Goal: Task Accomplishment & Management: Use online tool/utility

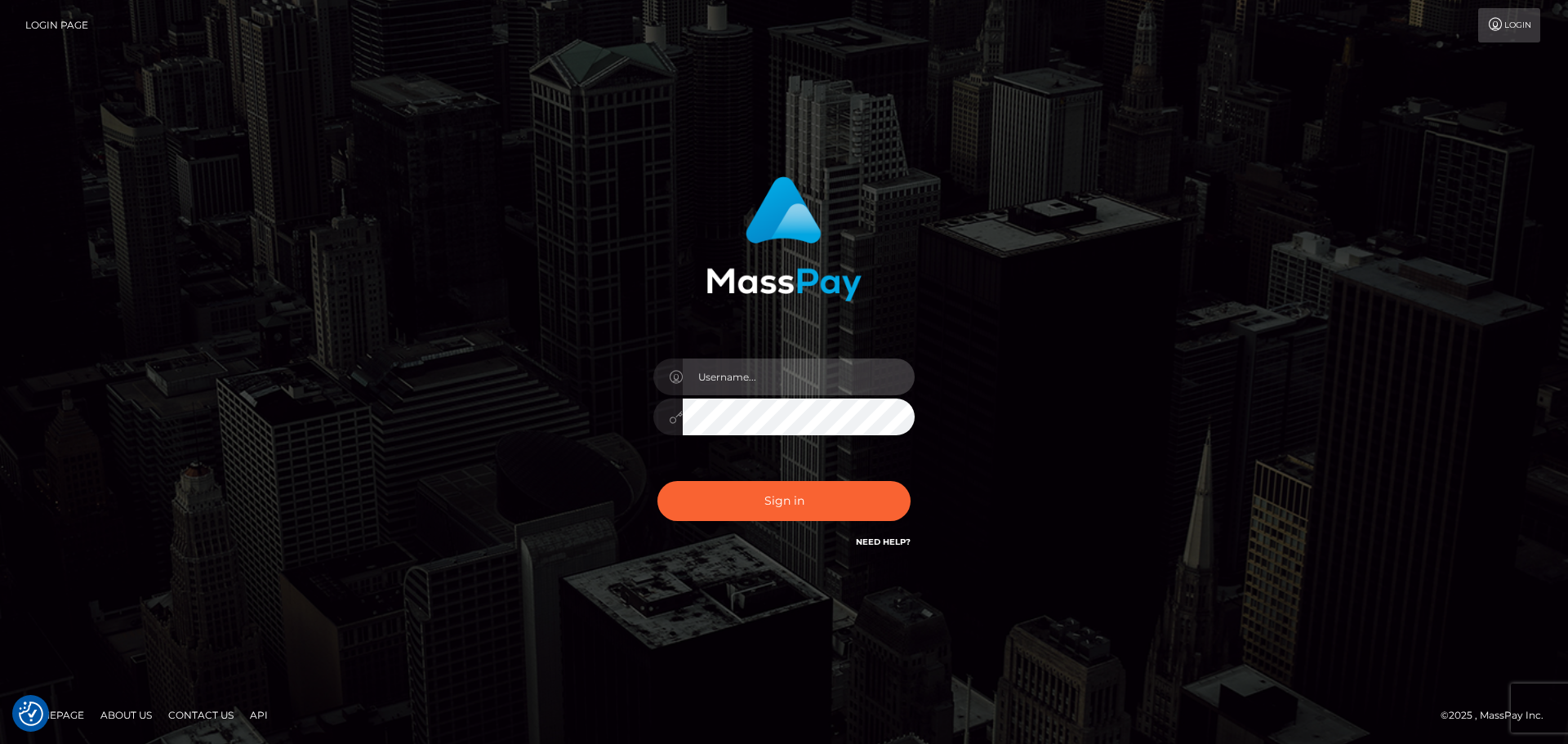
type input "constantin.mp"
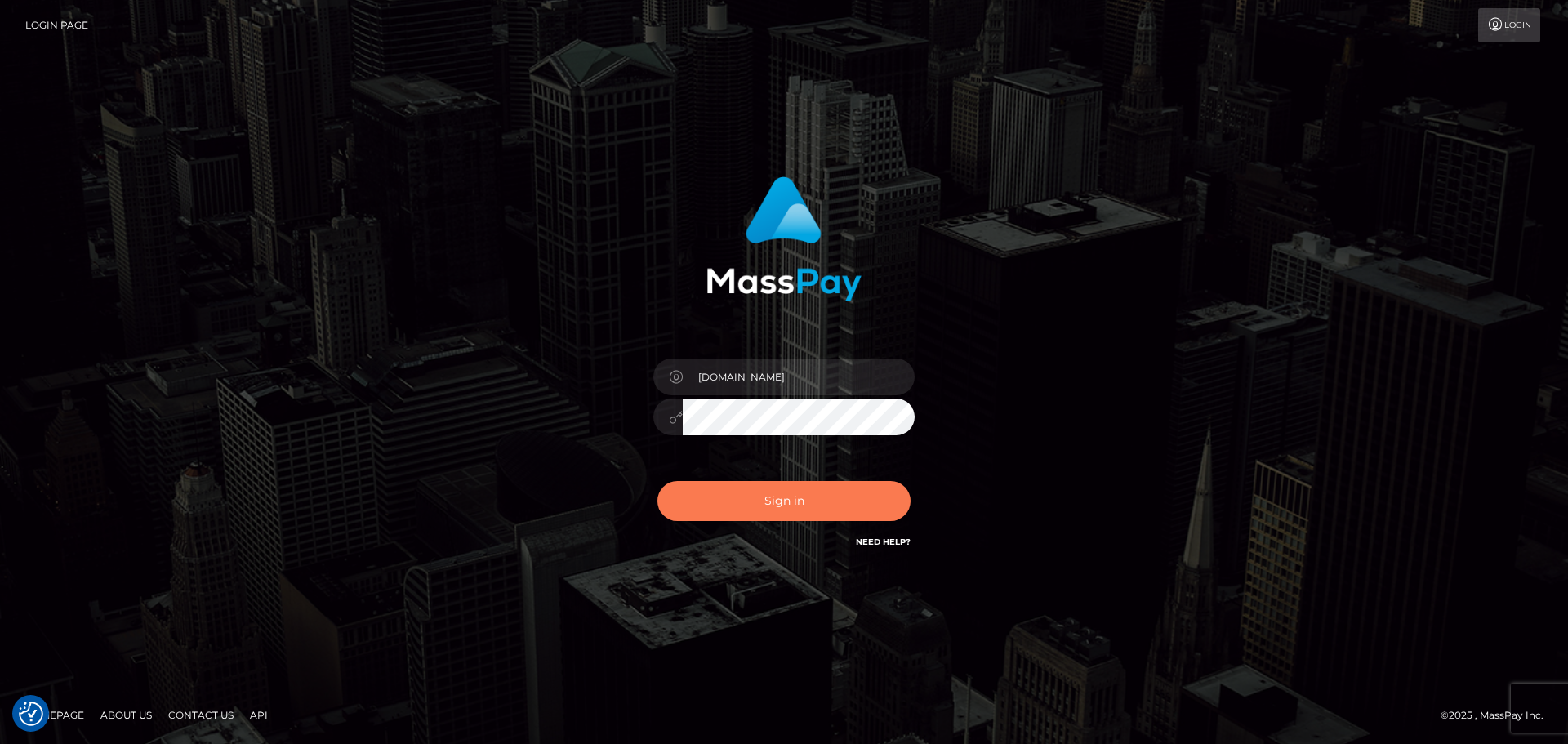
click at [766, 498] on button "Sign in" at bounding box center [783, 501] width 253 height 40
type input "constantin.mp"
click at [775, 494] on button "Sign in" at bounding box center [783, 501] width 253 height 40
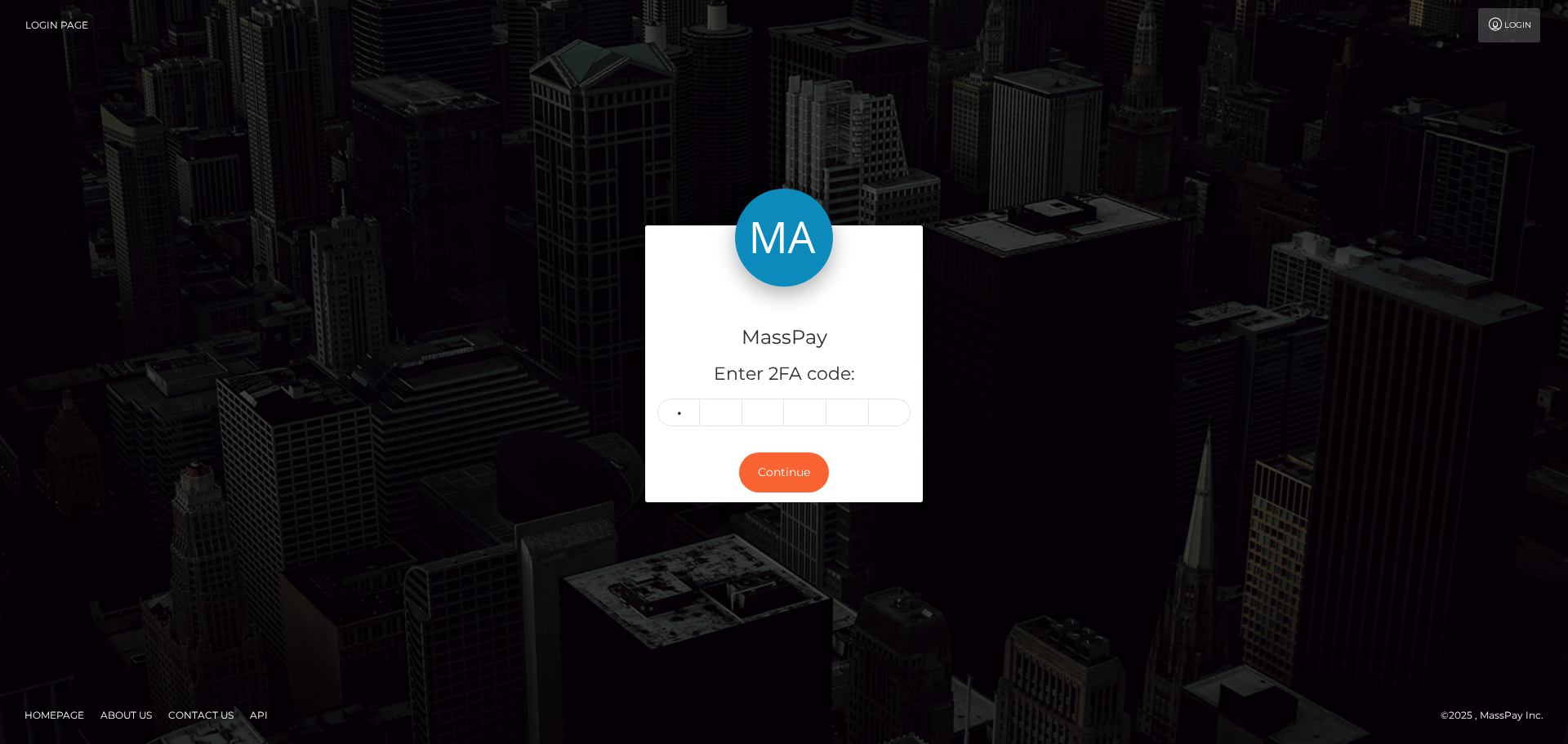
type input "0"
type input "3"
type input "0"
type input "1"
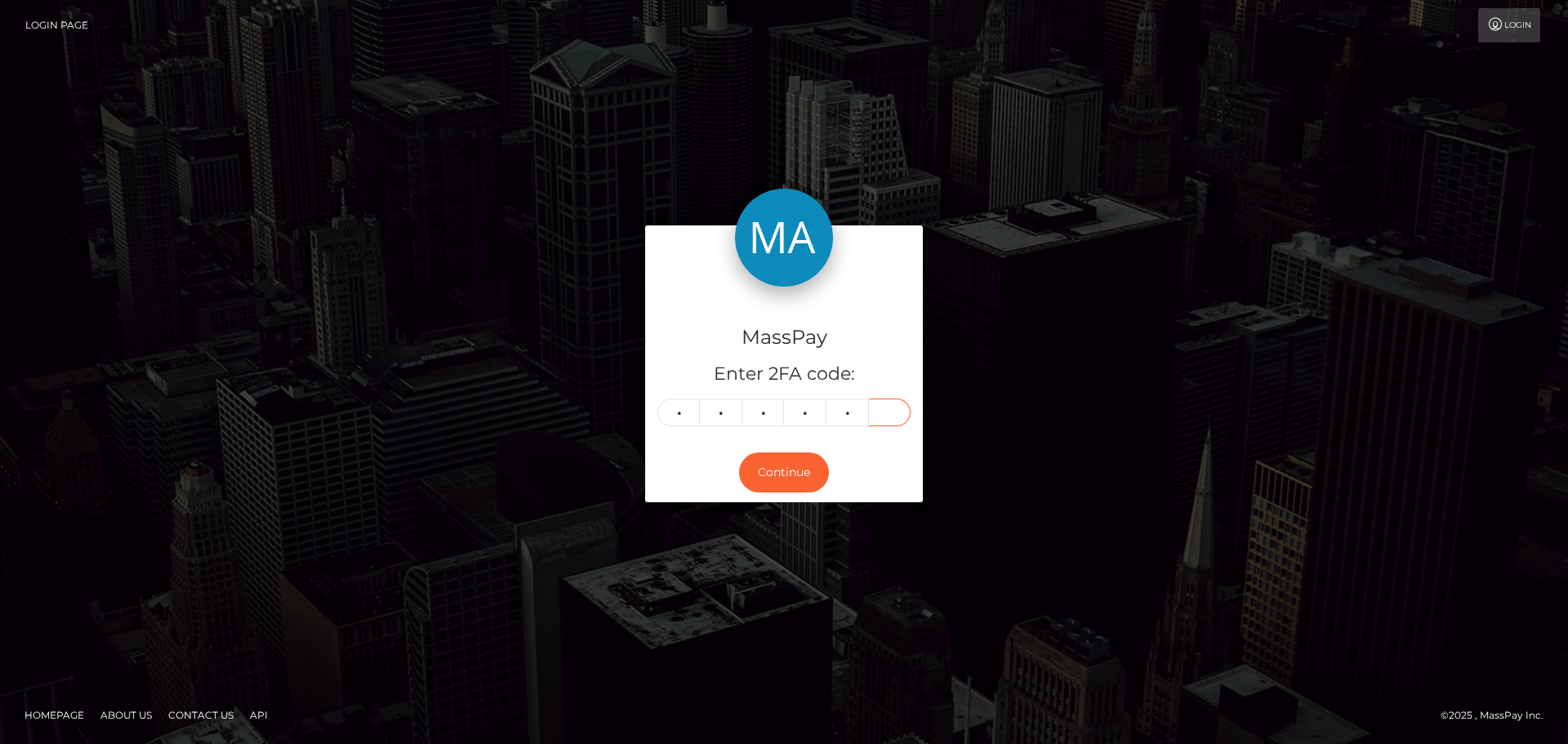
type input "4"
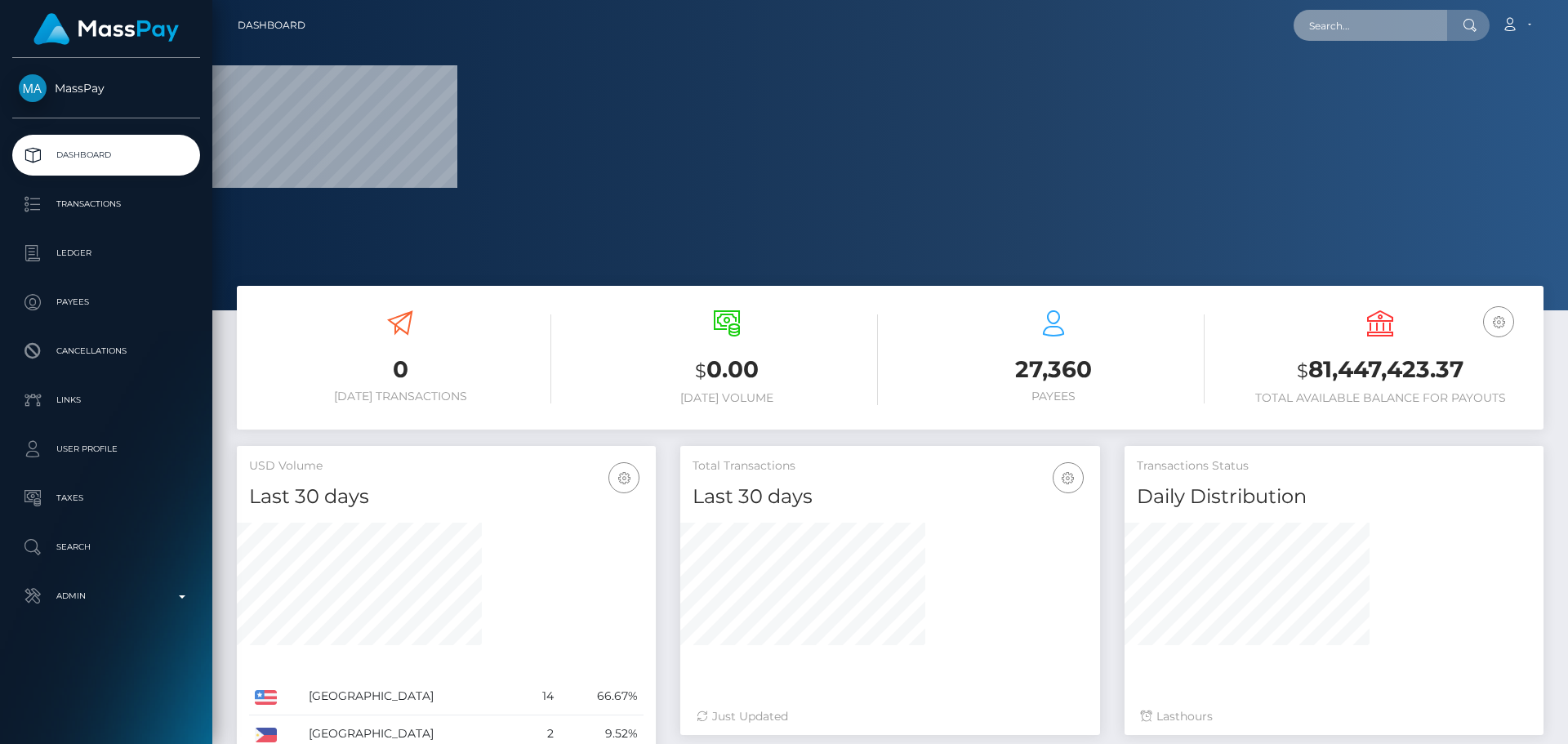
click at [1381, 21] on input "text" at bounding box center [1371, 25] width 154 height 31
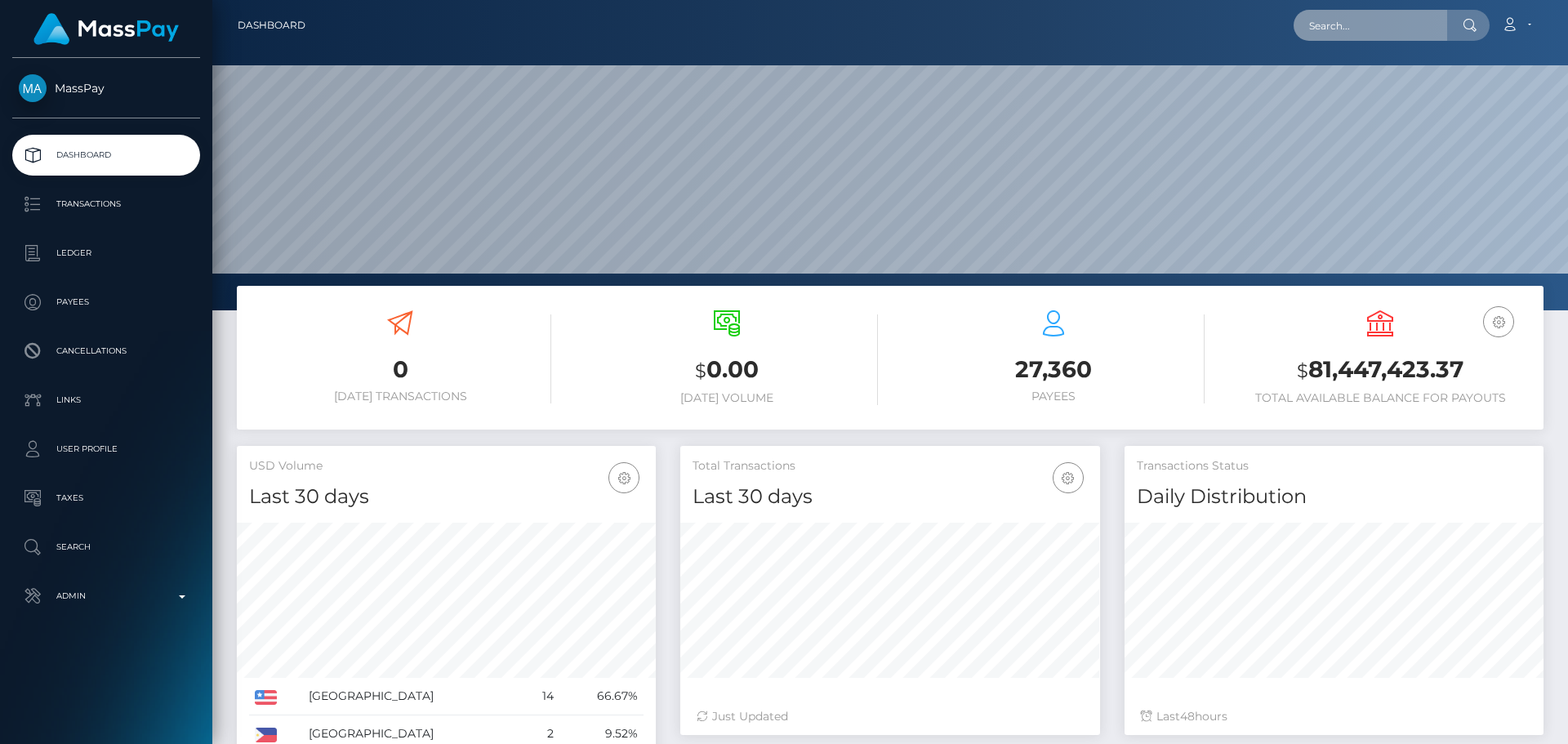
scroll to position [290, 419]
paste input "799585549374468096"
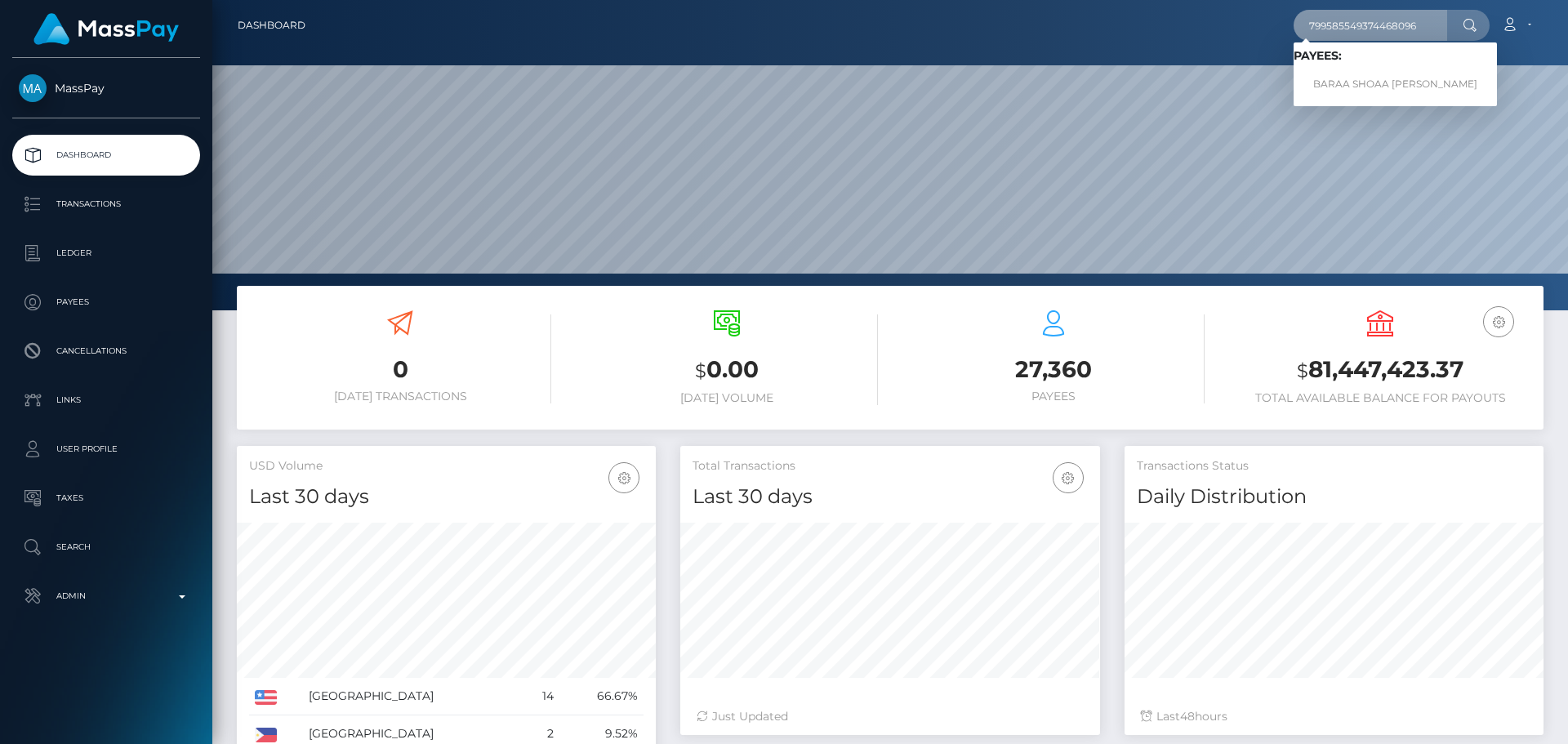
type input "799585549374468096"
click at [1372, 77] on link "BARAA SHOAA RAUOF ZOUBI" at bounding box center [1395, 85] width 203 height 30
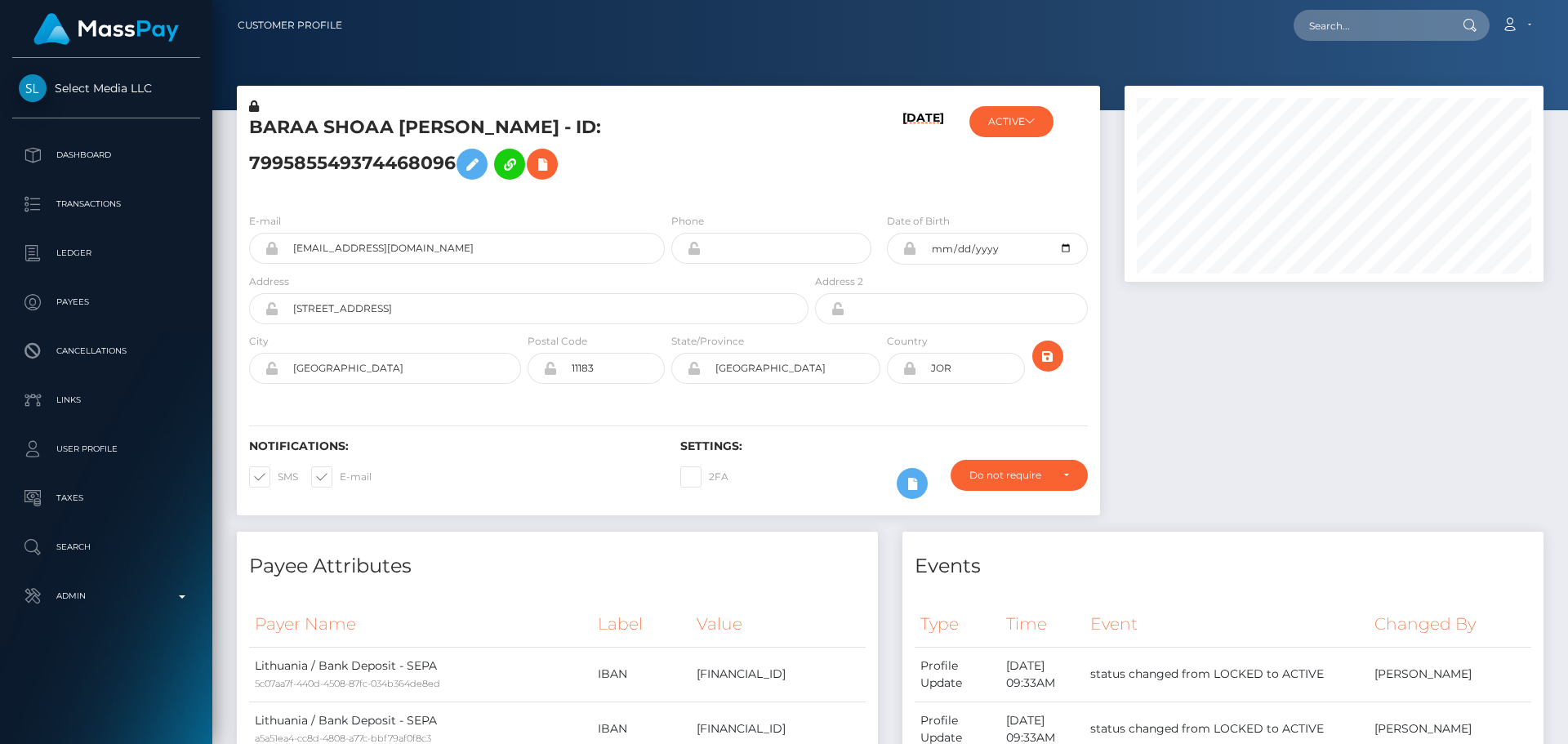
scroll to position [196, 419]
click at [841, 182] on div "[DATE]" at bounding box center [884, 149] width 144 height 102
click at [847, 167] on div "[DATE]" at bounding box center [884, 149] width 144 height 102
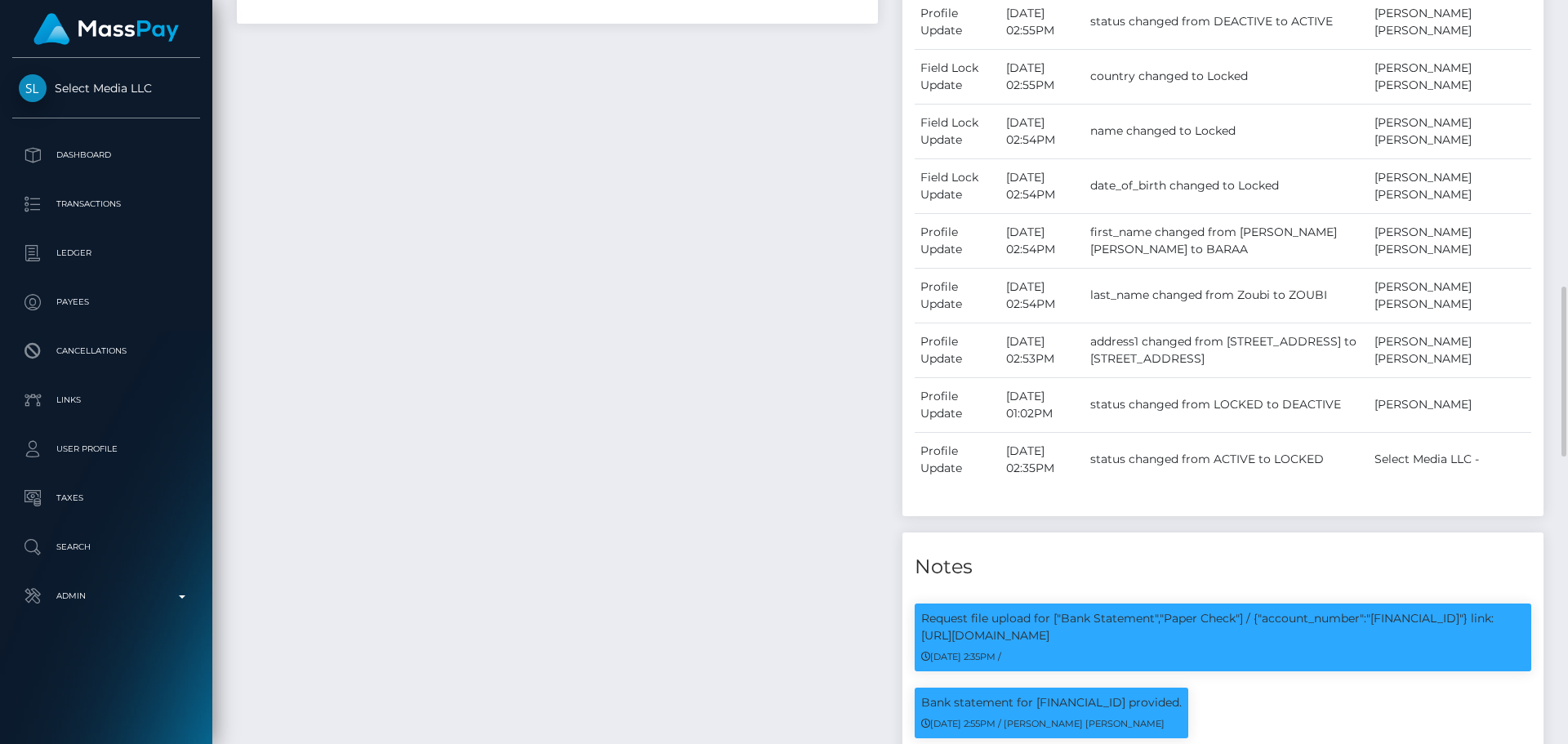
scroll to position [1143, 0]
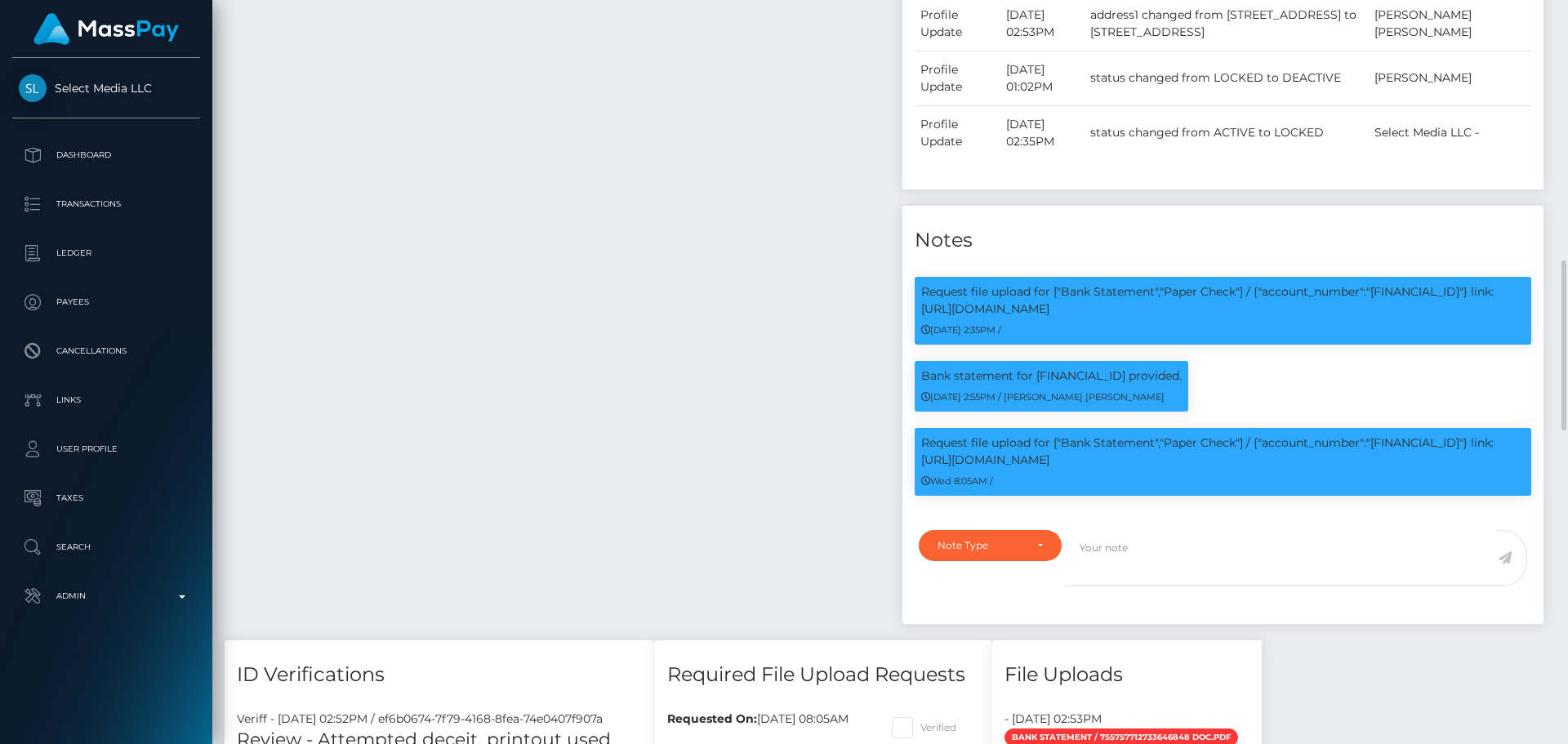
click at [745, 213] on div "Payee Attributes Payer Name Label Value Lithuania / Bank Deposit - SEPA 5c07aa7…" at bounding box center [557, 14] width 666 height 1252
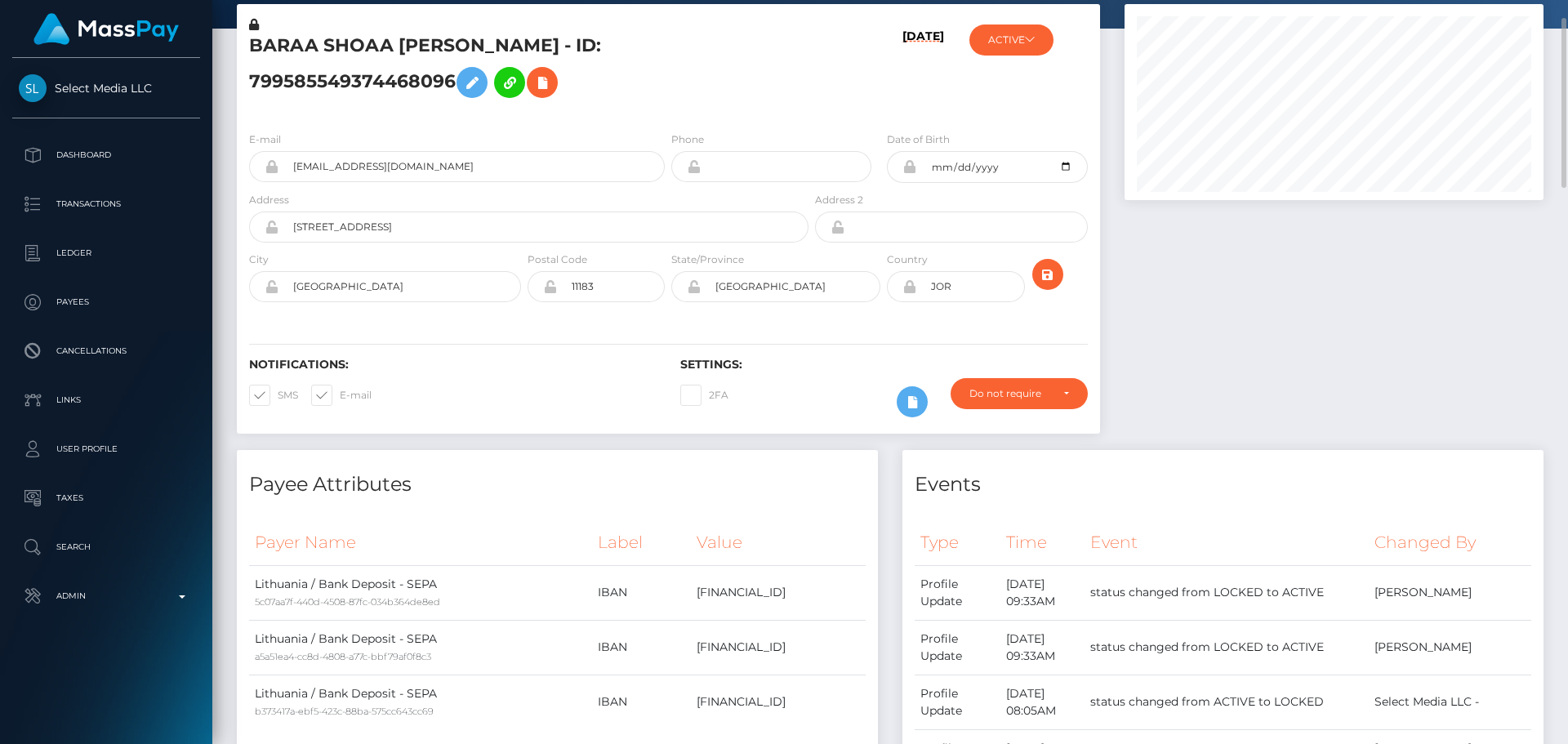
scroll to position [0, 0]
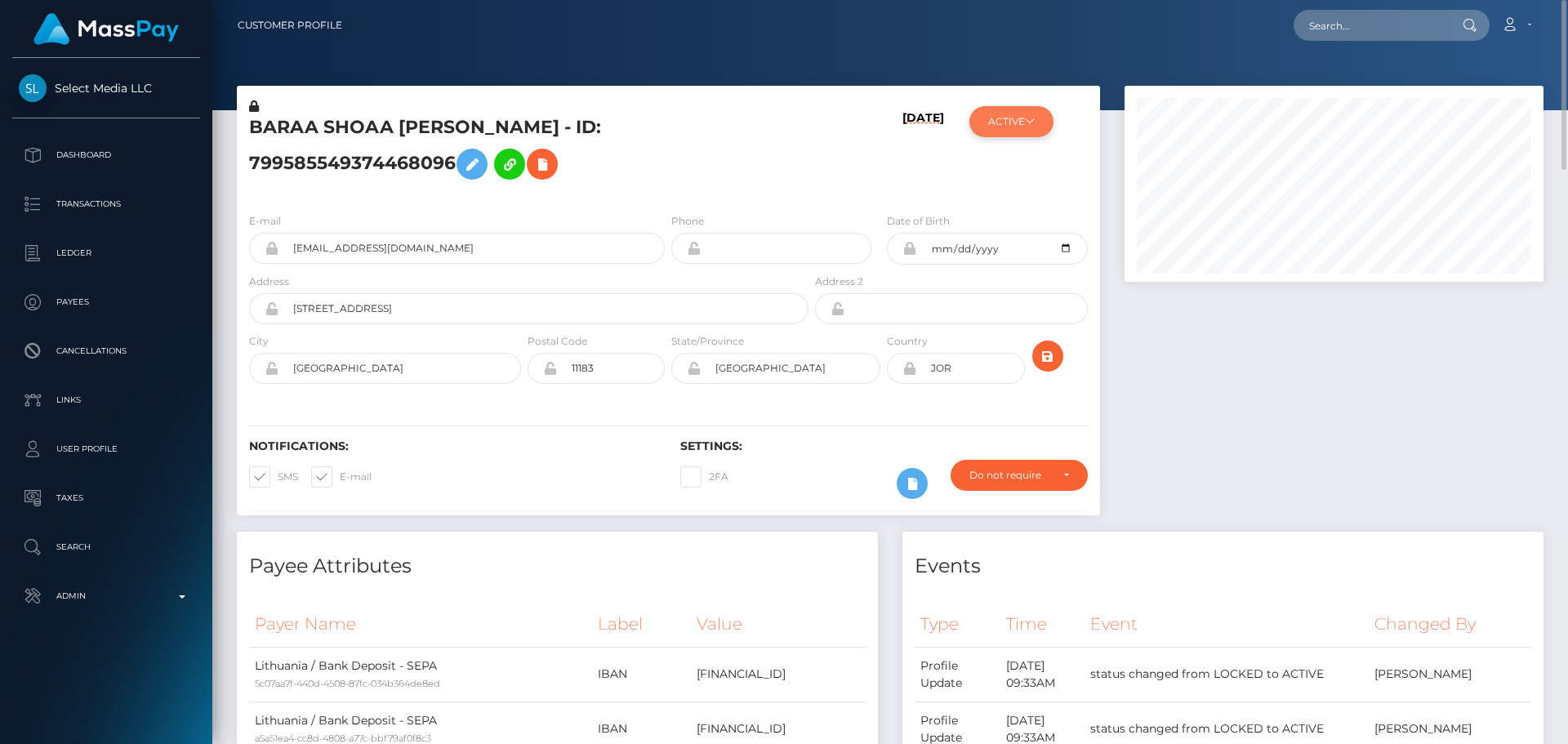
click at [1039, 136] on button "ACTIVE" at bounding box center [1011, 122] width 84 height 31
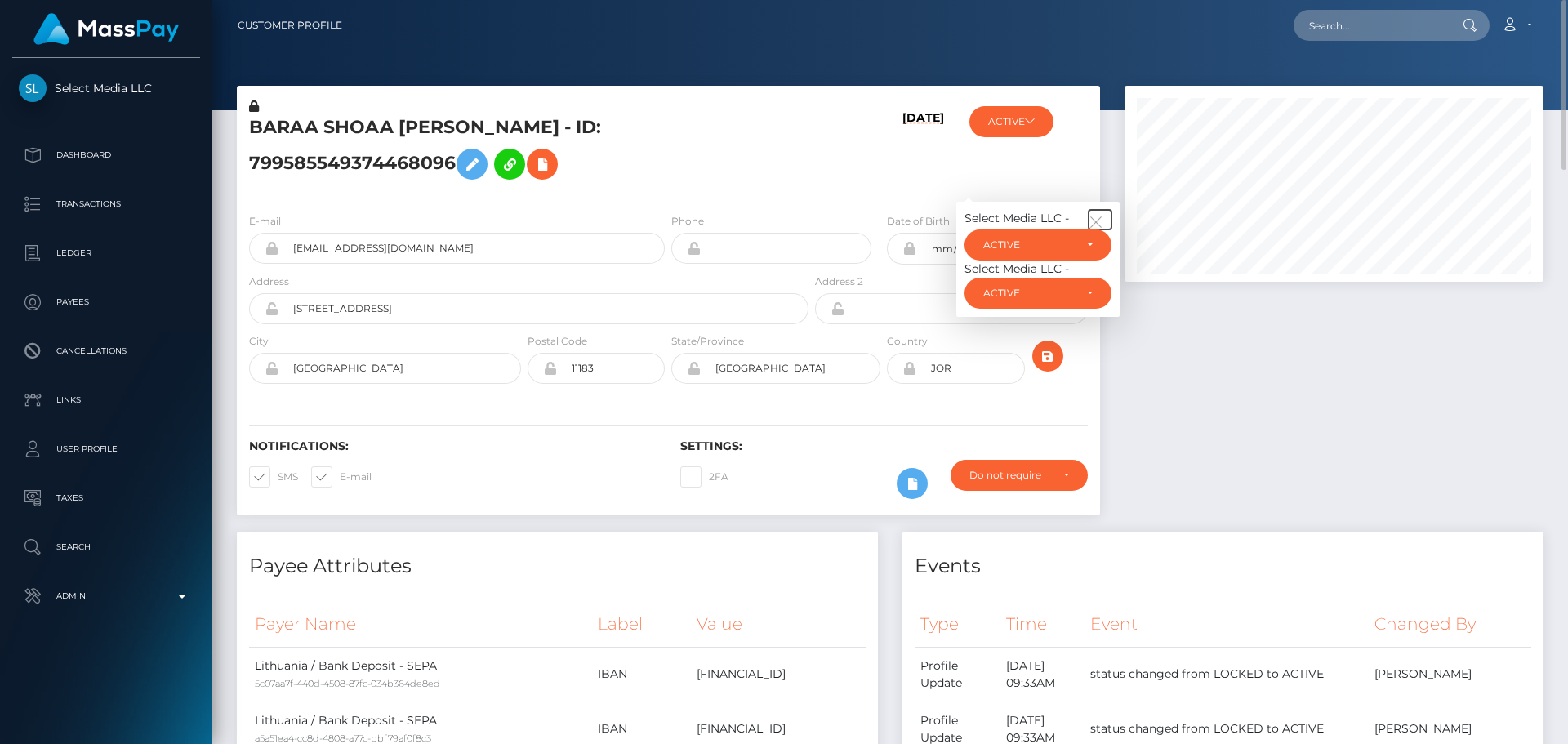
click at [1101, 216] on icon "button" at bounding box center [1095, 222] width 14 height 14
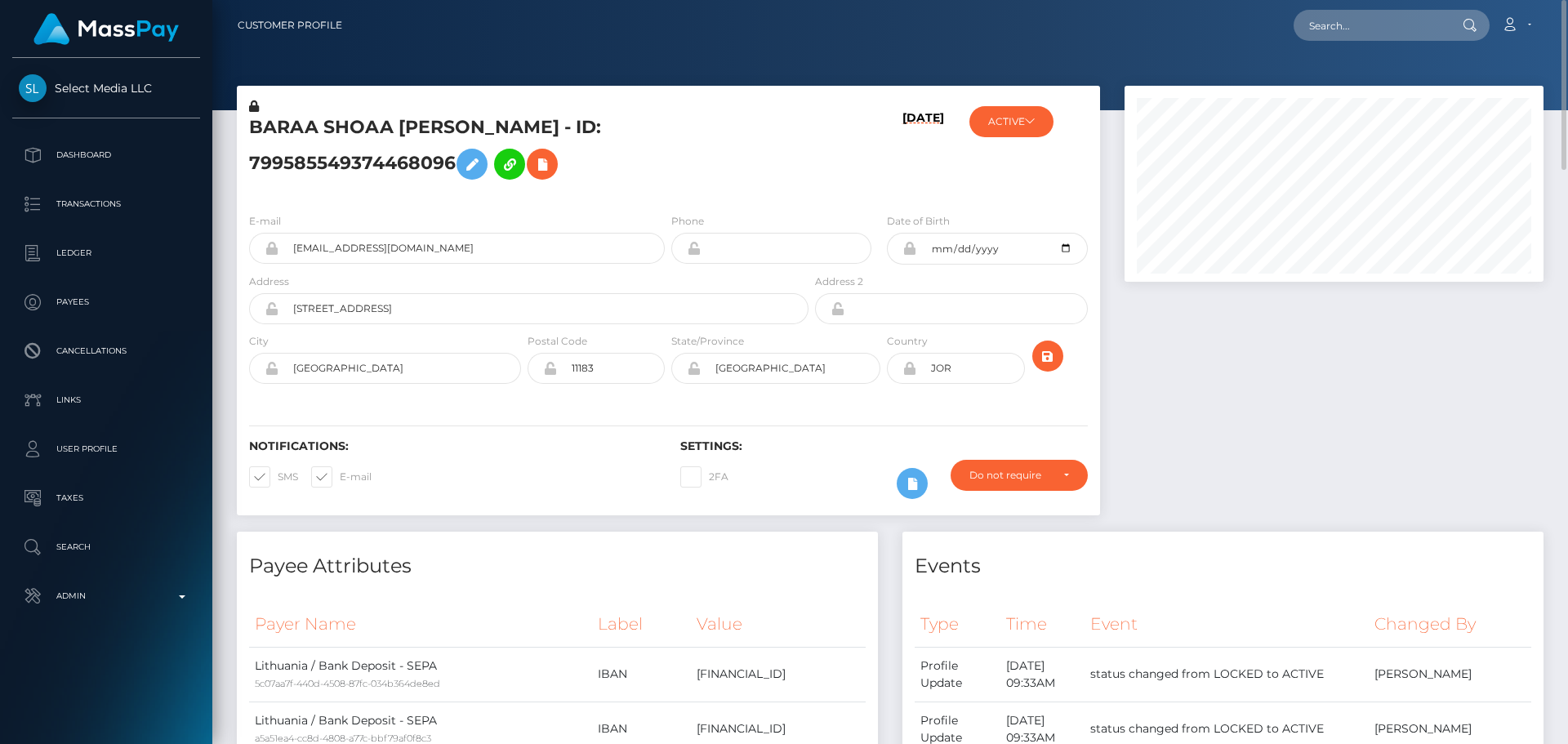
click at [805, 166] on div "BARAA SHOAA [PERSON_NAME] - ID: 799585549374468096" at bounding box center [524, 149] width 575 height 102
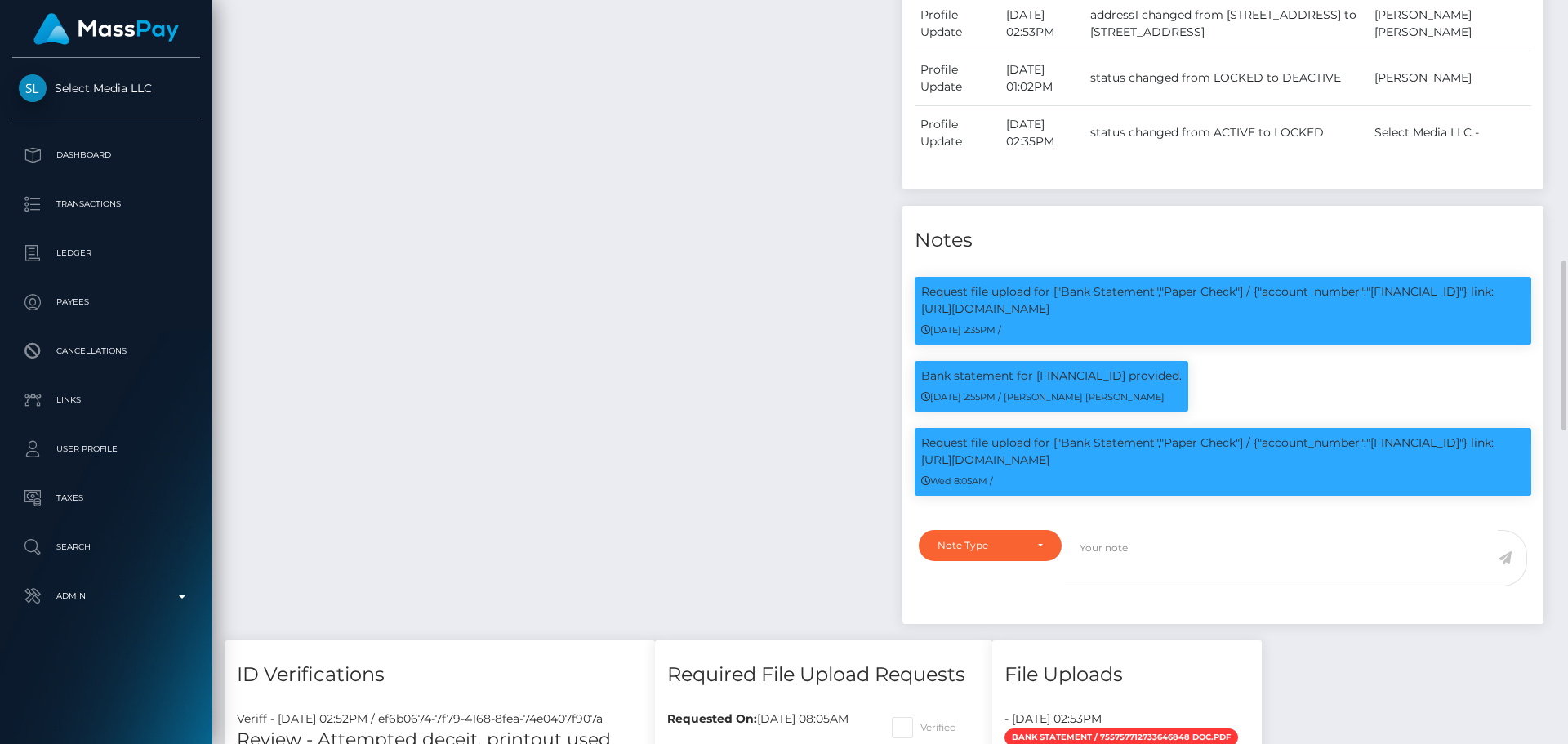
scroll to position [1715, 0]
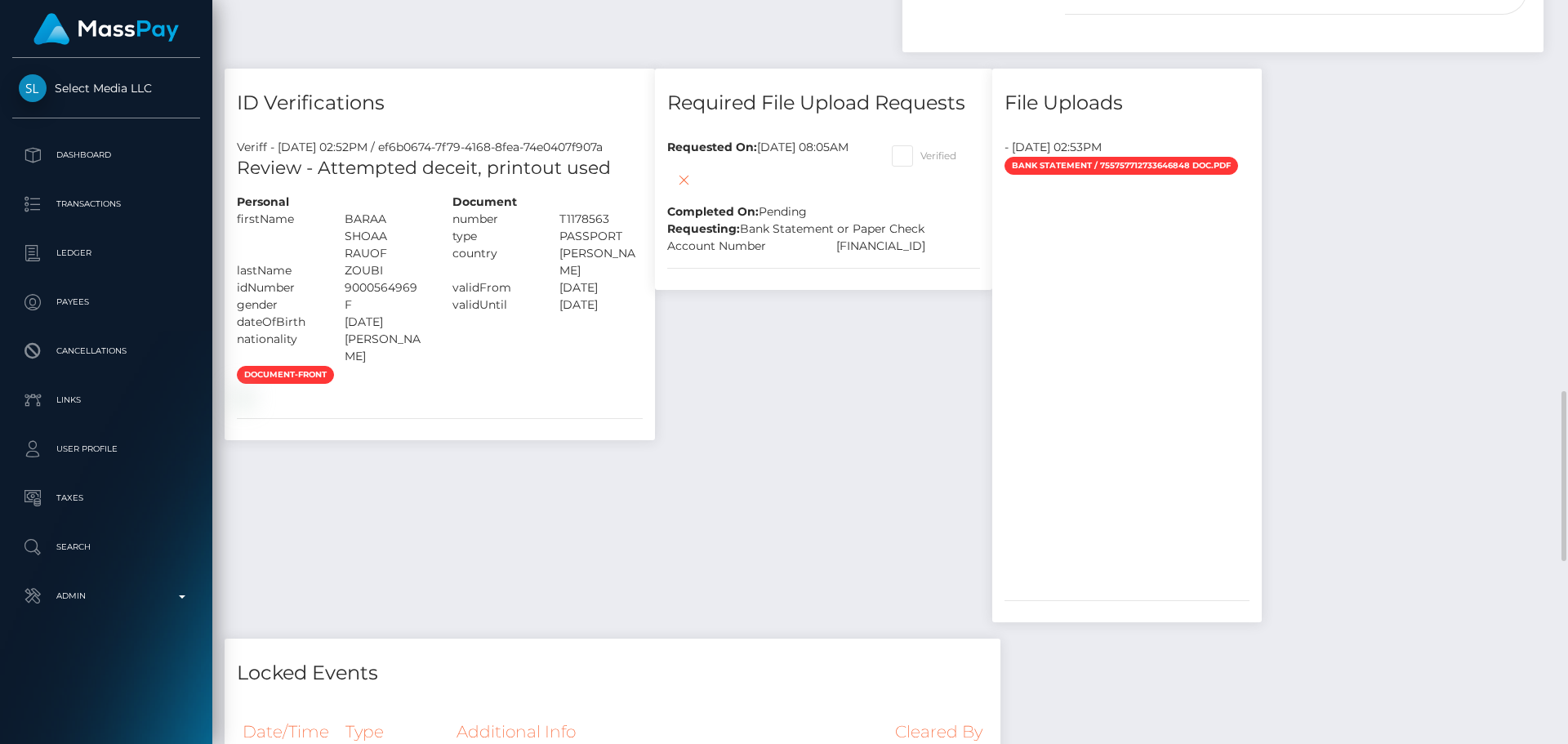
click at [776, 385] on div "Required File Upload Requests Requested On: [DATE] 08:05AM Completed On: Pendin…" at bounding box center [824, 353] width 362 height 571
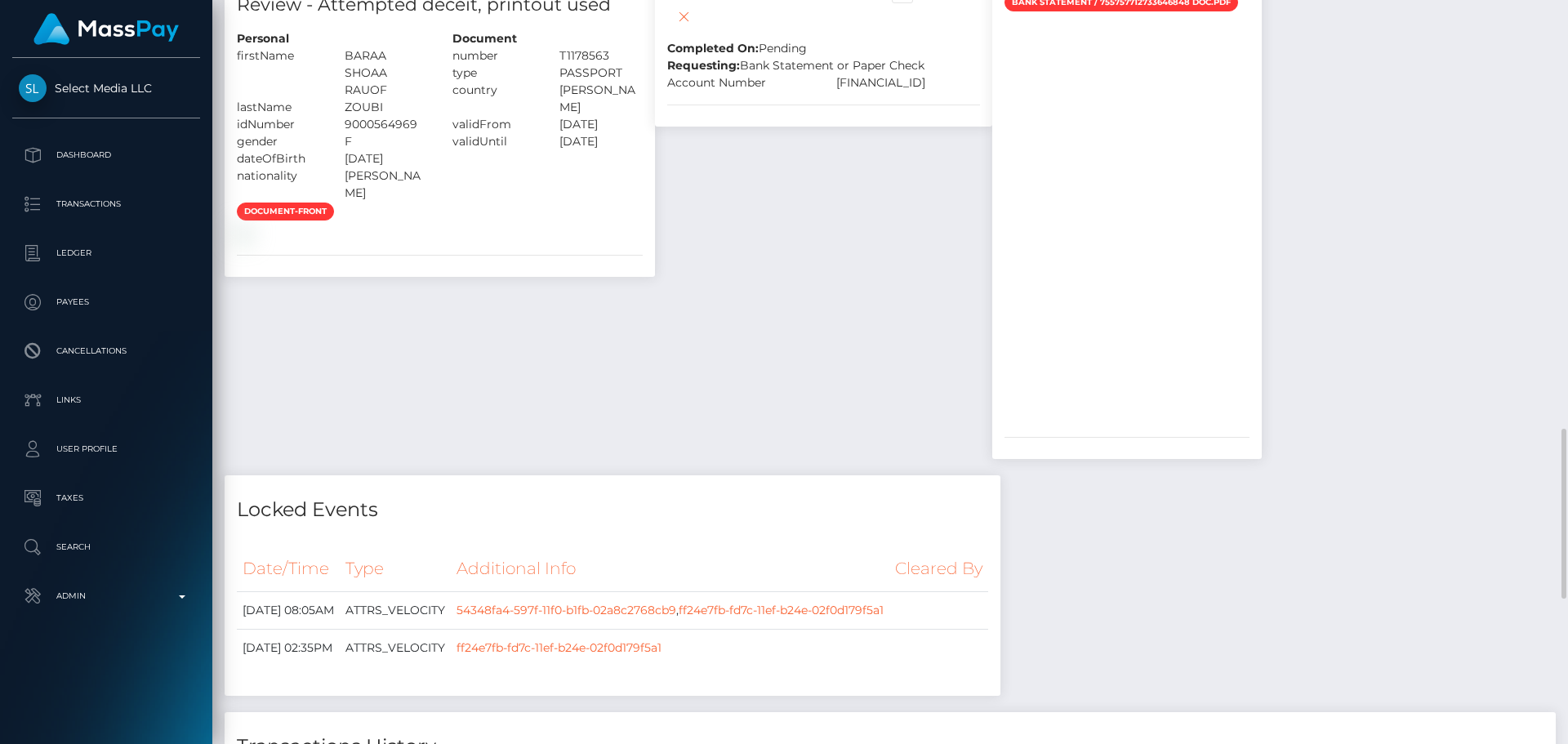
click at [894, 316] on div "Required File Upload Requests Requested On: [DATE] 08:05AM Completed On: Pendin…" at bounding box center [824, 190] width 362 height 571
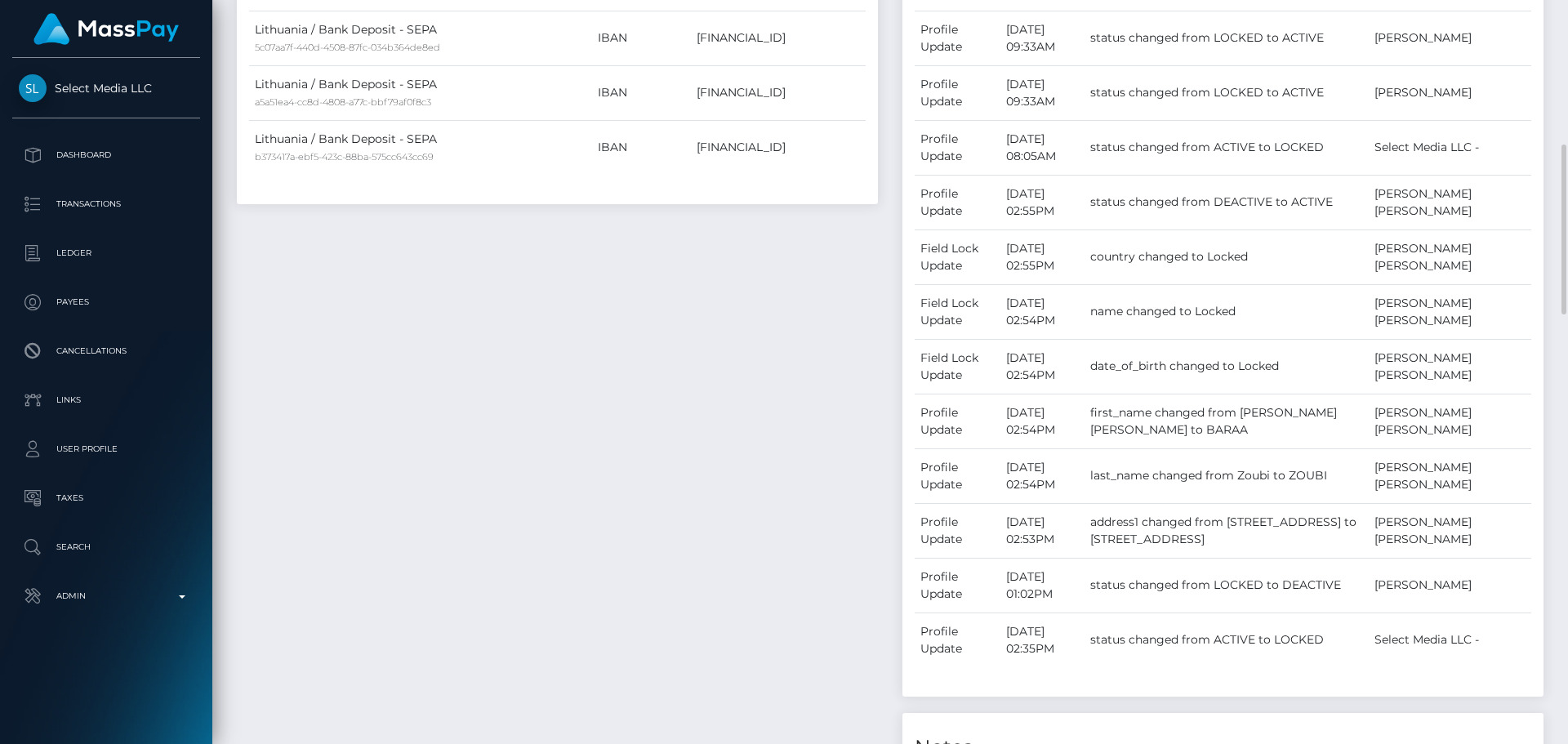
scroll to position [718, 0]
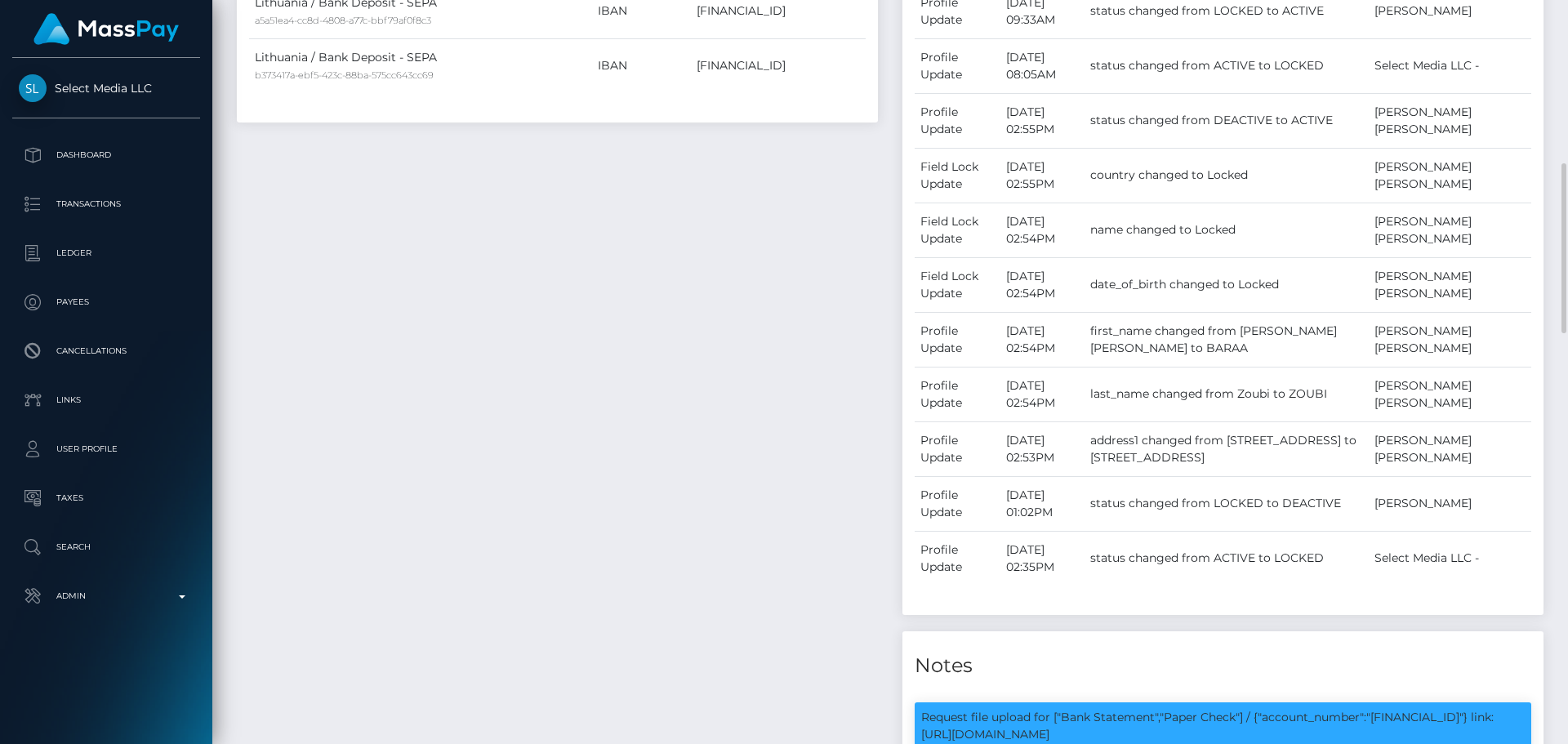
click at [776, 324] on div "Payee Attributes Payer Name Label Value Lithuania / Bank Deposit - SEPA 5c07aa7…" at bounding box center [557, 440] width 666 height 1252
click at [776, 329] on div "Payee Attributes Payer Name Label Value Lithuania / Bank Deposit - SEPA 5c07aa7…" at bounding box center [557, 440] width 666 height 1252
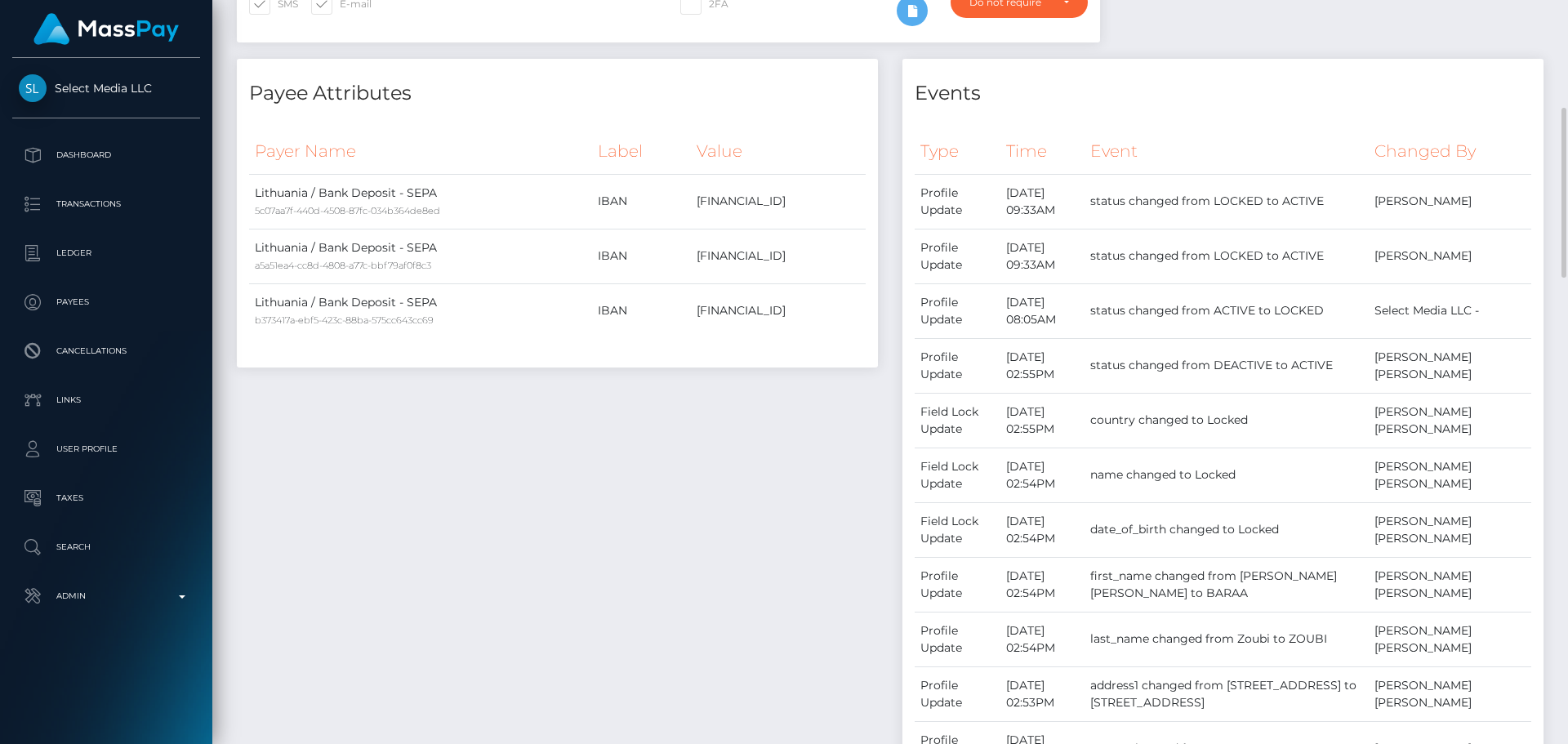
scroll to position [0, 0]
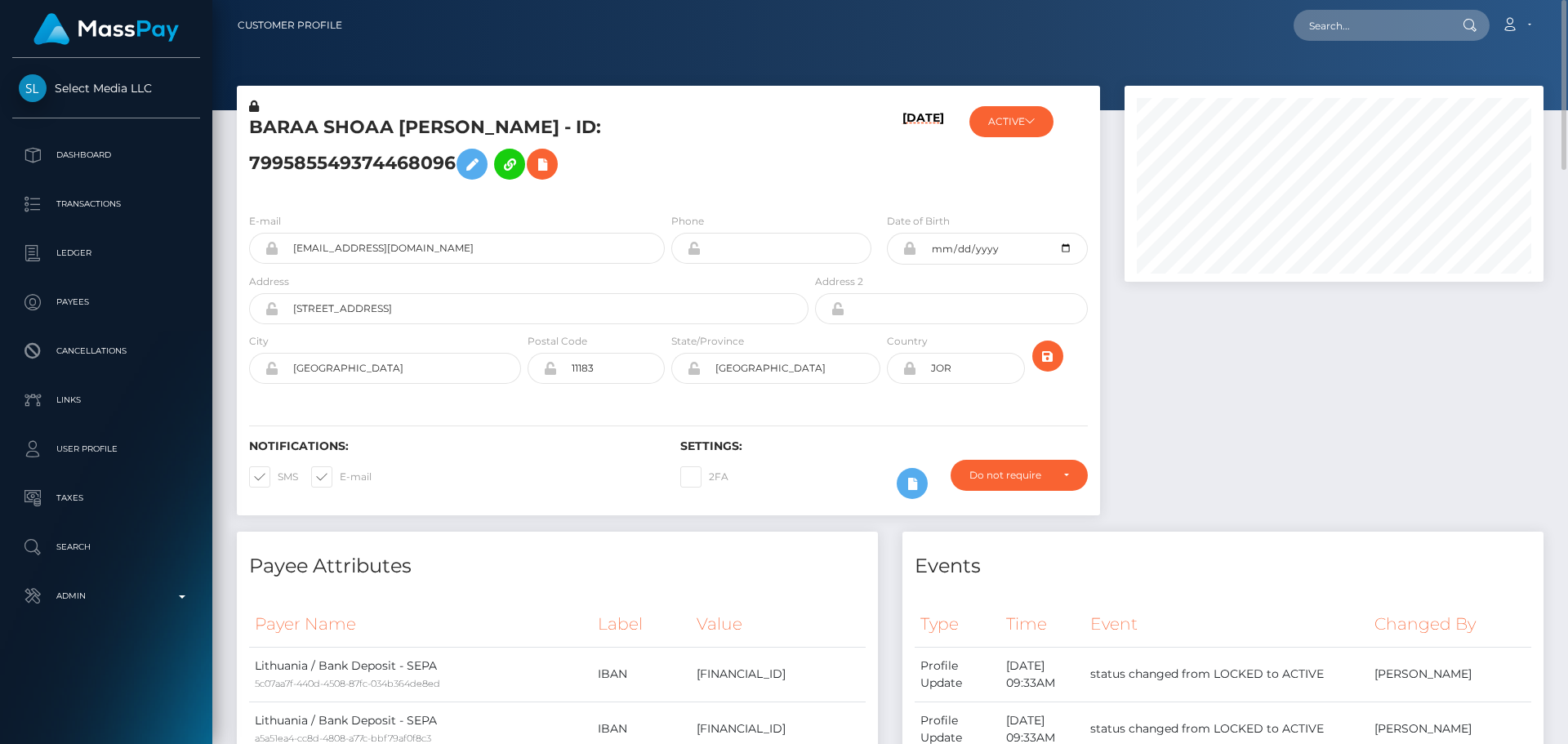
click at [682, 187] on h5 "BARAA SHOAA RAUOF ZOUBI - ID: 799585549374468096" at bounding box center [524, 151] width 551 height 73
click at [533, 161] on icon at bounding box center [542, 165] width 19 height 20
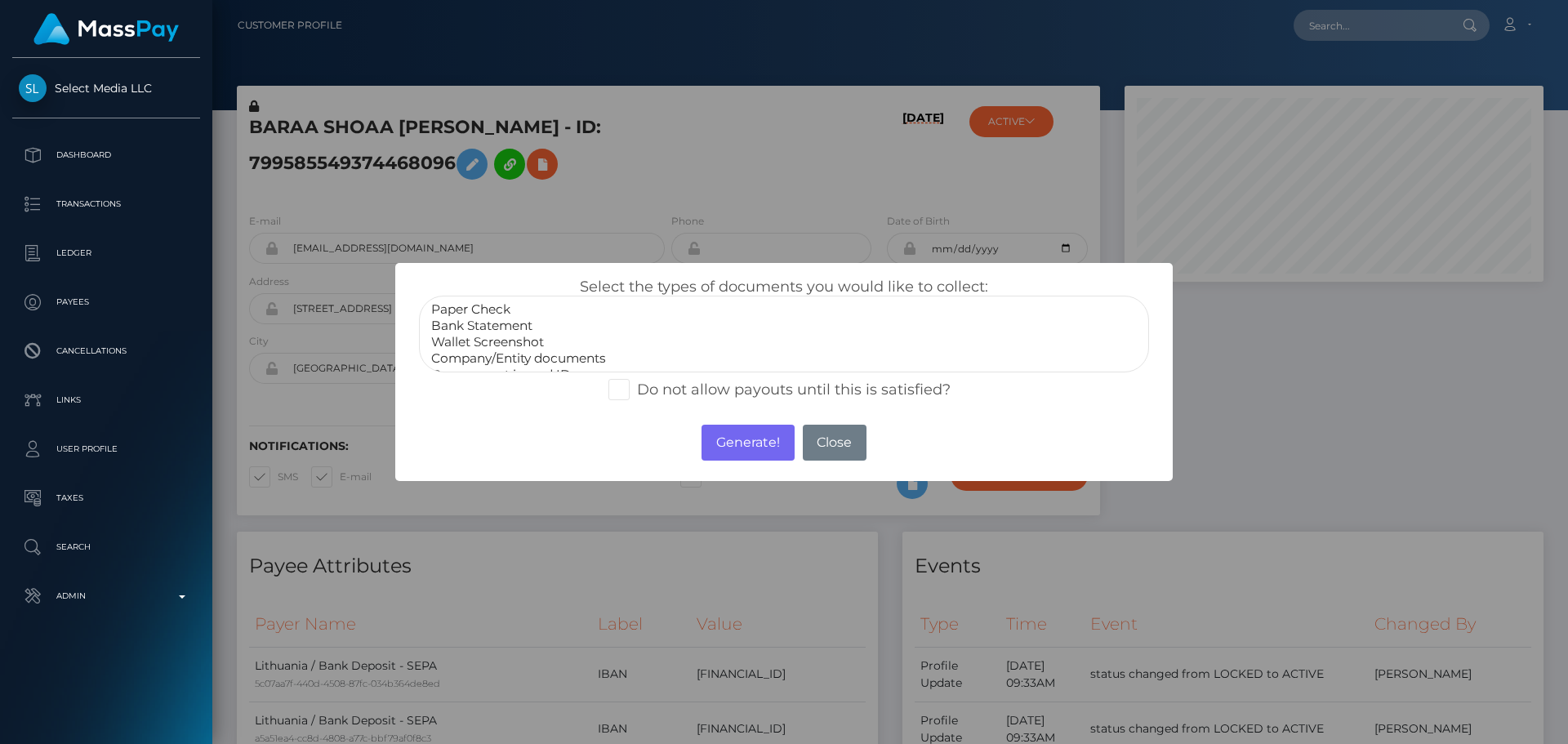
scroll to position [33, 0]
select select "Miscellaneous"
click at [495, 356] on option "Miscellaneous" at bounding box center [784, 358] width 709 height 16
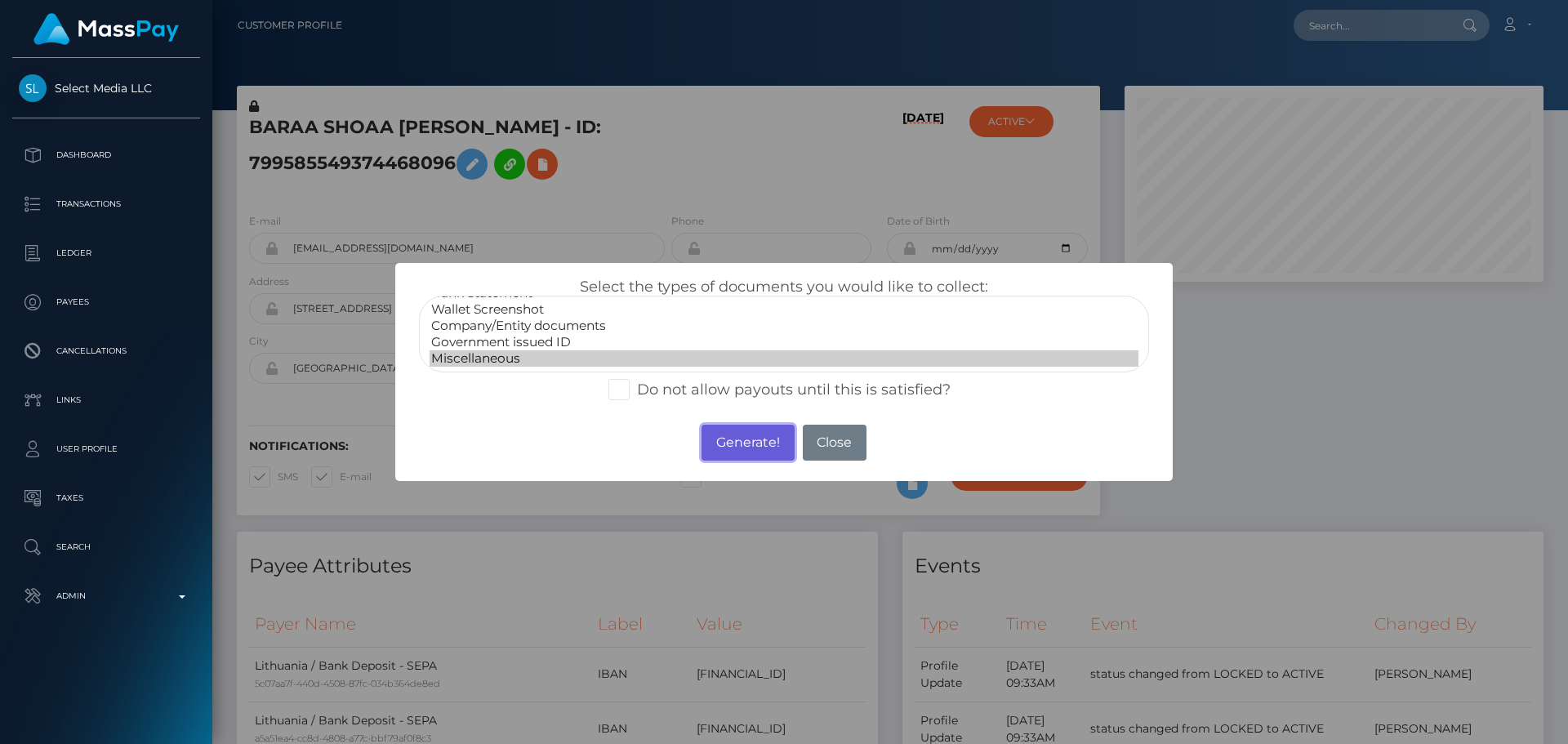
click at [742, 451] on button "Generate!" at bounding box center [748, 442] width 92 height 36
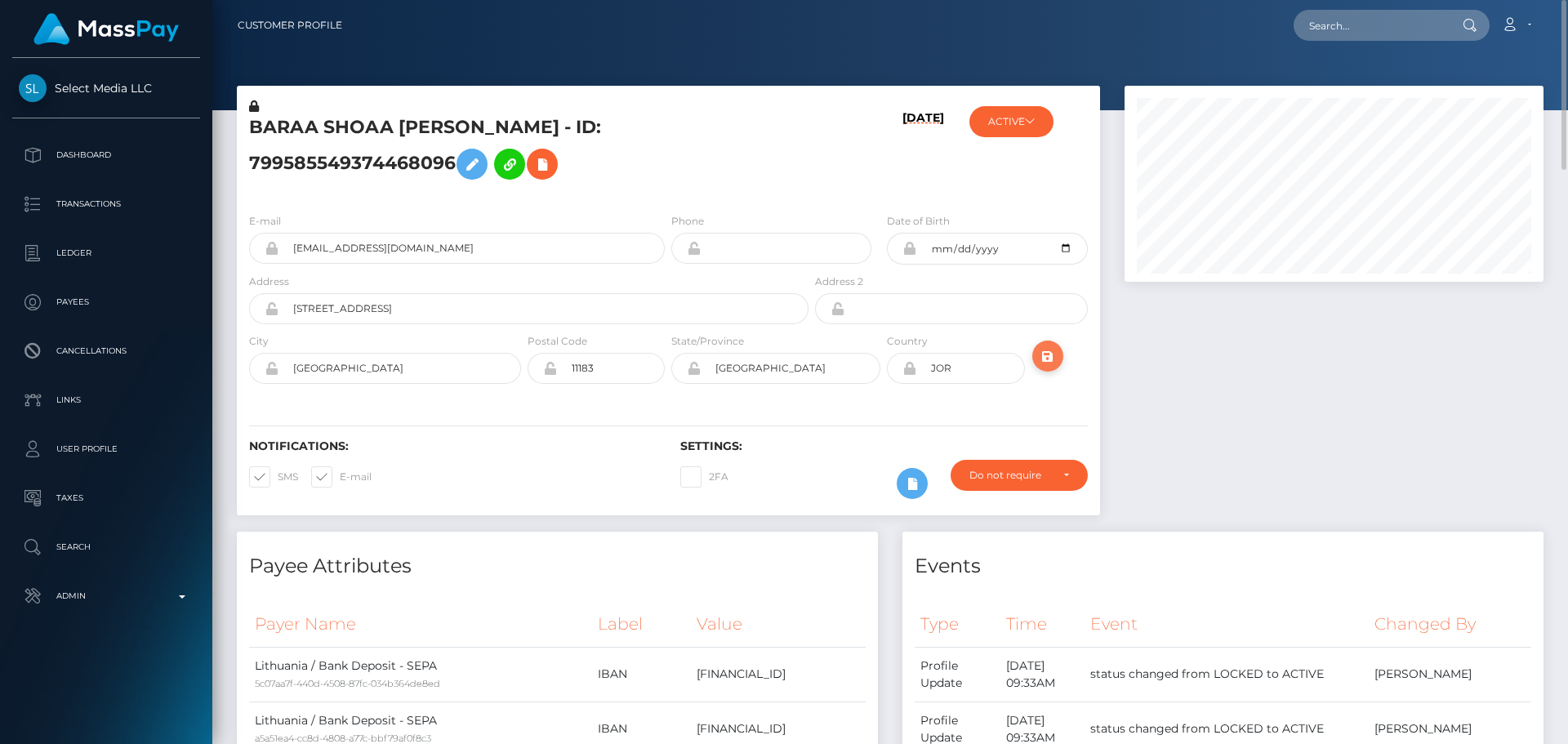
click at [1050, 361] on icon "submit" at bounding box center [1048, 357] width 19 height 20
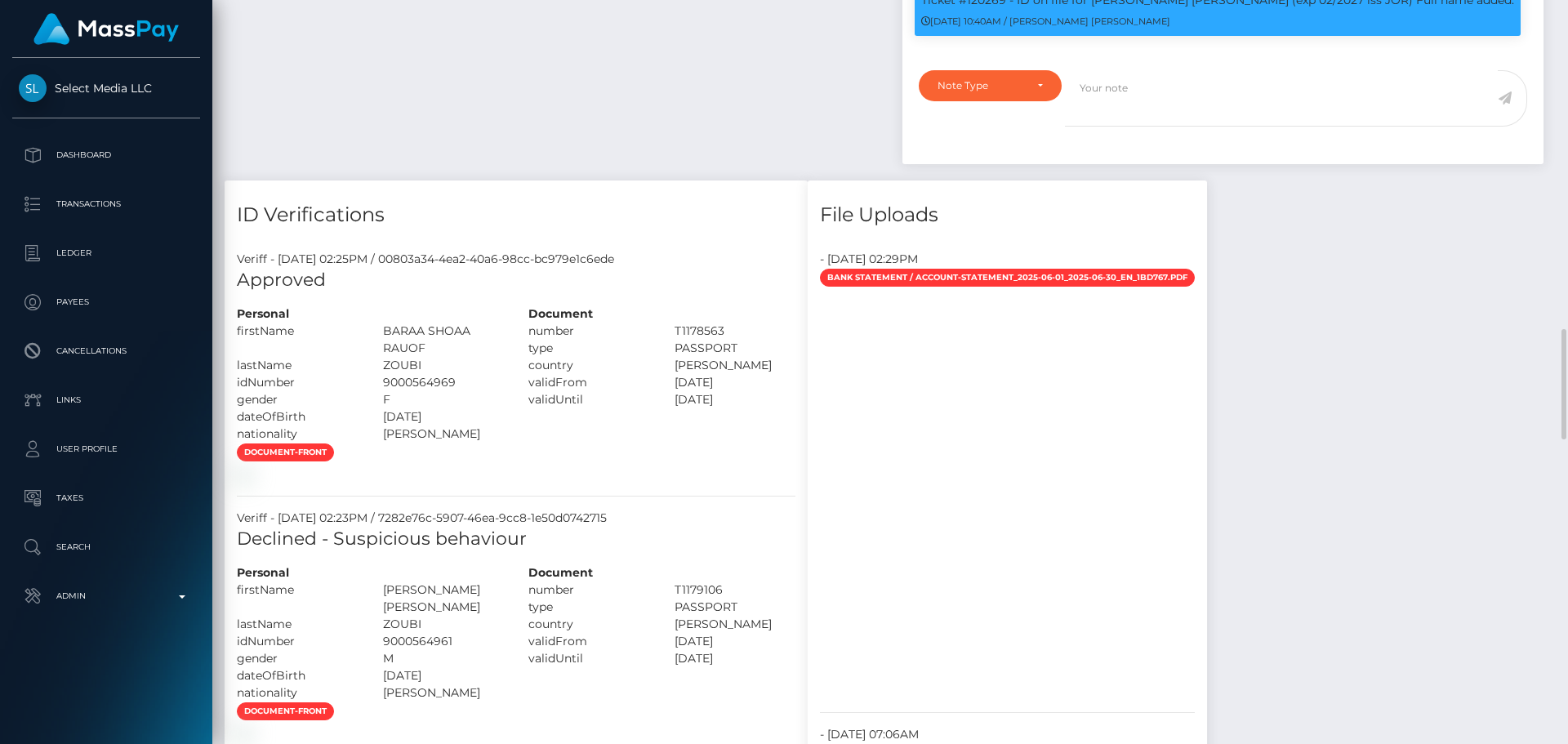
scroll to position [1715, 0]
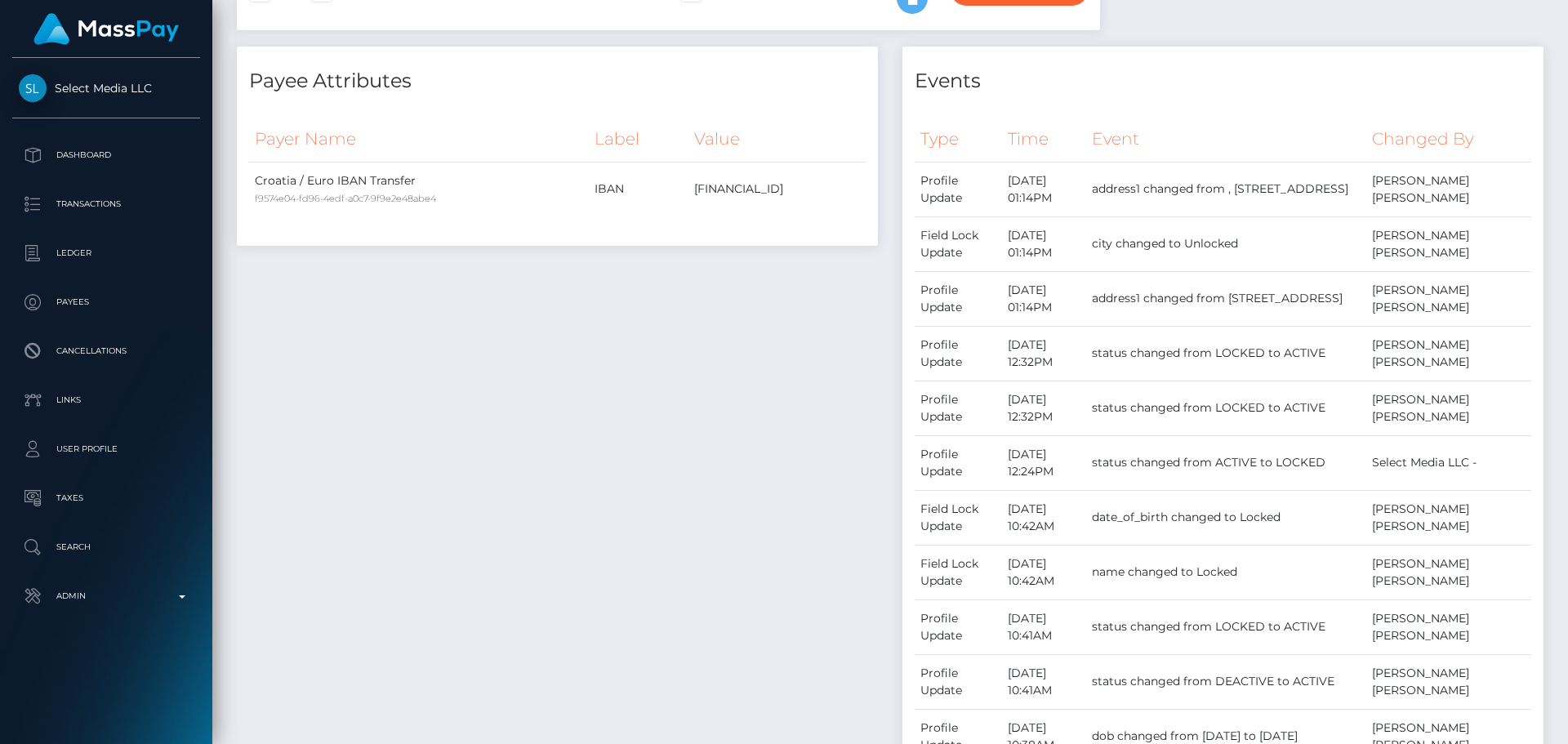
scroll to position [0, 0]
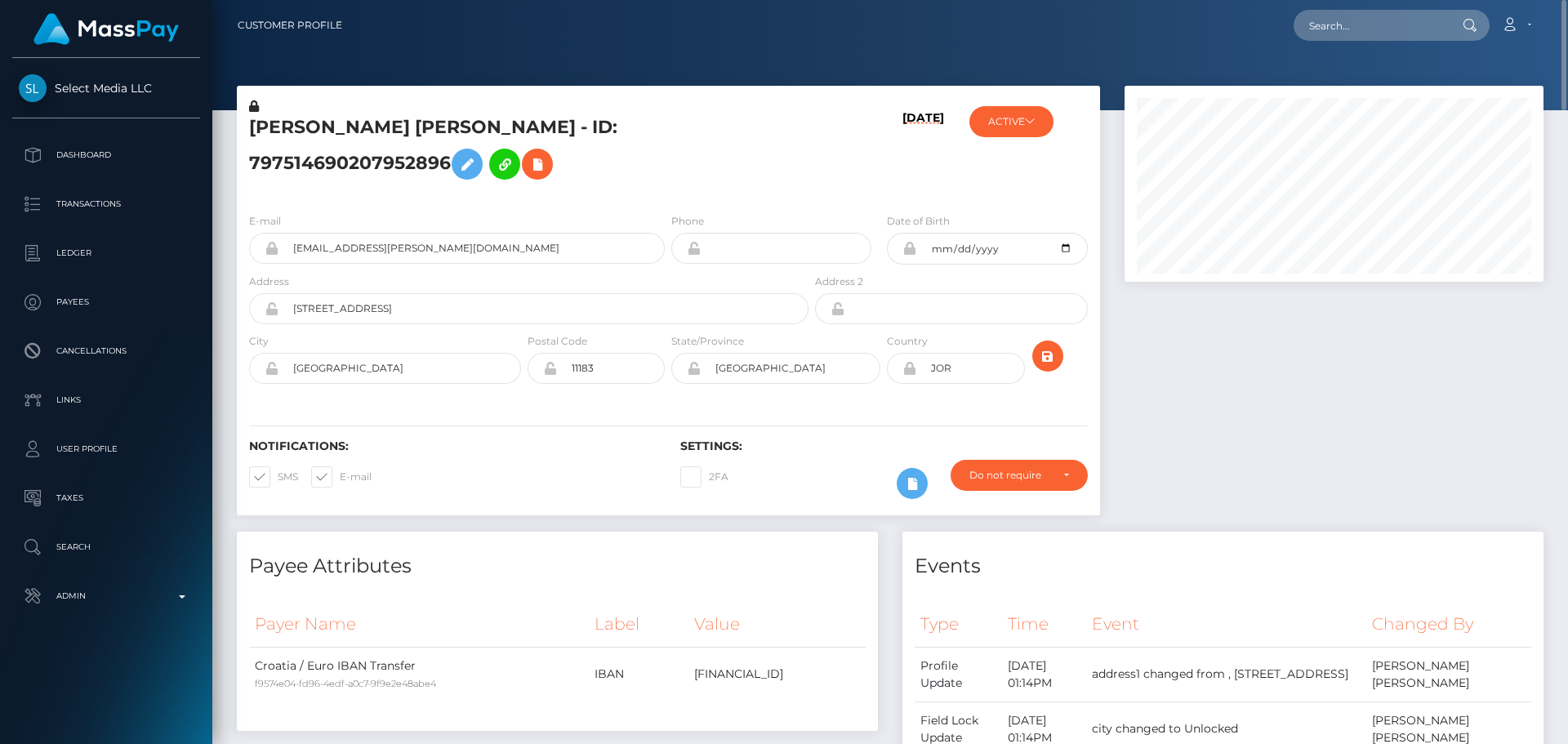
click at [412, 140] on h5 "[PERSON_NAME] [PERSON_NAME] - ID: 797514690207952896" at bounding box center [524, 151] width 551 height 73
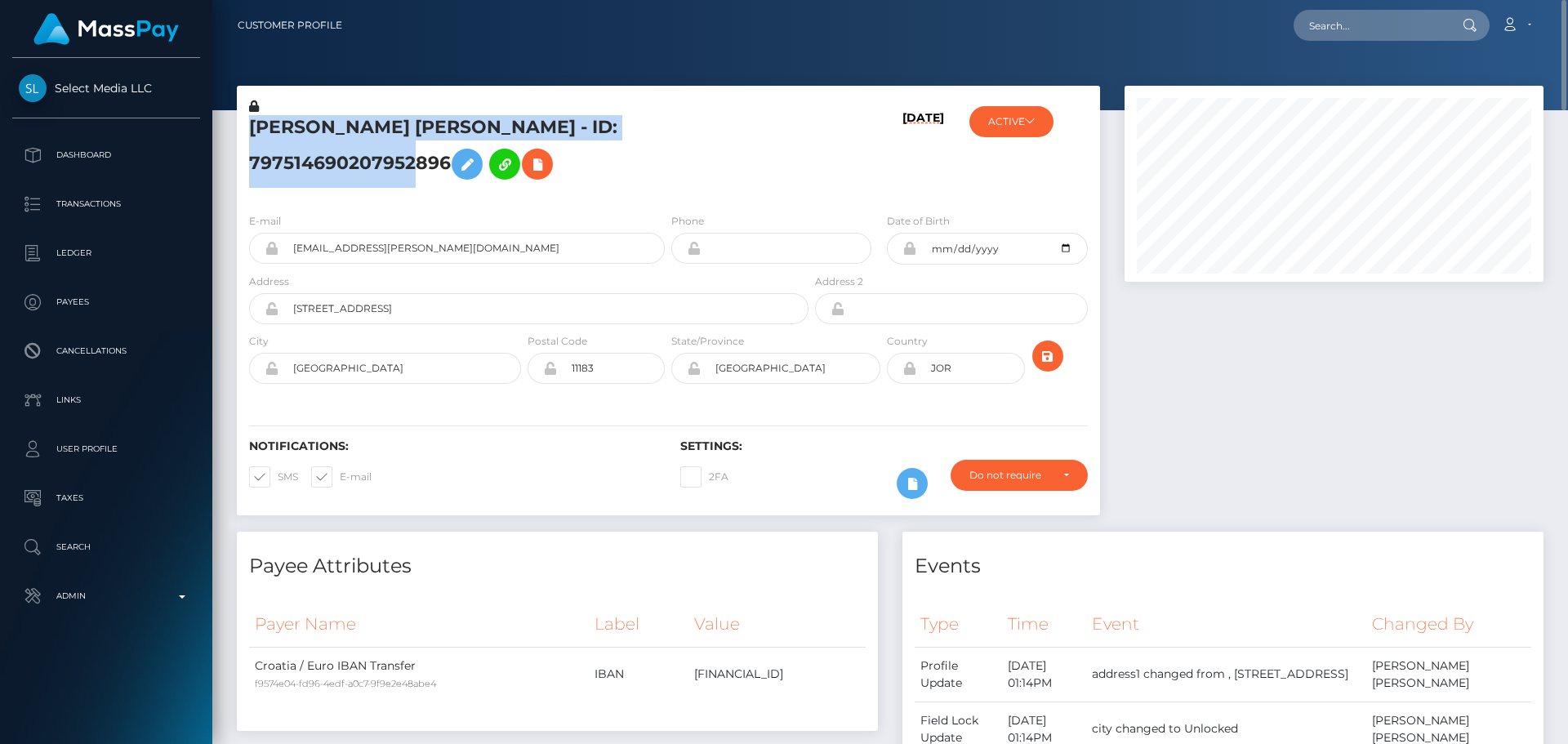
click at [412, 140] on h5 "[PERSON_NAME] [PERSON_NAME] - ID: 797514690207952896" at bounding box center [524, 151] width 551 height 73
copy h5 "[PERSON_NAME] [PERSON_NAME] - ID: 797514690207952896"
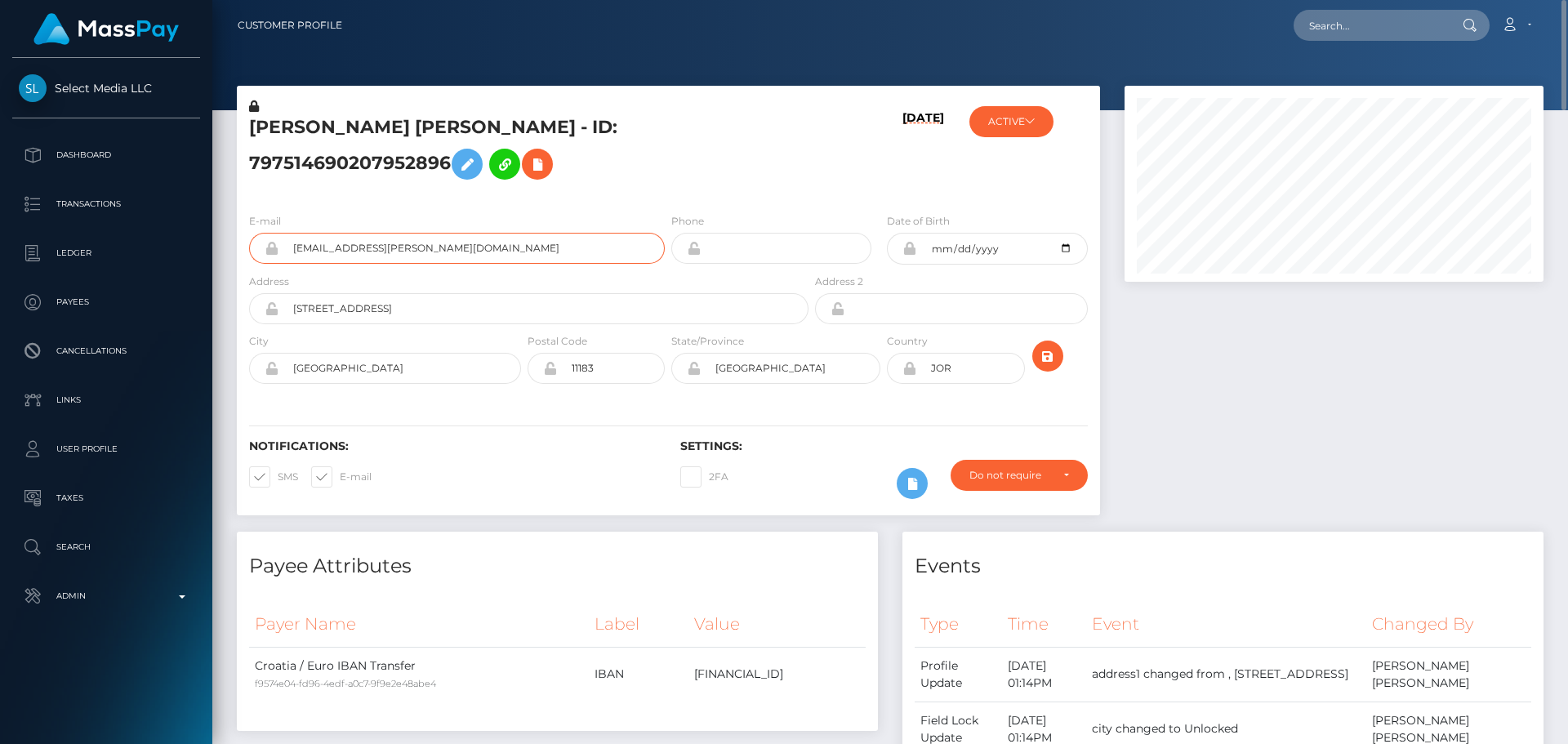
drag, startPoint x: 449, startPoint y: 274, endPoint x: 231, endPoint y: 278, distance: 218.0
click at [231, 278] on div "RAWHI NAJI RAWHI ZOUBI - ID: 797514690207952896 07/30/25 ACTIVE Select Media LL…" at bounding box center [669, 308] width 888 height 446
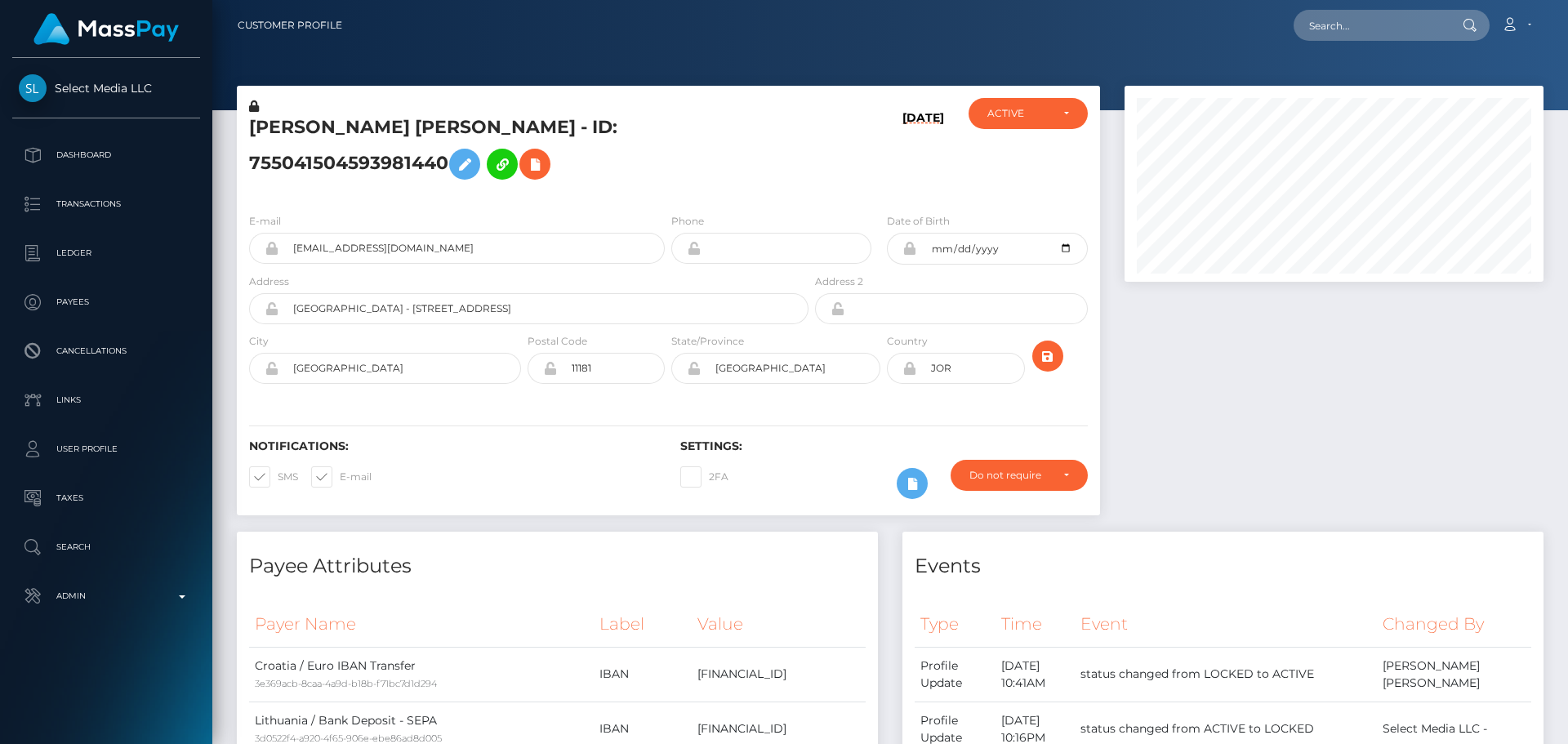
scroll to position [196, 419]
click at [632, 188] on h5 "RAWHI NAJI RAWHI ZOUBI - ID: 755041504593981440" at bounding box center [524, 151] width 551 height 73
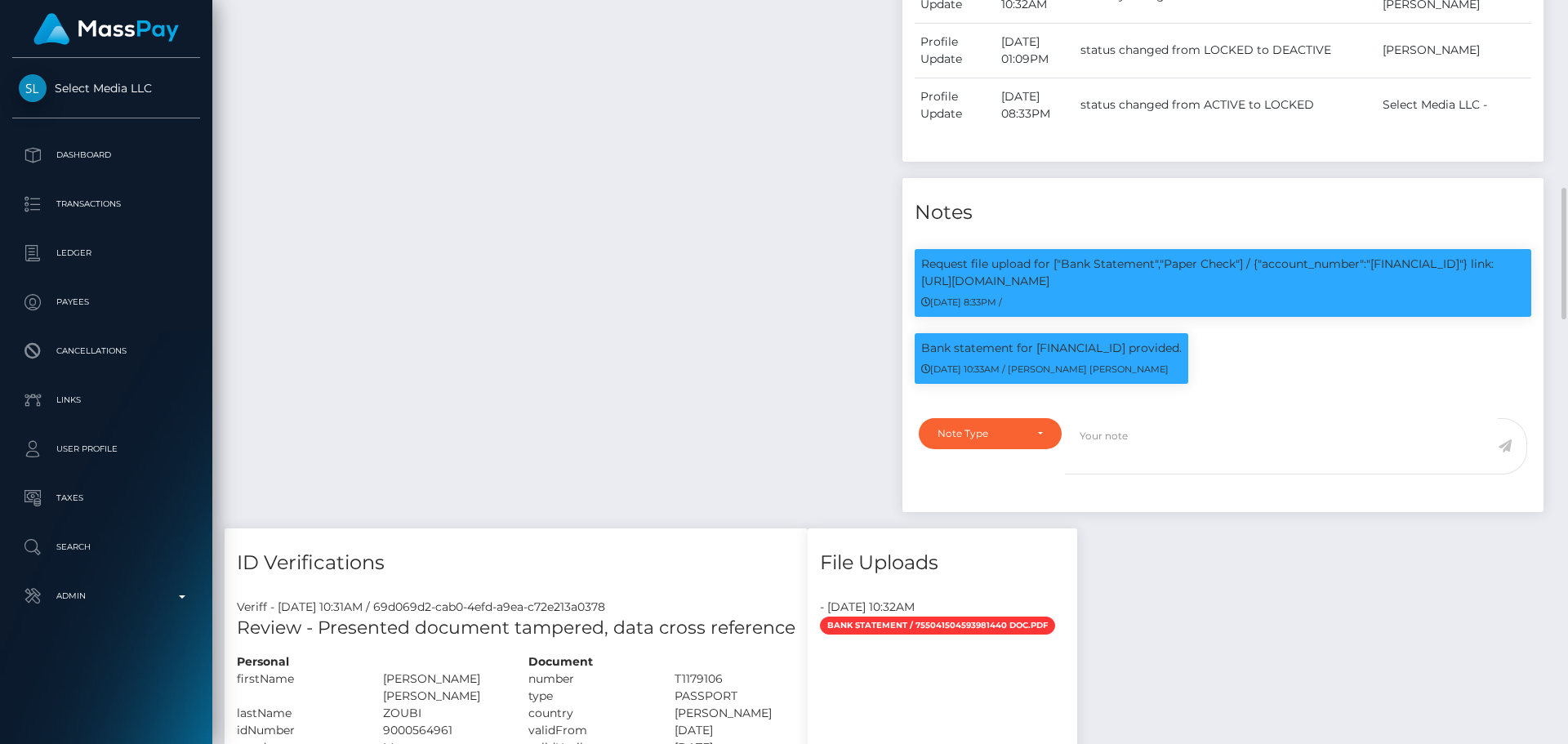
scroll to position [1225, 0]
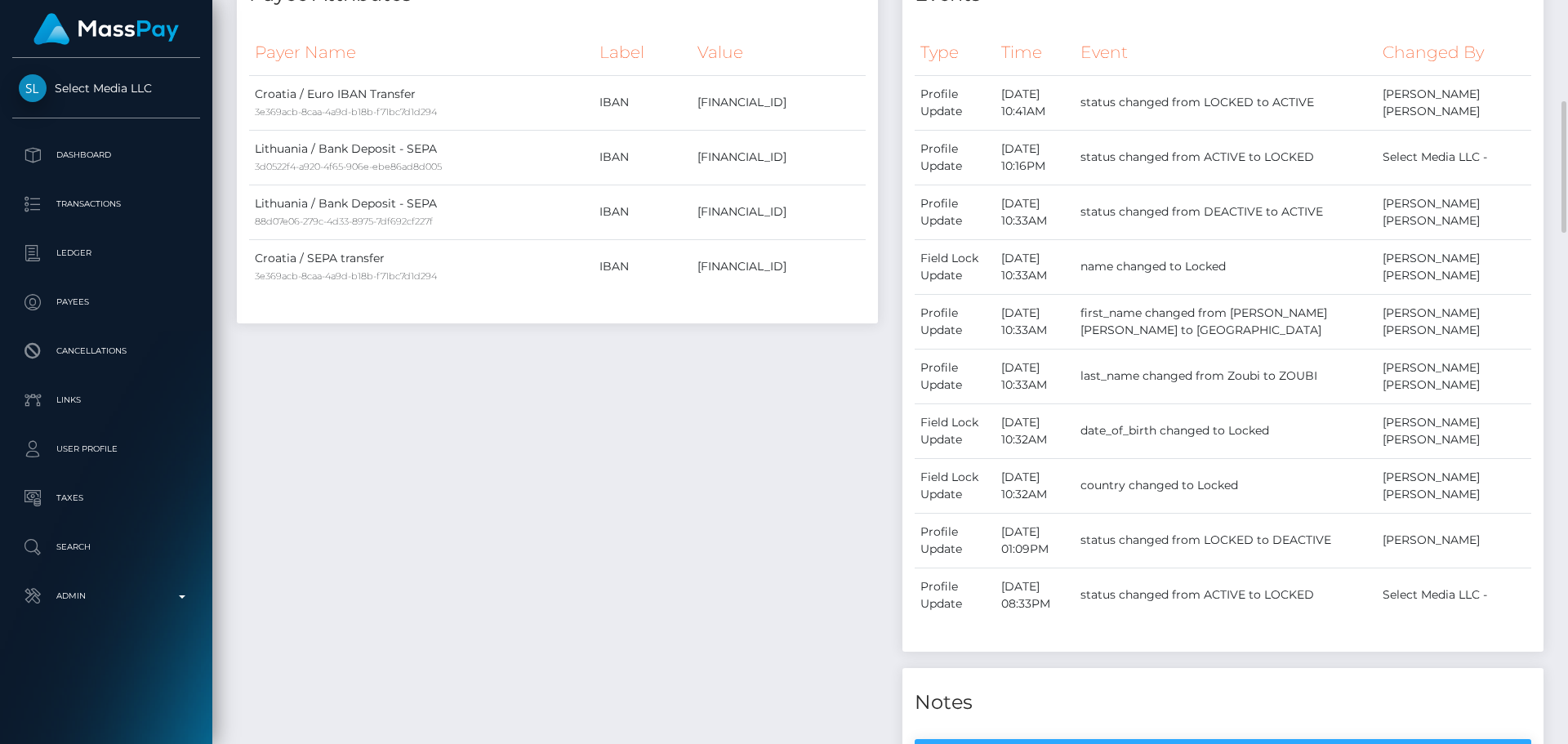
scroll to position [0, 0]
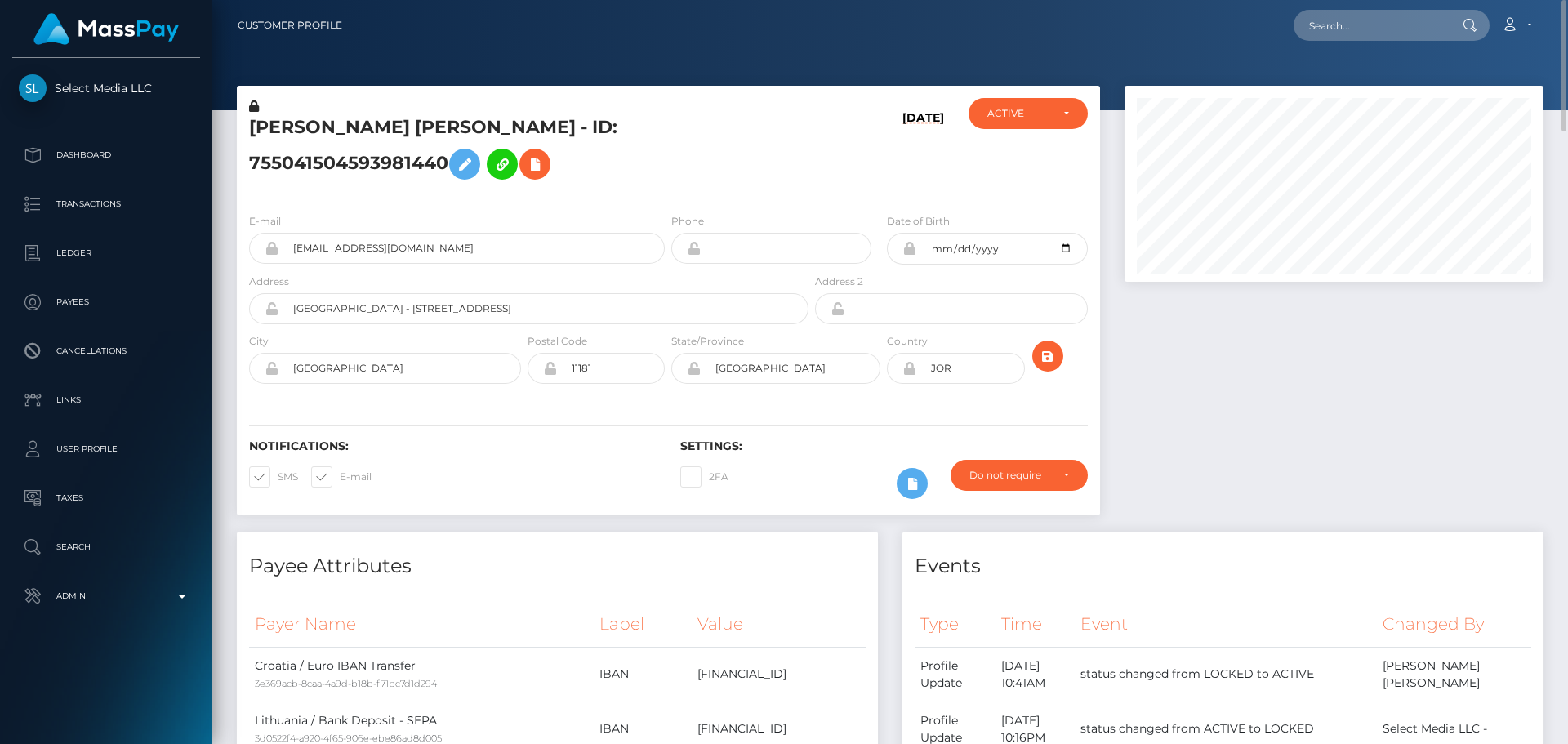
click at [518, 136] on h5 "RAWHI NAJI RAWHI ZOUBI - ID: 755041504593981440" at bounding box center [524, 151] width 551 height 73
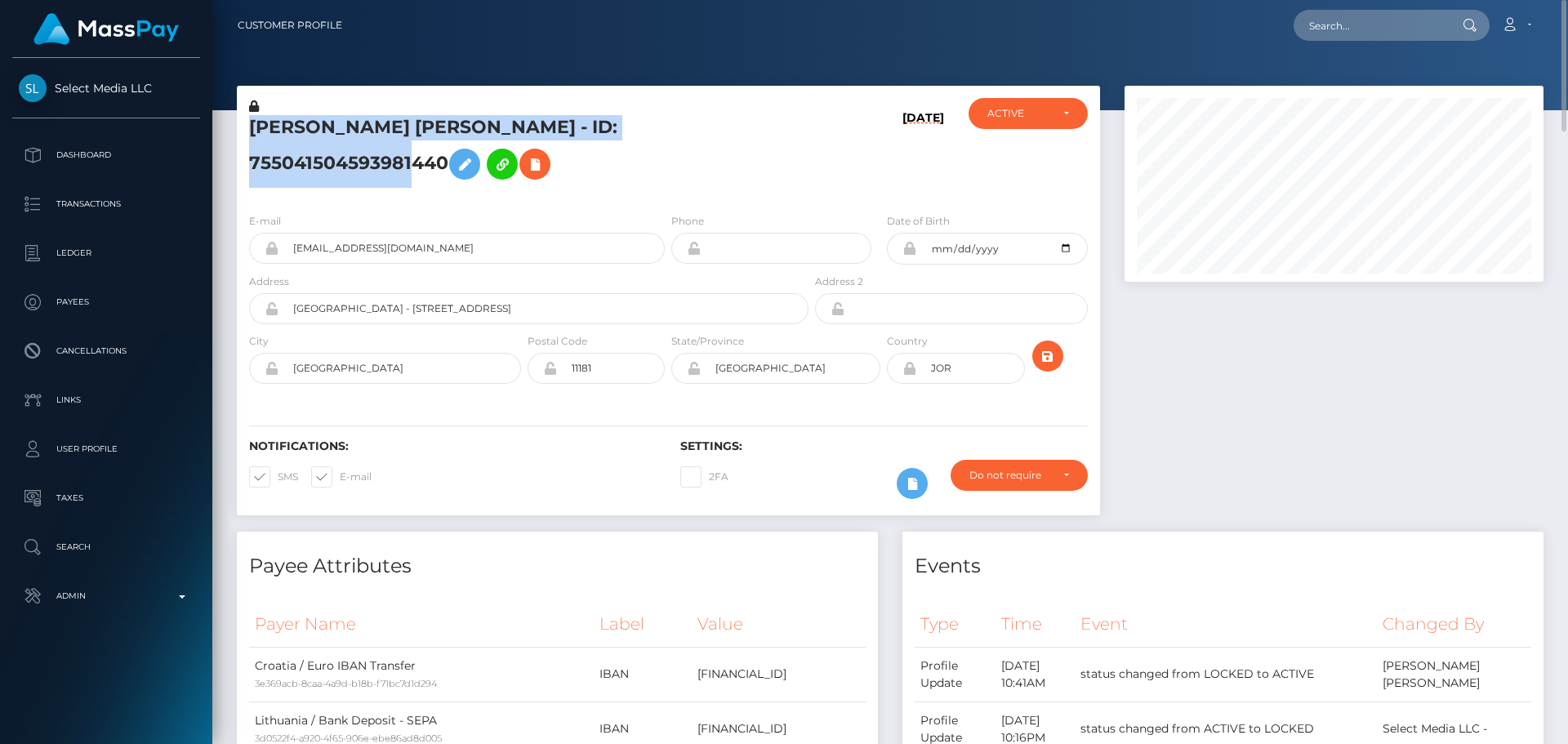
click at [518, 136] on h5 "RAWHI NAJI RAWHI ZOUBI - ID: 755041504593981440" at bounding box center [524, 151] width 551 height 73
copy h5 "RAWHI NAJI RAWHI ZOUBI - ID: 755041504593981440"
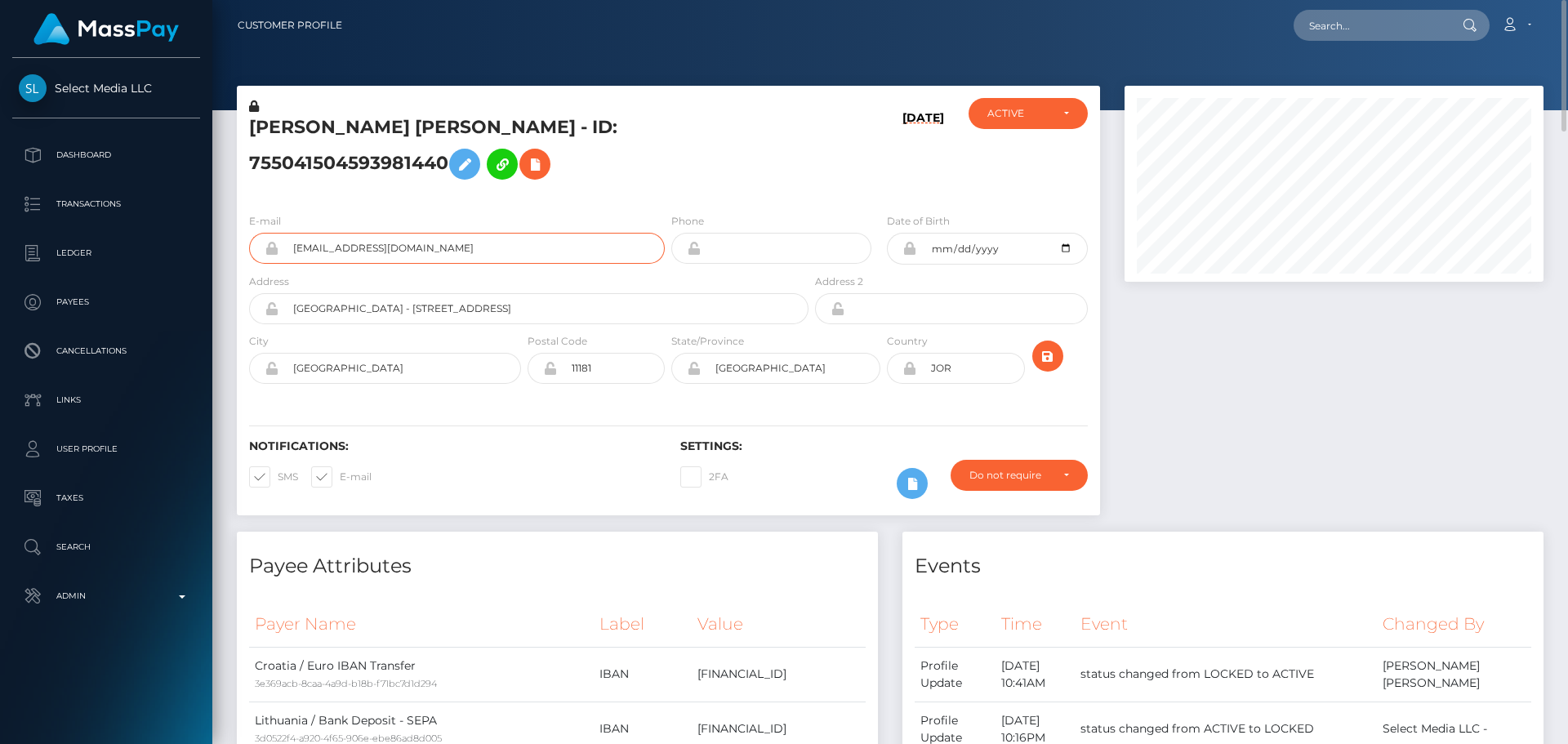
drag, startPoint x: 436, startPoint y: 277, endPoint x: 262, endPoint y: 270, distance: 174.1
click at [262, 264] on div "bibawife3@gmail.com" at bounding box center [458, 248] width 416 height 31
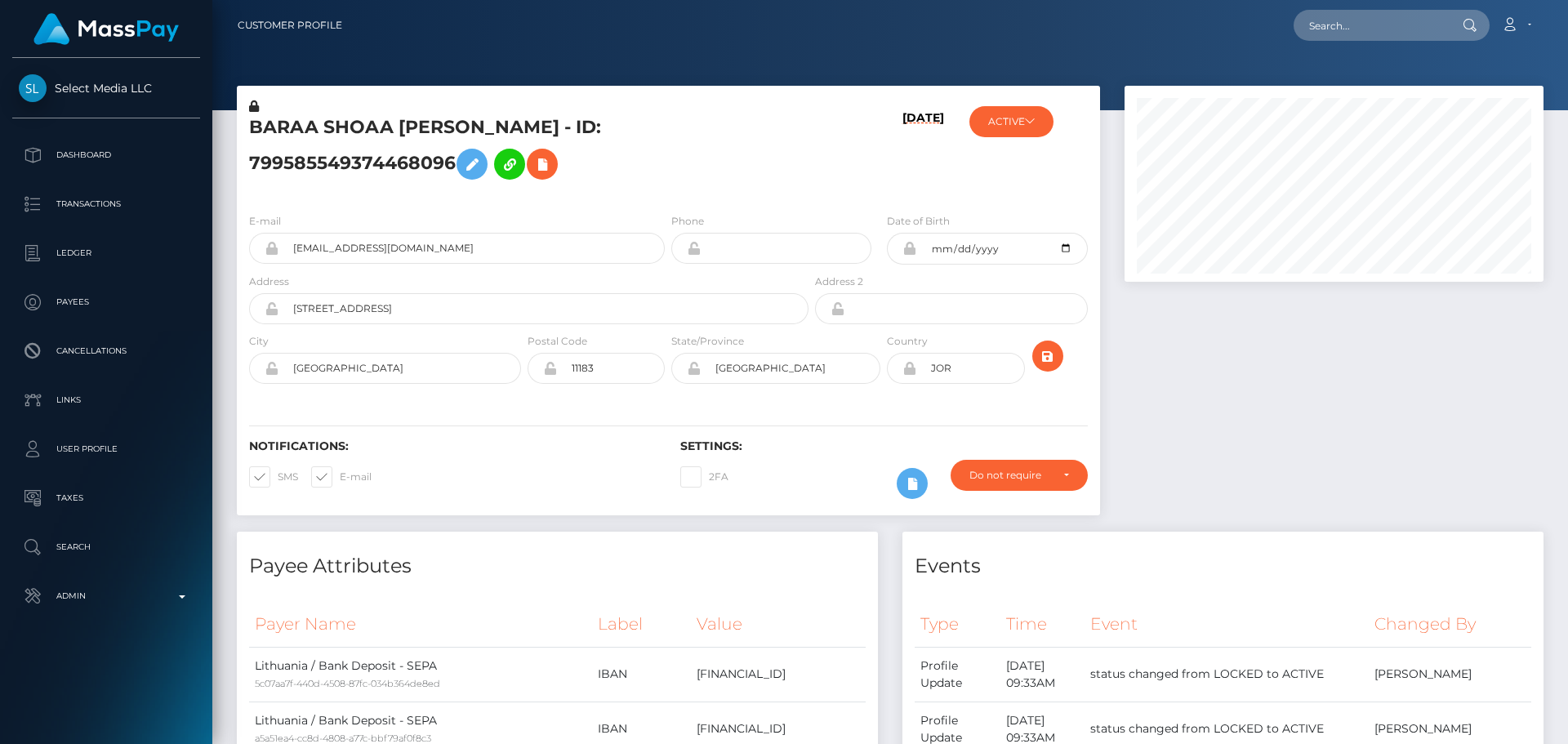
scroll to position [196, 419]
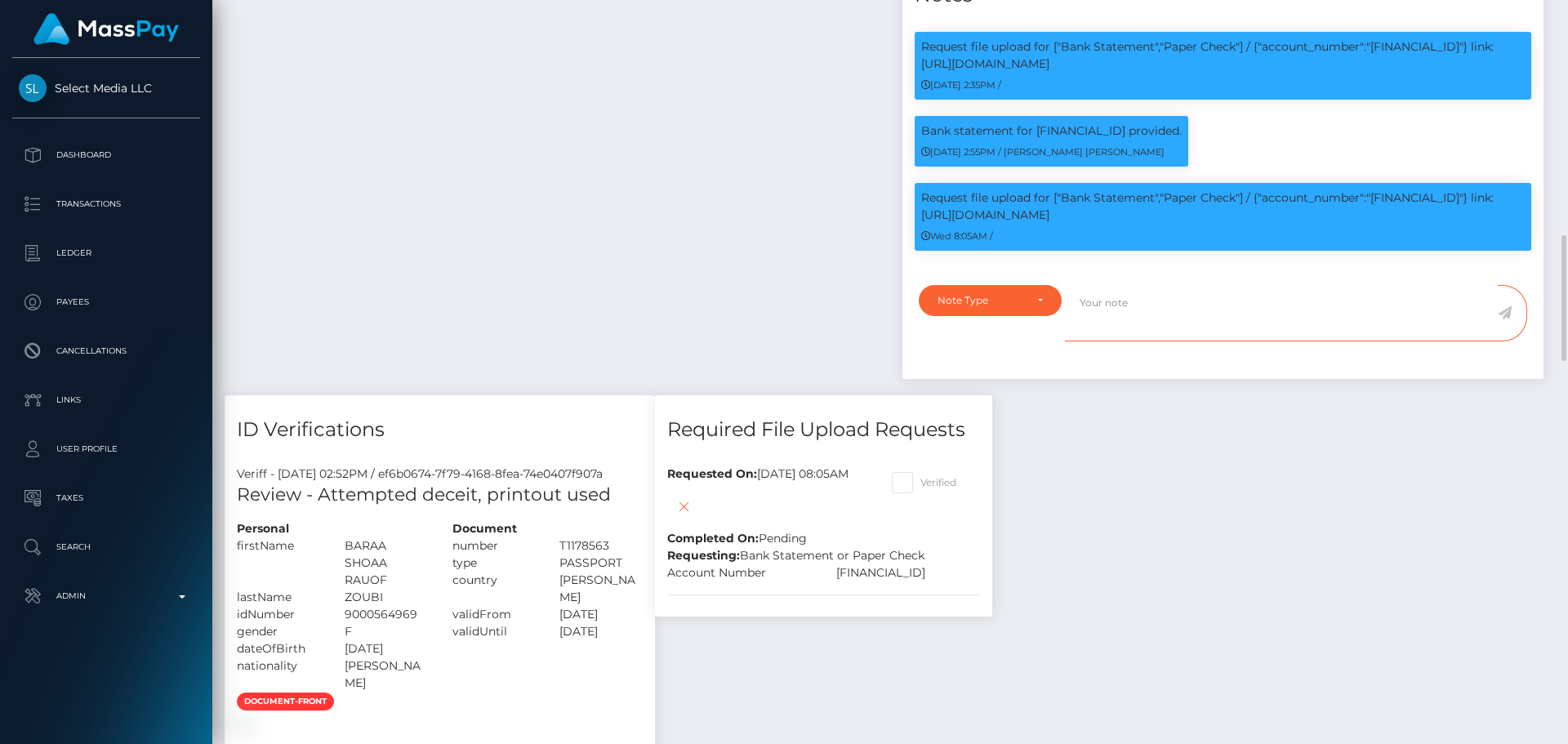
click at [1153, 338] on textarea at bounding box center [1281, 313] width 433 height 57
paste textarea "Bank statement provided for showing that the bank account belongs to [PERSON_NA…"
type textarea "Bank statement provided for showing that the bank account belongs to Heather Ni…"
click at [1032, 307] on div "Note Type" at bounding box center [990, 300] width 106 height 13
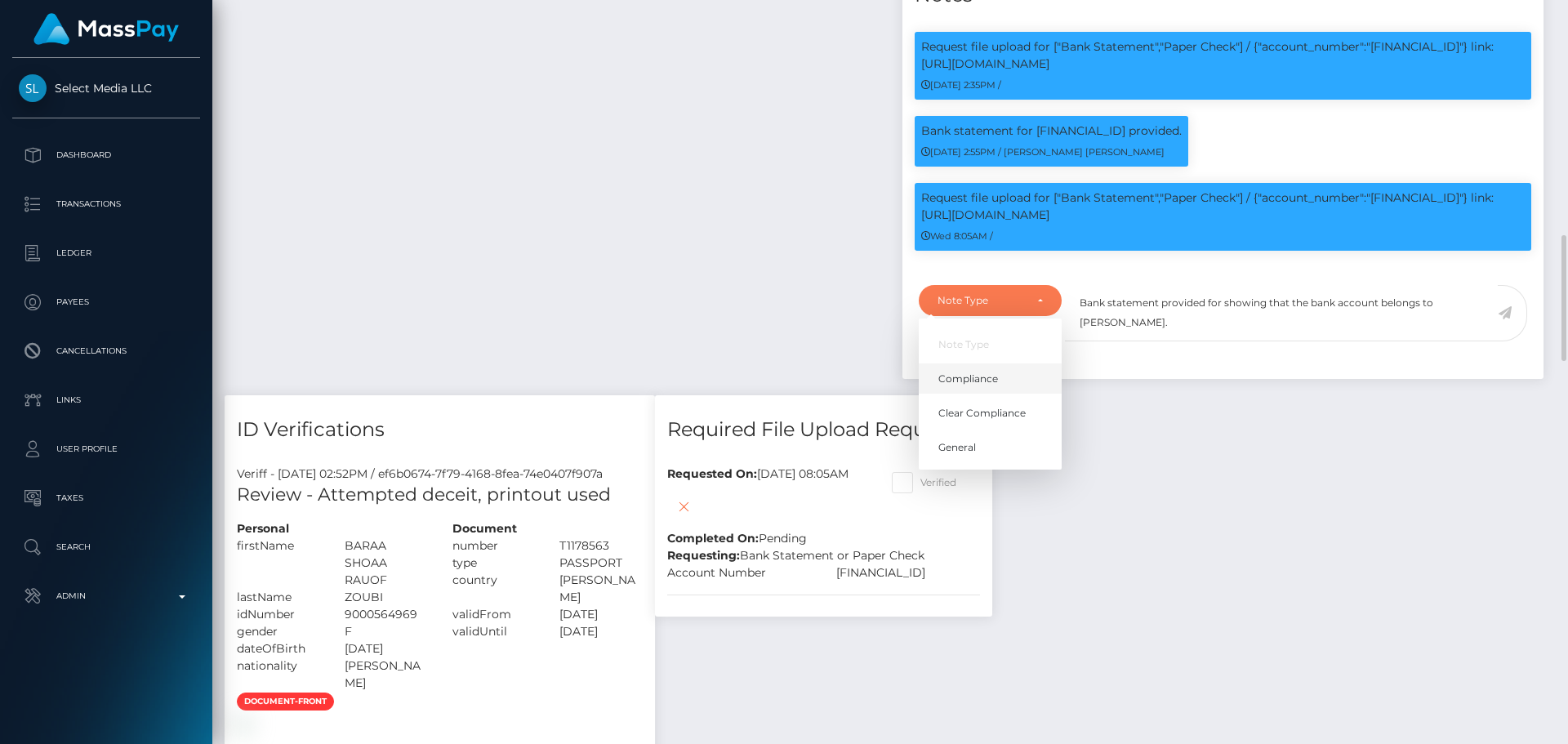
click at [985, 386] on span "Compliance" at bounding box center [968, 378] width 60 height 14
select select "COMPLIANCE"
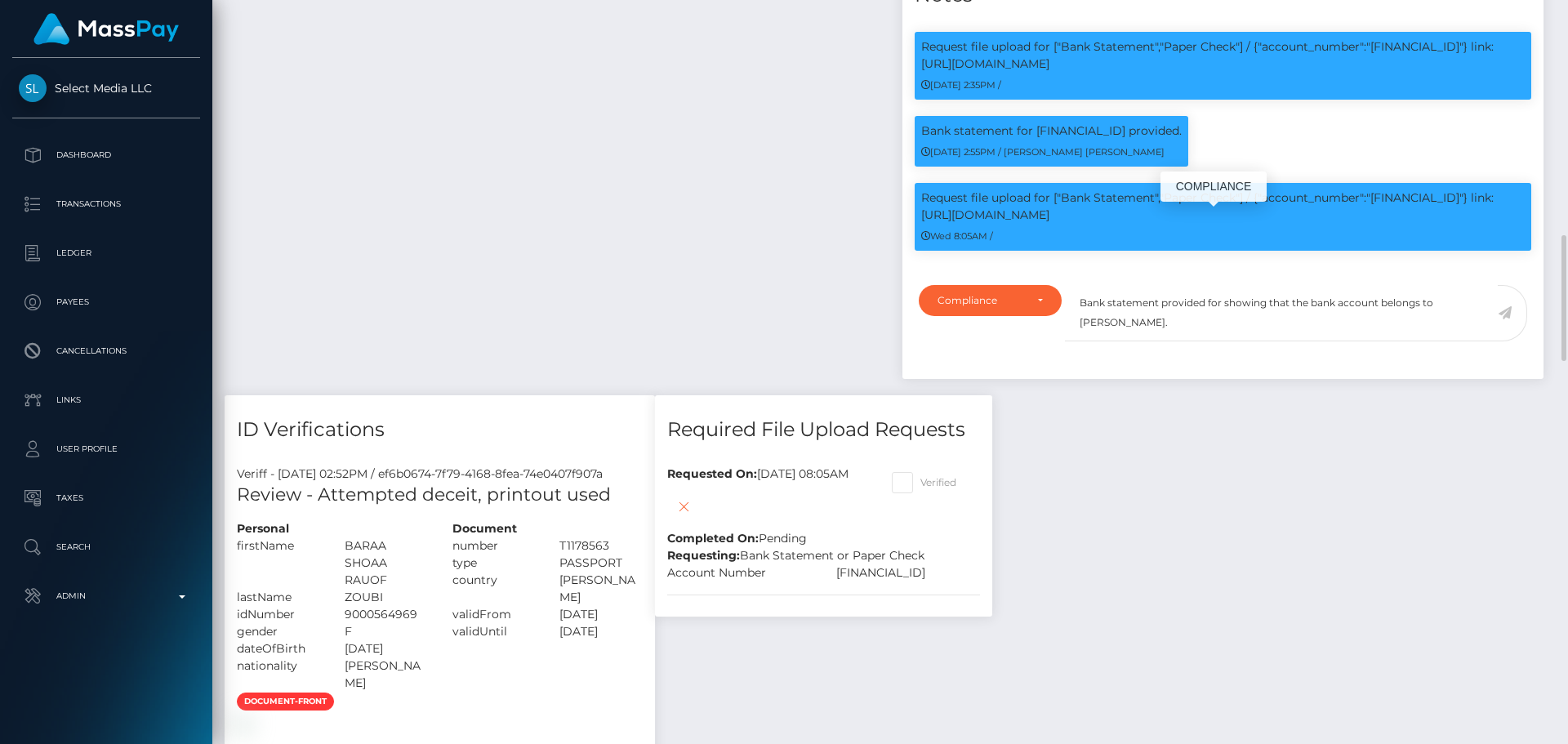
click at [1403, 222] on p "Request file upload for ["Bank Statement","Paper Check"] / {"account_number":"[…" at bounding box center [1223, 206] width 604 height 35
copy p "[FINANCIAL_ID]"
click at [1221, 331] on textarea "Bank statement provided for showing that the bank account belongs to Heather Ni…" at bounding box center [1281, 313] width 433 height 57
paste textarea "[FINANCIAL_ID]"
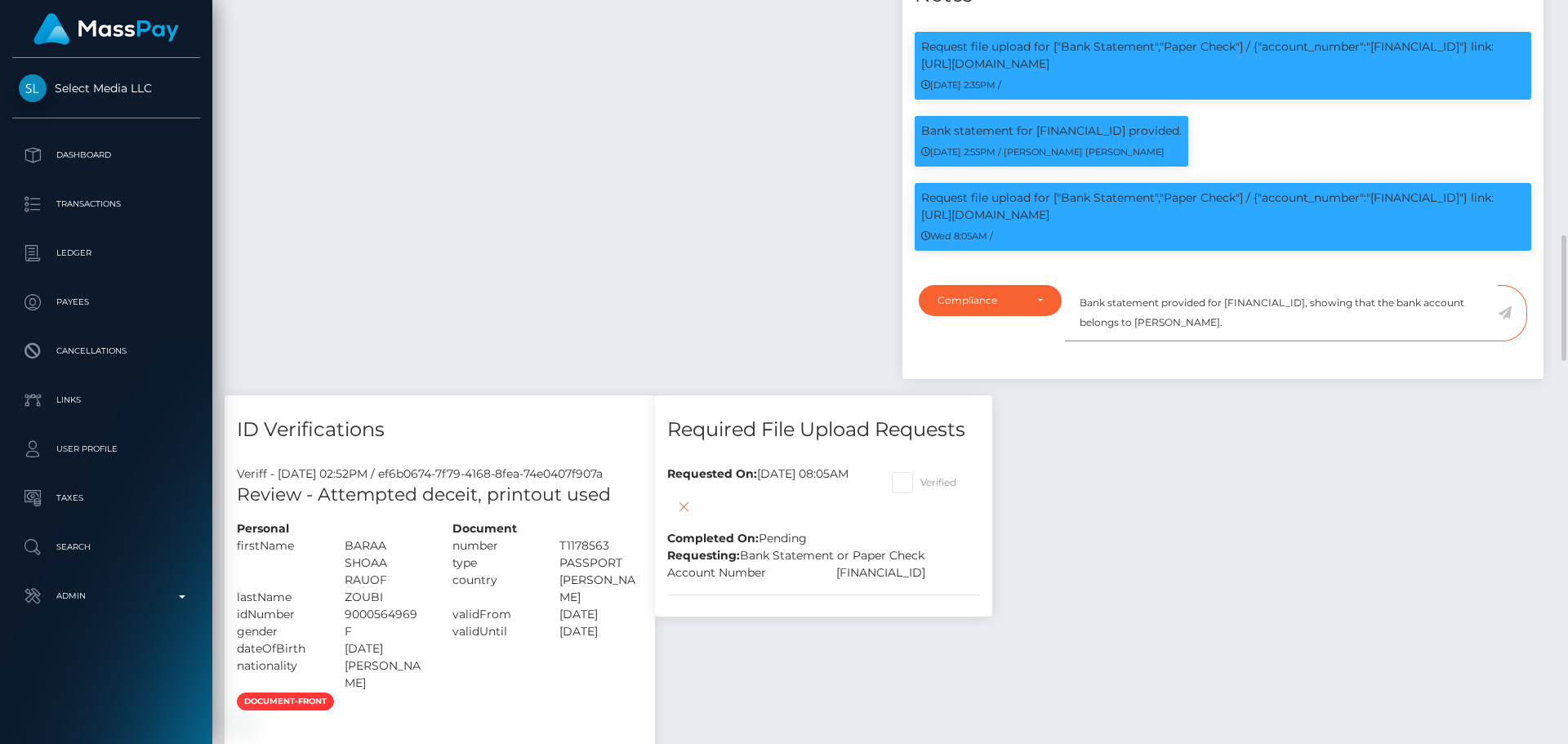
click at [1197, 342] on textarea "Bank statement provided for LT933250020561984772, showing that the bank account…" at bounding box center [1281, 313] width 433 height 57
drag, startPoint x: 1197, startPoint y: 350, endPoint x: 1259, endPoint y: 346, distance: 62.1
click at [1259, 342] on textarea "Bank statement provided for LT933250020561984772, showing that the bank account…" at bounding box center [1281, 313] width 433 height 57
paste textarea "RAWHI N R ZOUBI"
click at [1287, 341] on textarea "Bank statement provided for [FINANCIAL_ID], showing that the bank account belon…" at bounding box center [1281, 313] width 433 height 57
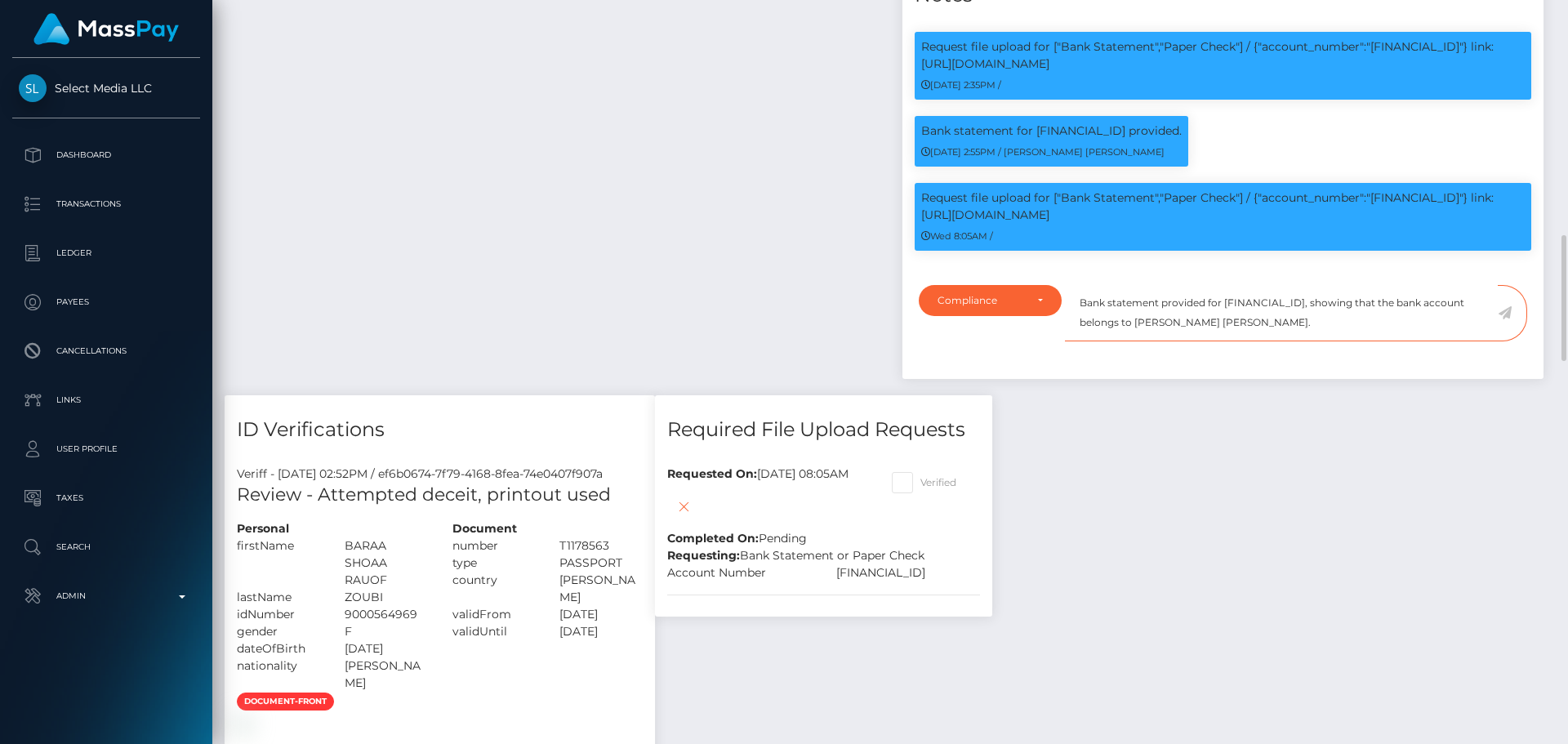
type textarea "Bank statement provided for [FINANCIAL_ID], showing that the bank account belon…"
click at [1503, 320] on icon at bounding box center [1505, 312] width 14 height 13
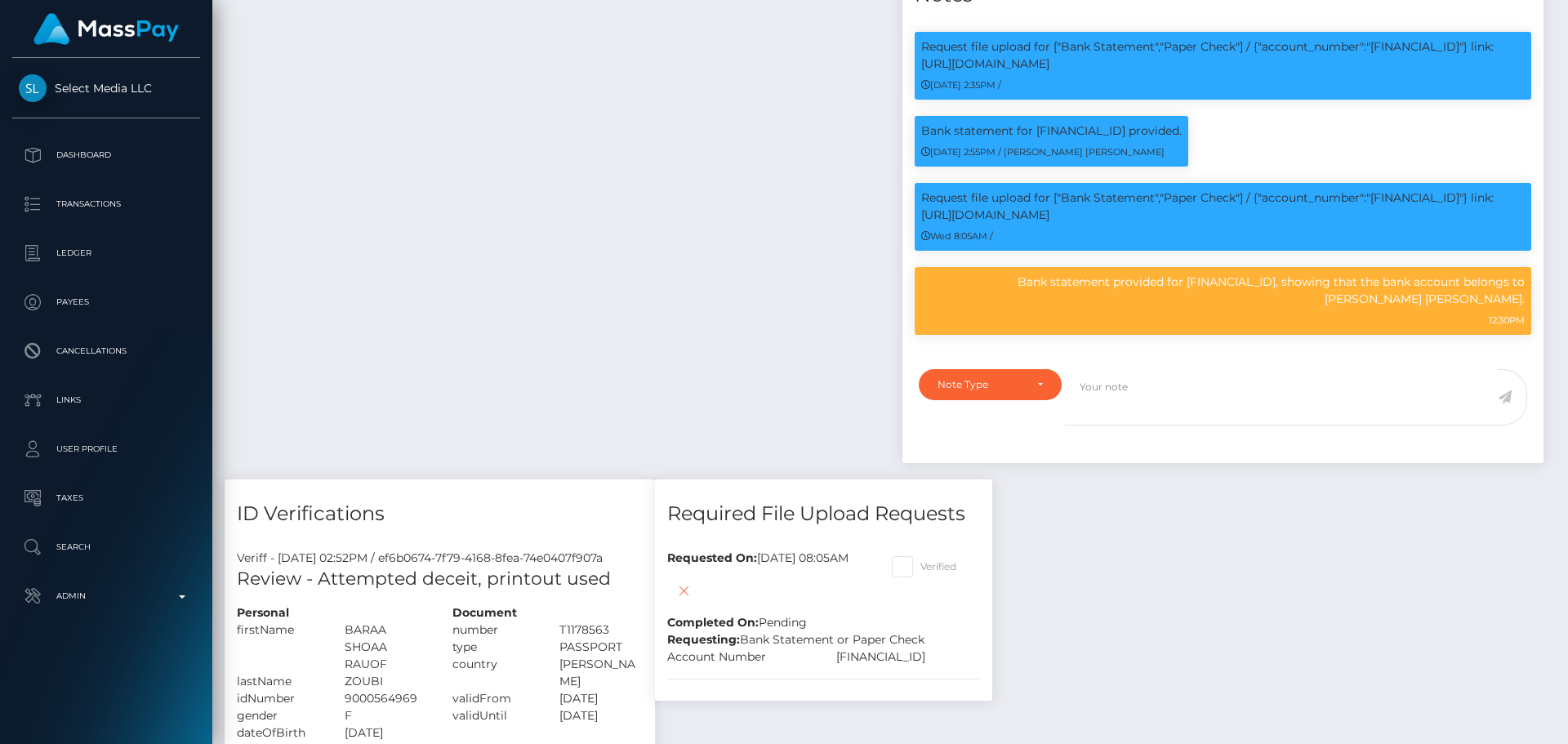
scroll to position [816350, 816402]
click at [1052, 400] on div "Note Type" at bounding box center [990, 385] width 143 height 31
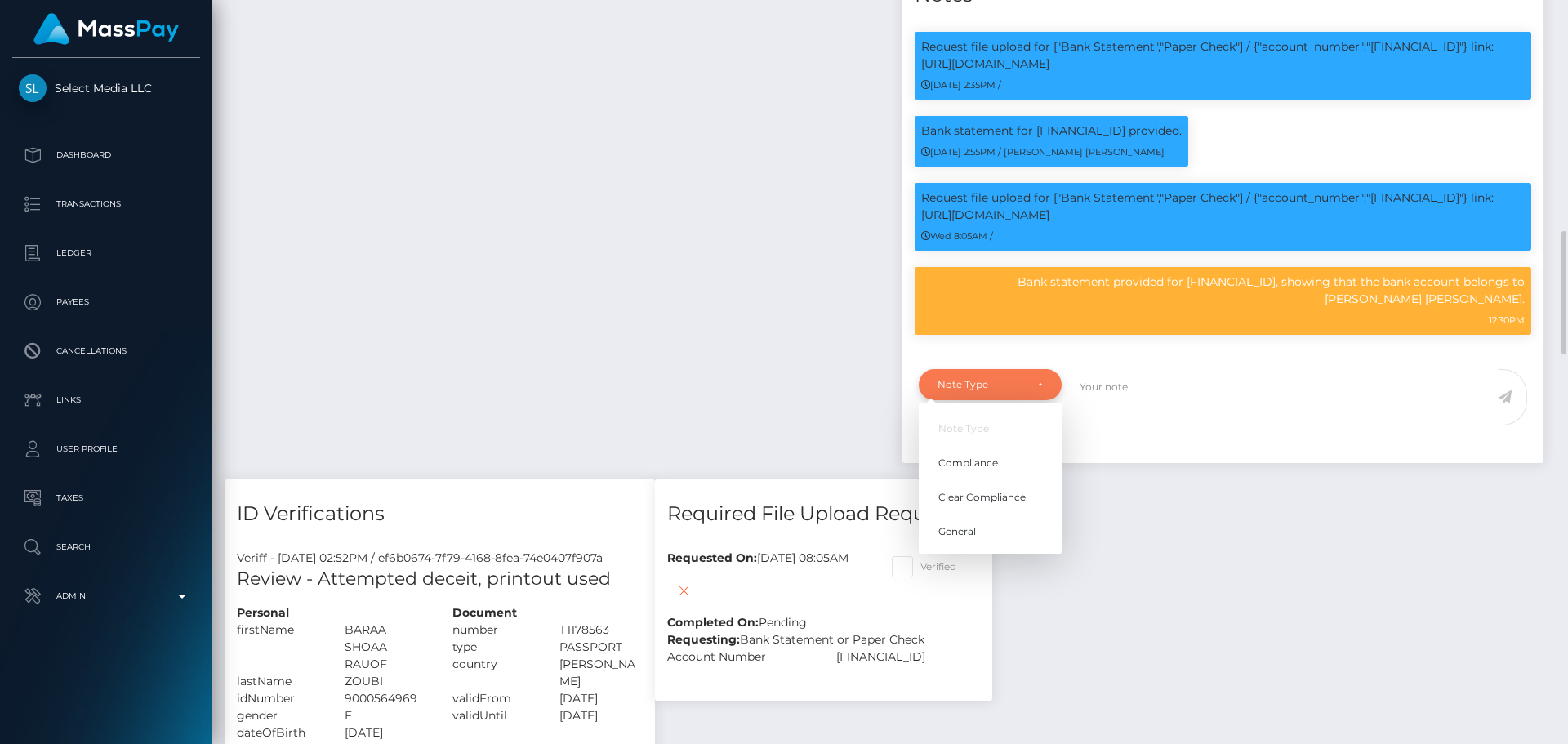
scroll to position [196, 419]
click at [979, 470] on span "Compliance" at bounding box center [968, 462] width 60 height 14
select select "COMPLIANCE"
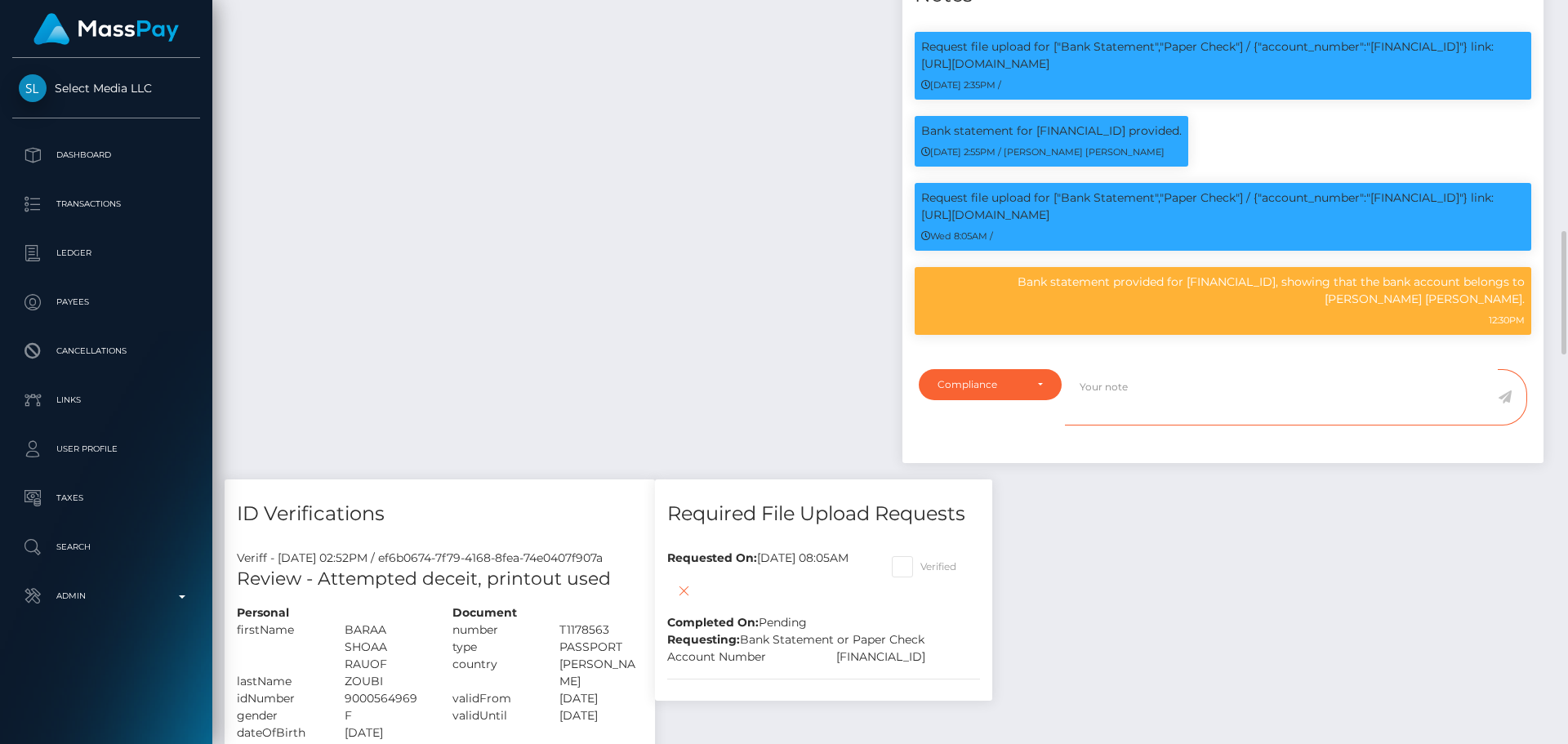
click at [1163, 425] on textarea at bounding box center [1281, 397] width 433 height 57
type textarea "T"
click at [1494, 307] on p "Bank statement provided for [FINANCIAL_ID], showing that the bank account belon…" at bounding box center [1223, 291] width 604 height 35
drag, startPoint x: 1494, startPoint y: 307, endPoint x: 1498, endPoint y: 325, distance: 18.4
click at [1498, 308] on p "Bank statement provided for [FINANCIAL_ID], showing that the bank account belon…" at bounding box center [1223, 291] width 604 height 35
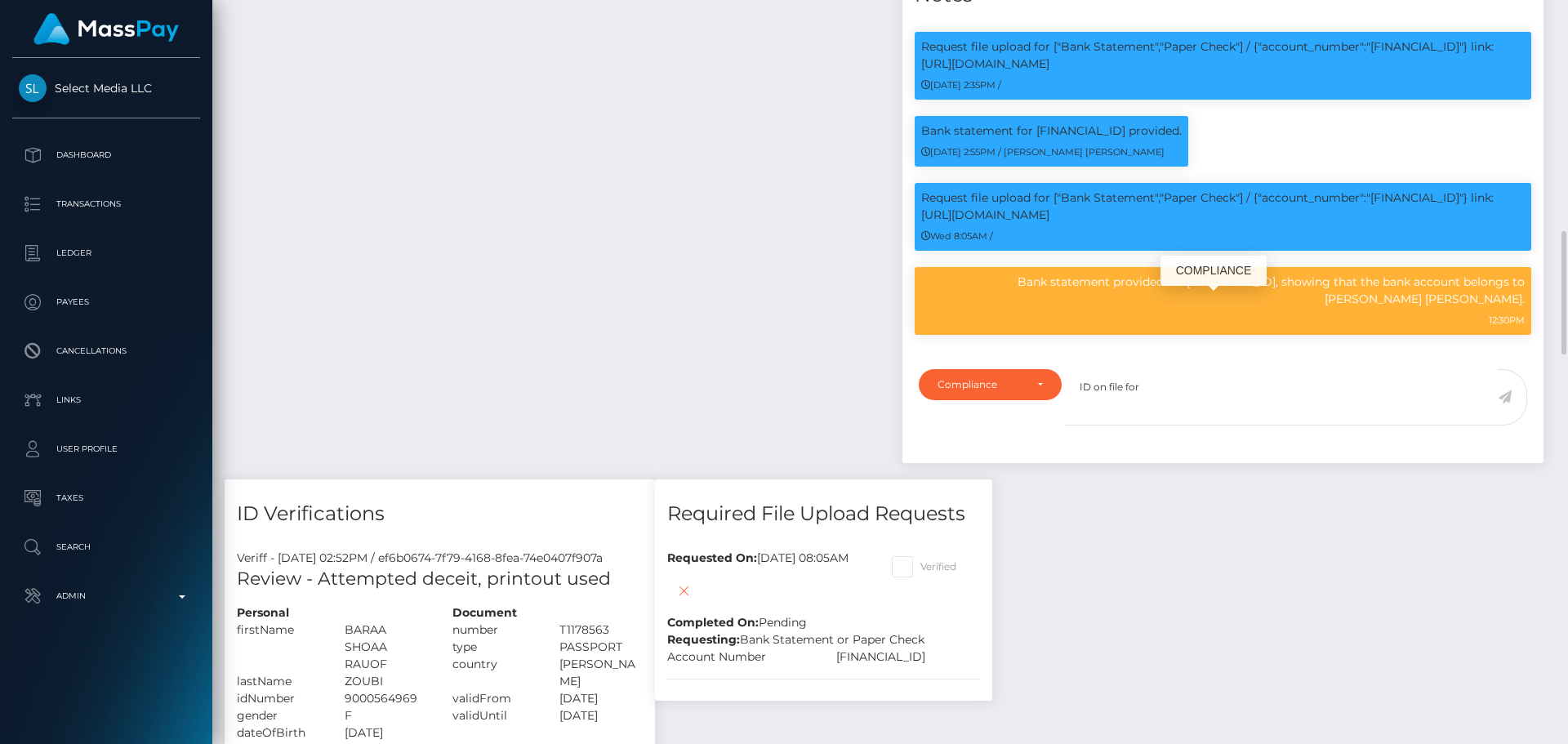
copy p "RAWHI N R ZOUBI"
drag, startPoint x: 1165, startPoint y: 428, endPoint x: 1212, endPoint y: 430, distance: 47.0
click at [1166, 425] on textarea "ID on file for" at bounding box center [1281, 397] width 433 height 57
paste textarea "RAWHI N R ZOUBI"
click at [1261, 412] on textarea "ID on file for RAWHI N R ZOUBI ( exp )." at bounding box center [1281, 397] width 433 height 57
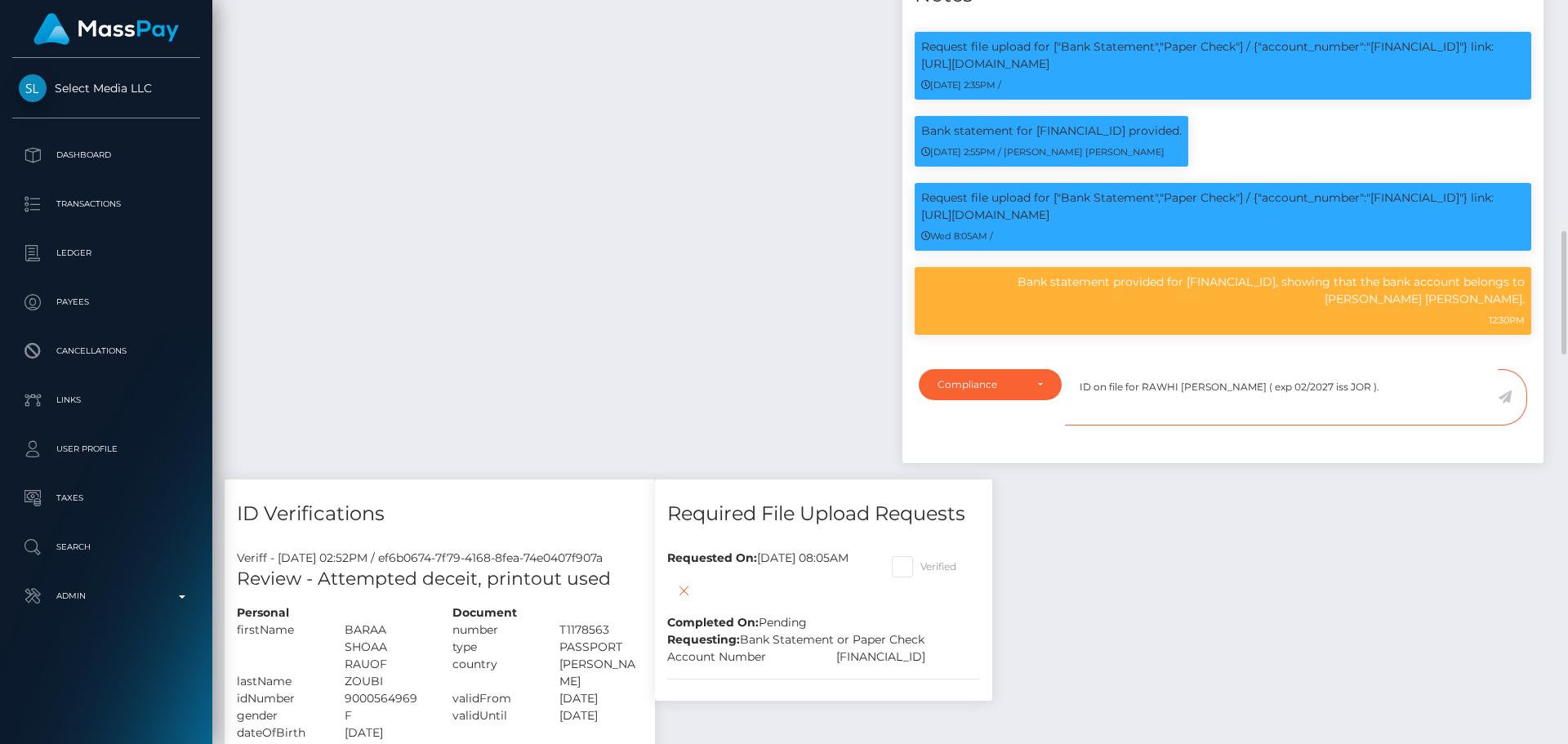
click at [1380, 411] on textarea "ID on file for RAWHI [PERSON_NAME] ( exp 02/2027 iss JOR )." at bounding box center [1281, 397] width 433 height 57
type textarea "ID on file for RAWHI [PERSON_NAME] ( exp 02/2027 iss JOR )."
click at [1509, 403] on icon at bounding box center [1505, 397] width 14 height 13
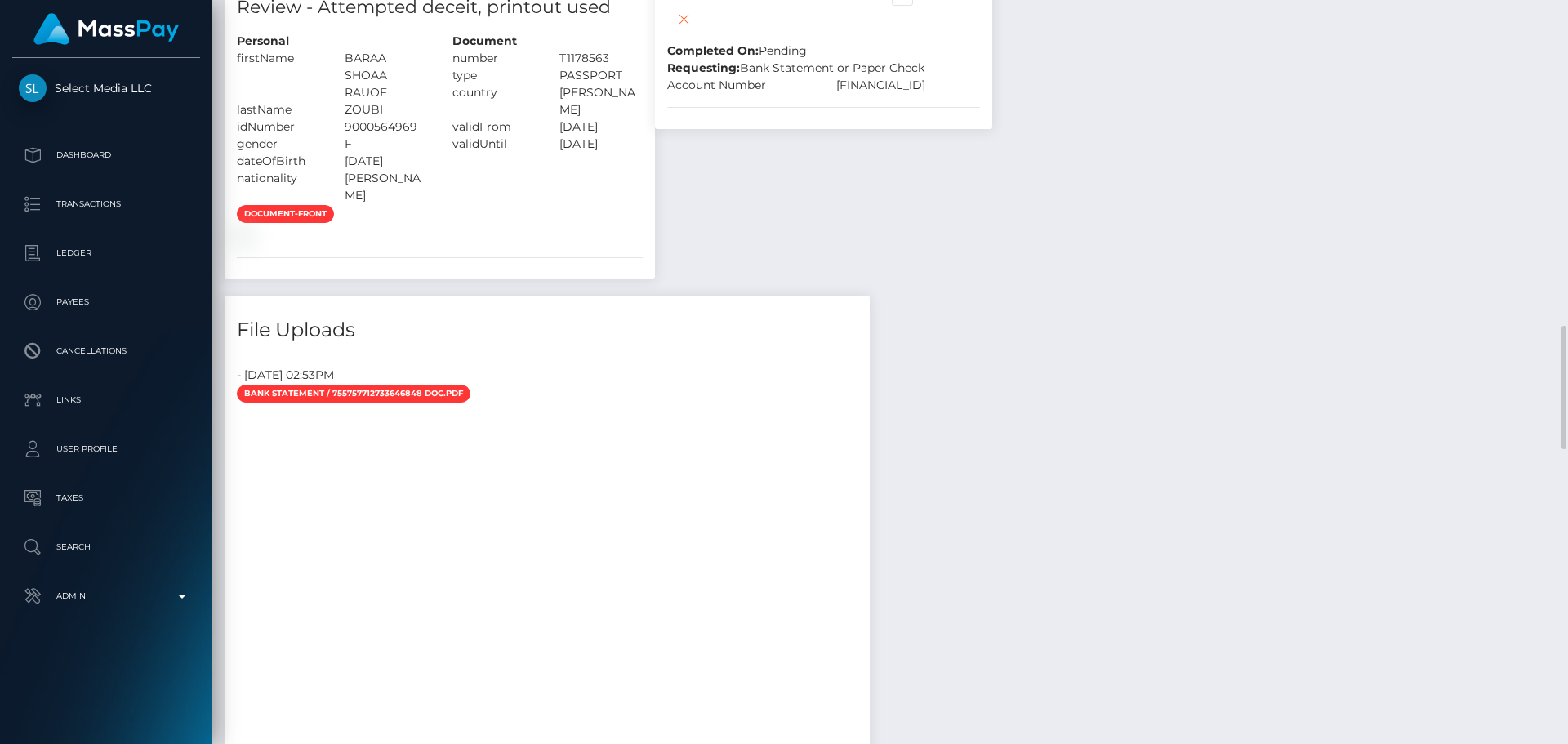
scroll to position [1797, 0]
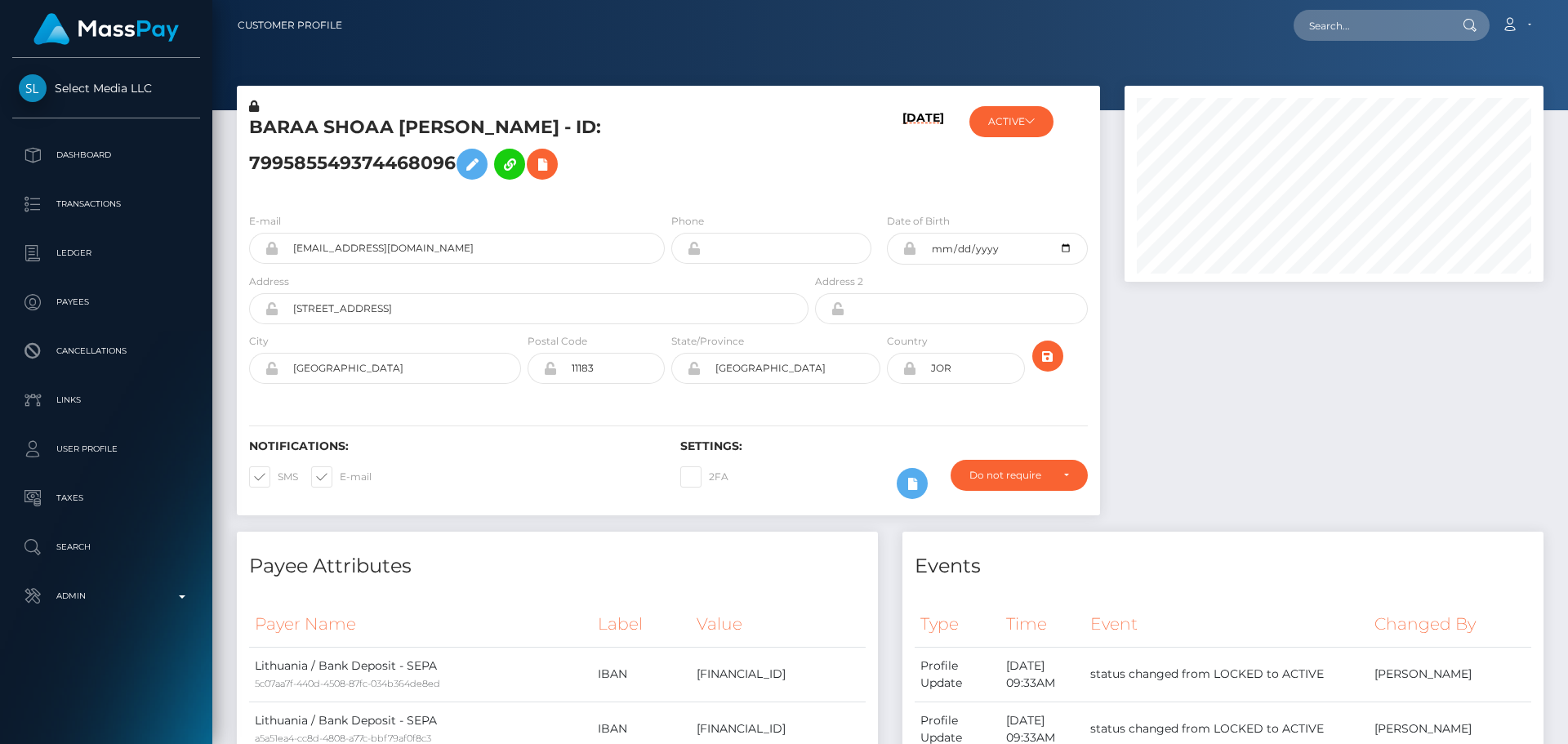
scroll to position [196, 419]
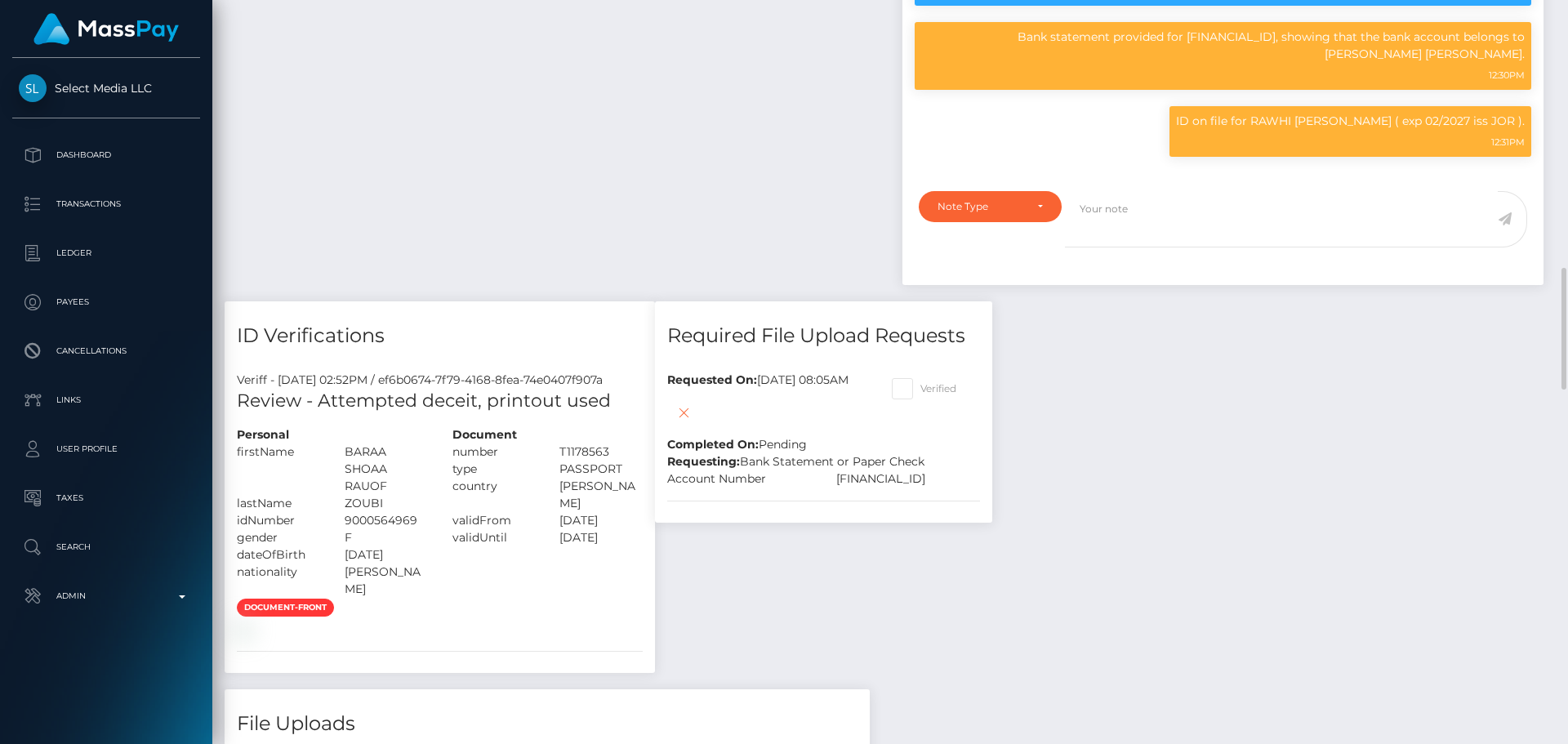
click at [920, 394] on span at bounding box center [920, 388] width 0 height 12
click at [931, 389] on input "Verified" at bounding box center [925, 383] width 11 height 11
checkbox input "true"
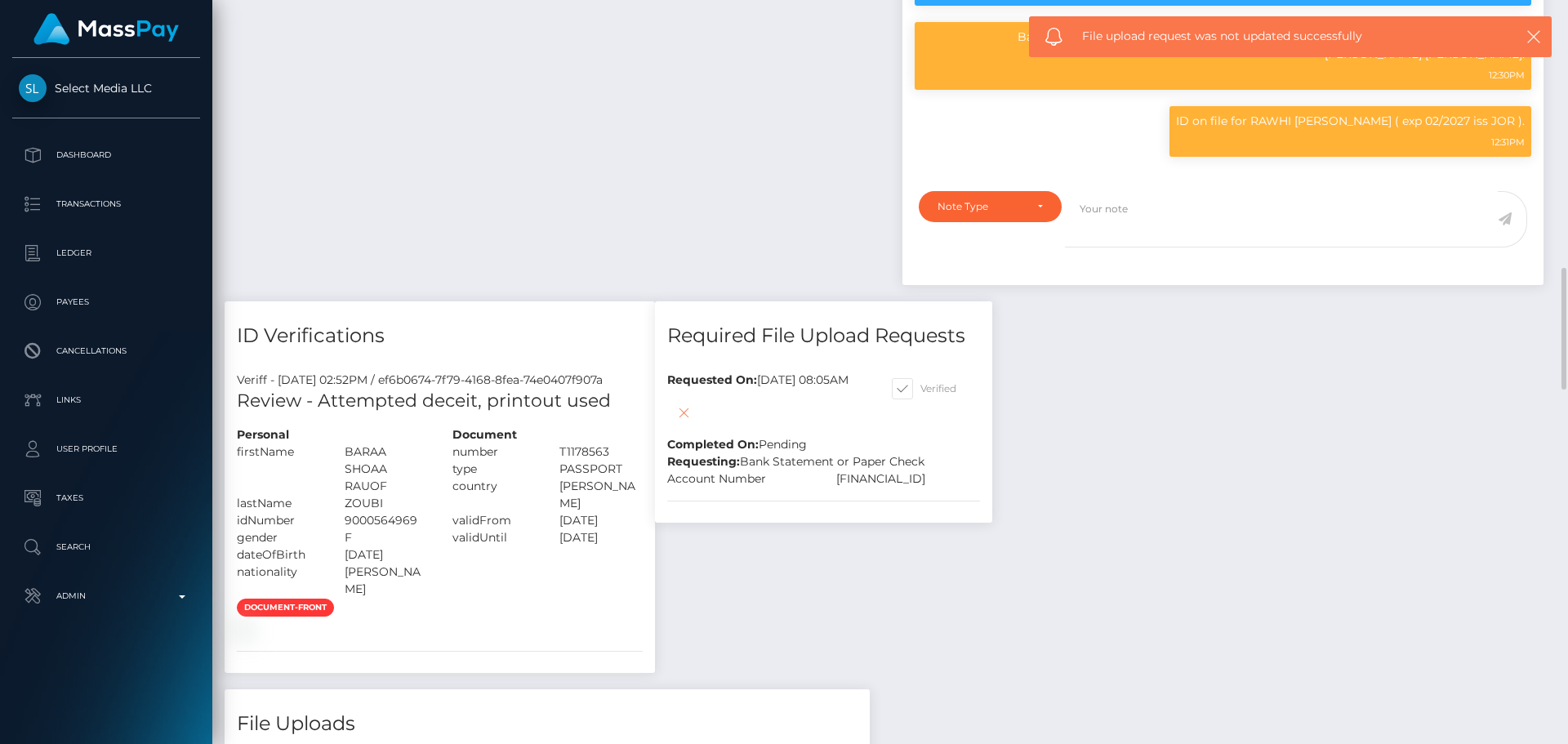
scroll to position [196, 419]
click at [681, 423] on icon at bounding box center [683, 413] width 19 height 20
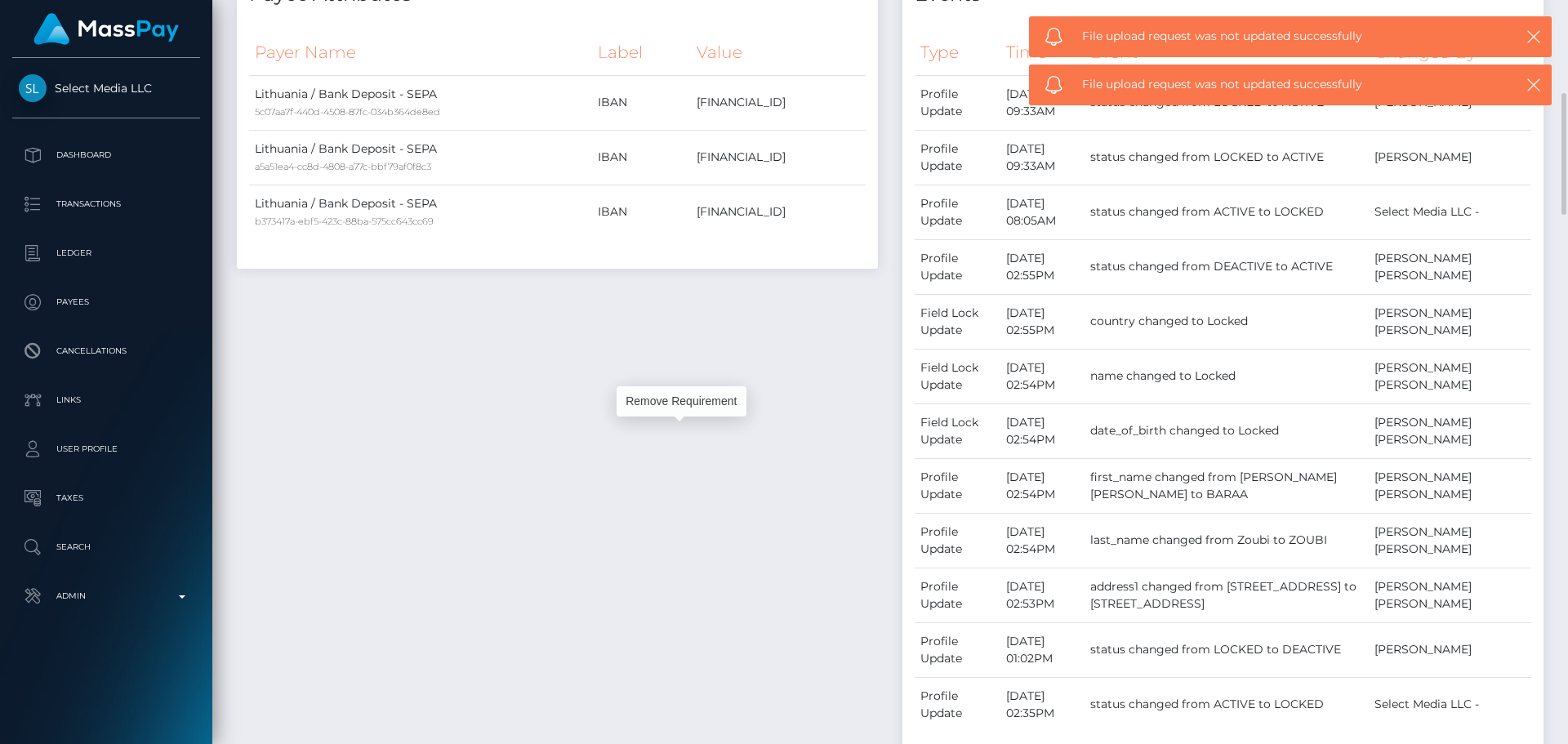
scroll to position [0, 0]
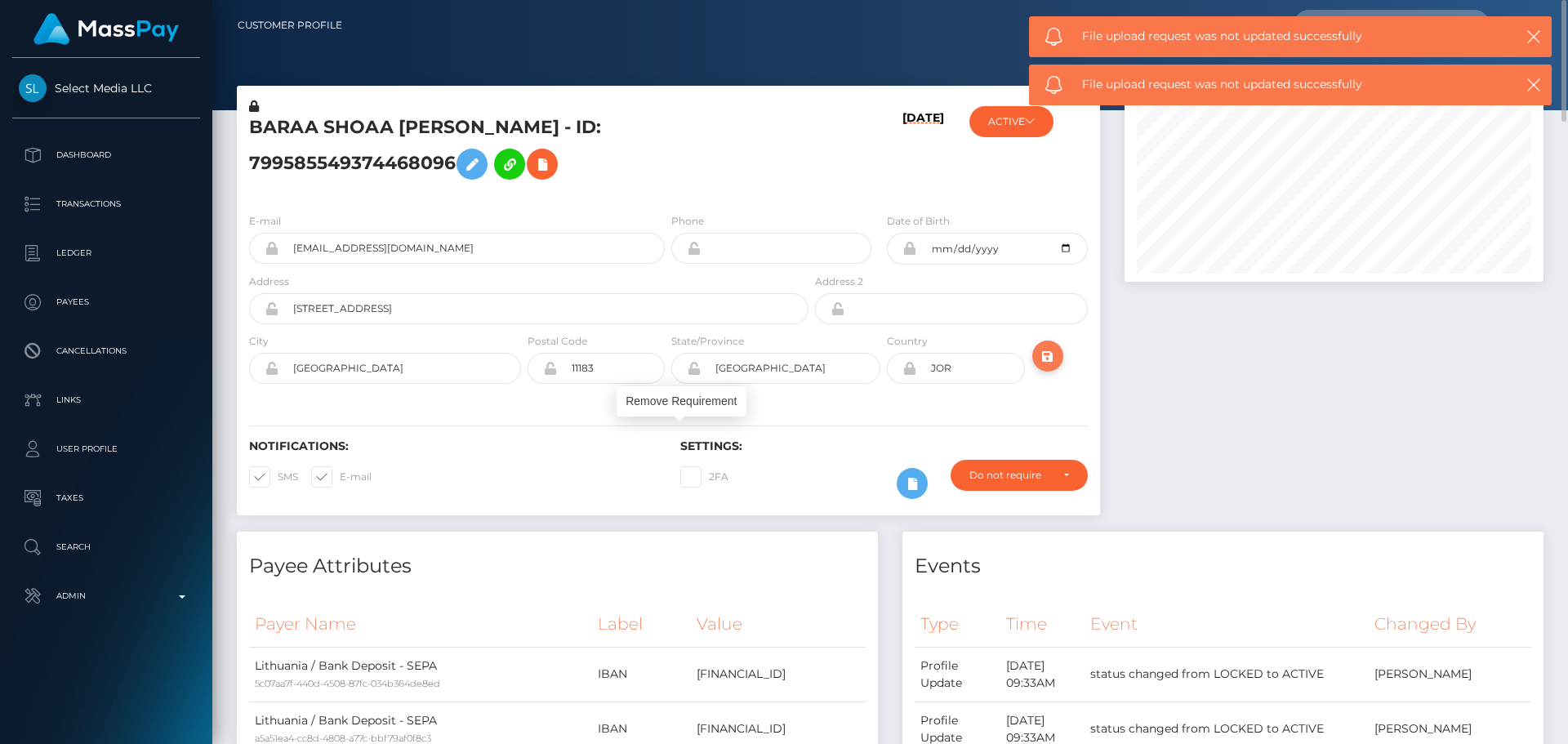
click at [1045, 357] on icon "submit" at bounding box center [1048, 357] width 19 height 20
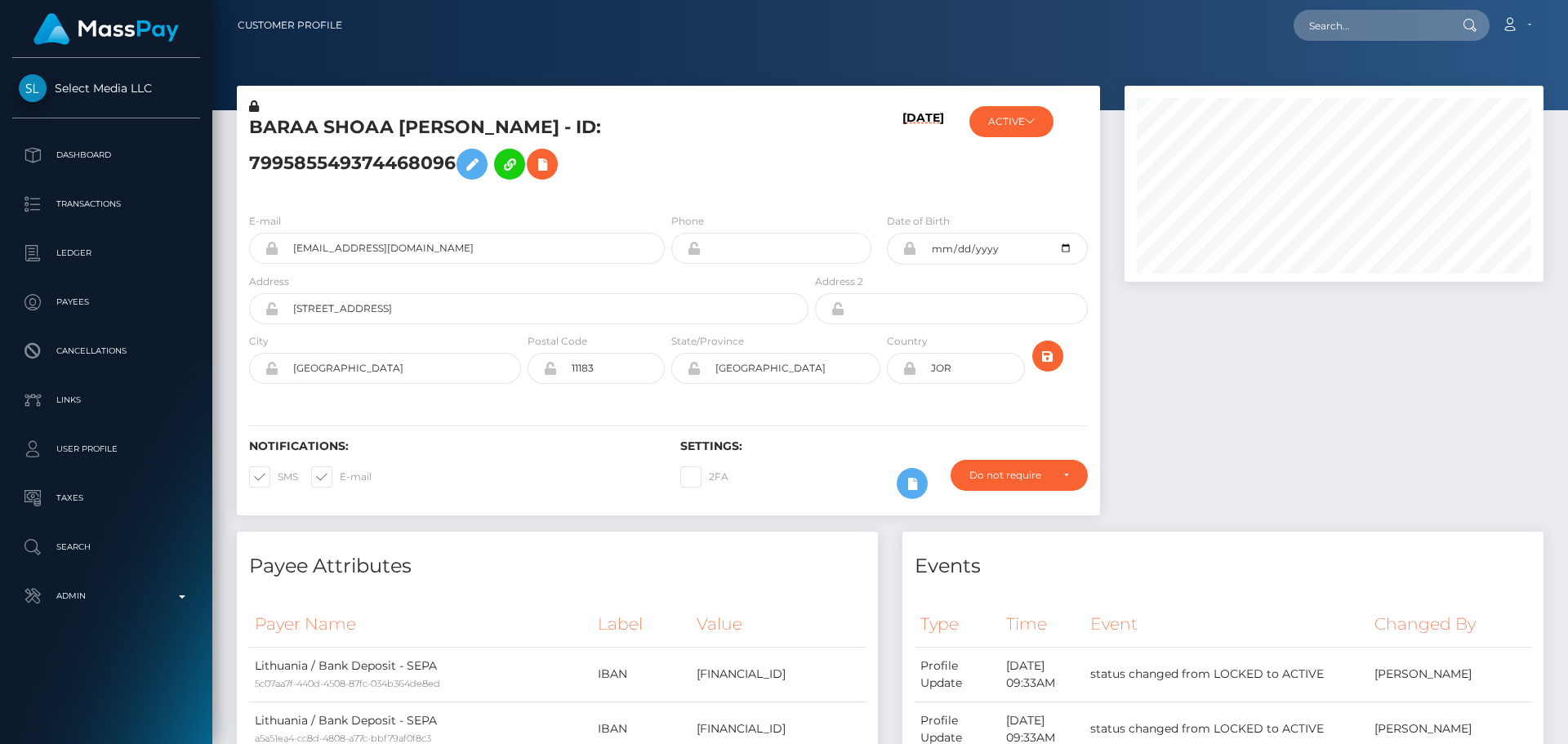
scroll to position [196, 419]
click at [429, 120] on h5 "BARAA SHOAA RAUOF ZOUBI - ID: 799585549374468096" at bounding box center [524, 151] width 551 height 73
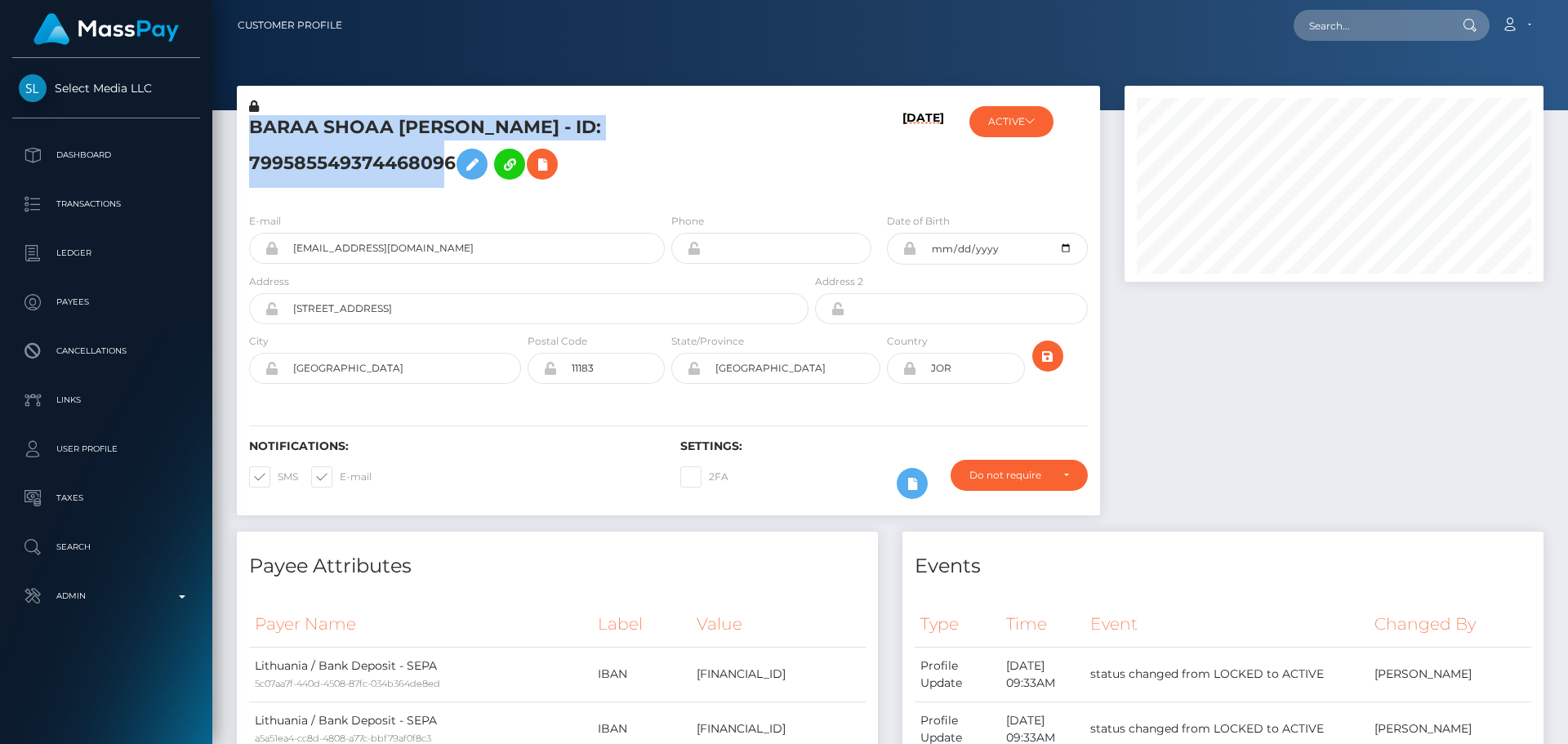
click at [429, 120] on h5 "BARAA SHOAA RAUOF ZOUBI - ID: 799585549374468096" at bounding box center [524, 151] width 551 height 73
copy h5 "BARAA SHOAA RAUOF ZOUBI - ID: 799585549374468096"
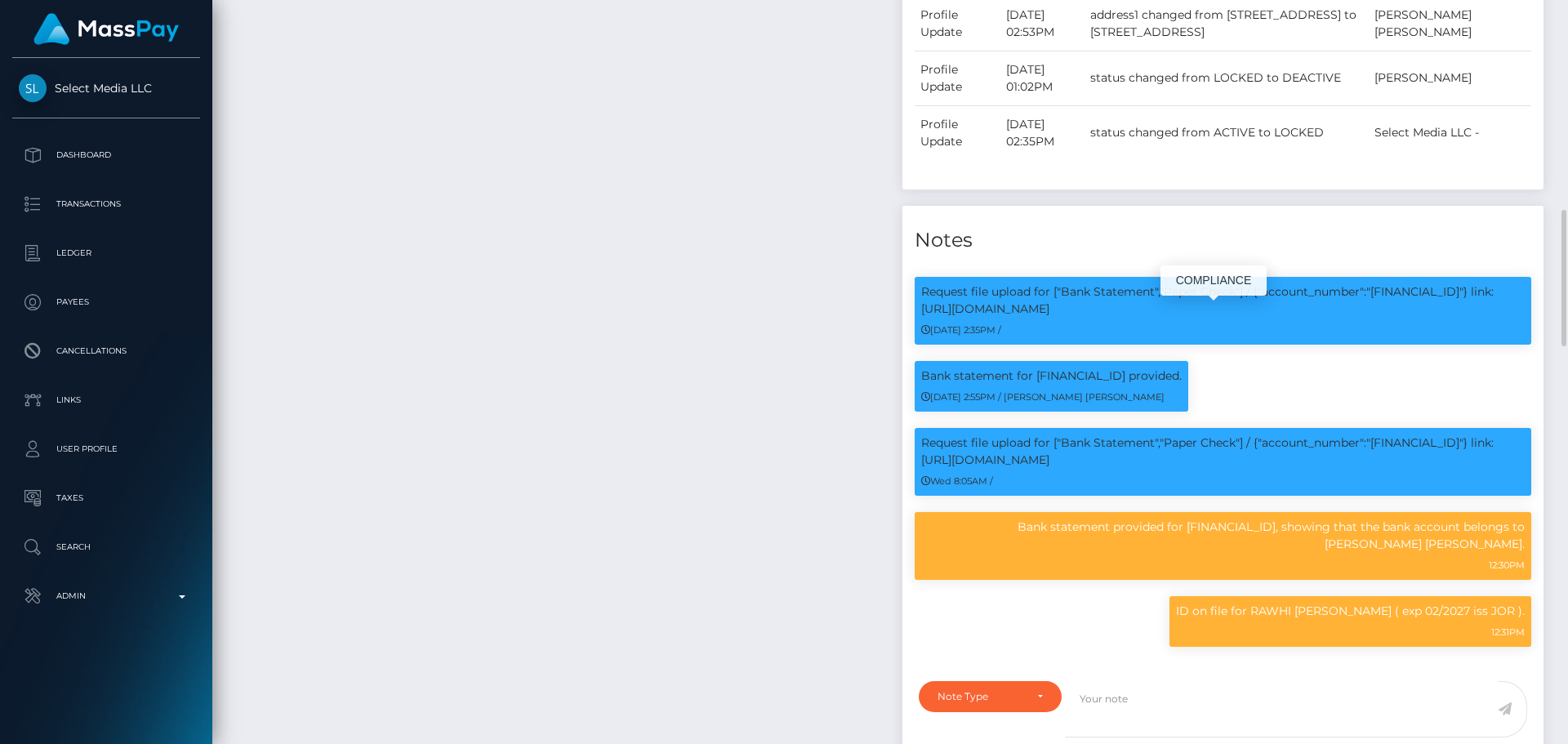
click at [1418, 317] on p "Request file upload for ["Bank Statement","Paper Check"] / {"account_number":"L…" at bounding box center [1223, 300] width 604 height 35
click at [1427, 468] on p "Request file upload for ["Bank Statement","Paper Check"] / {"account_number":"L…" at bounding box center [1223, 451] width 604 height 35
click at [1425, 468] on p "Request file upload for ["Bank Statement","Paper Check"] / {"account_number":"L…" at bounding box center [1223, 451] width 604 height 35
copy p "LT933250020561984772"
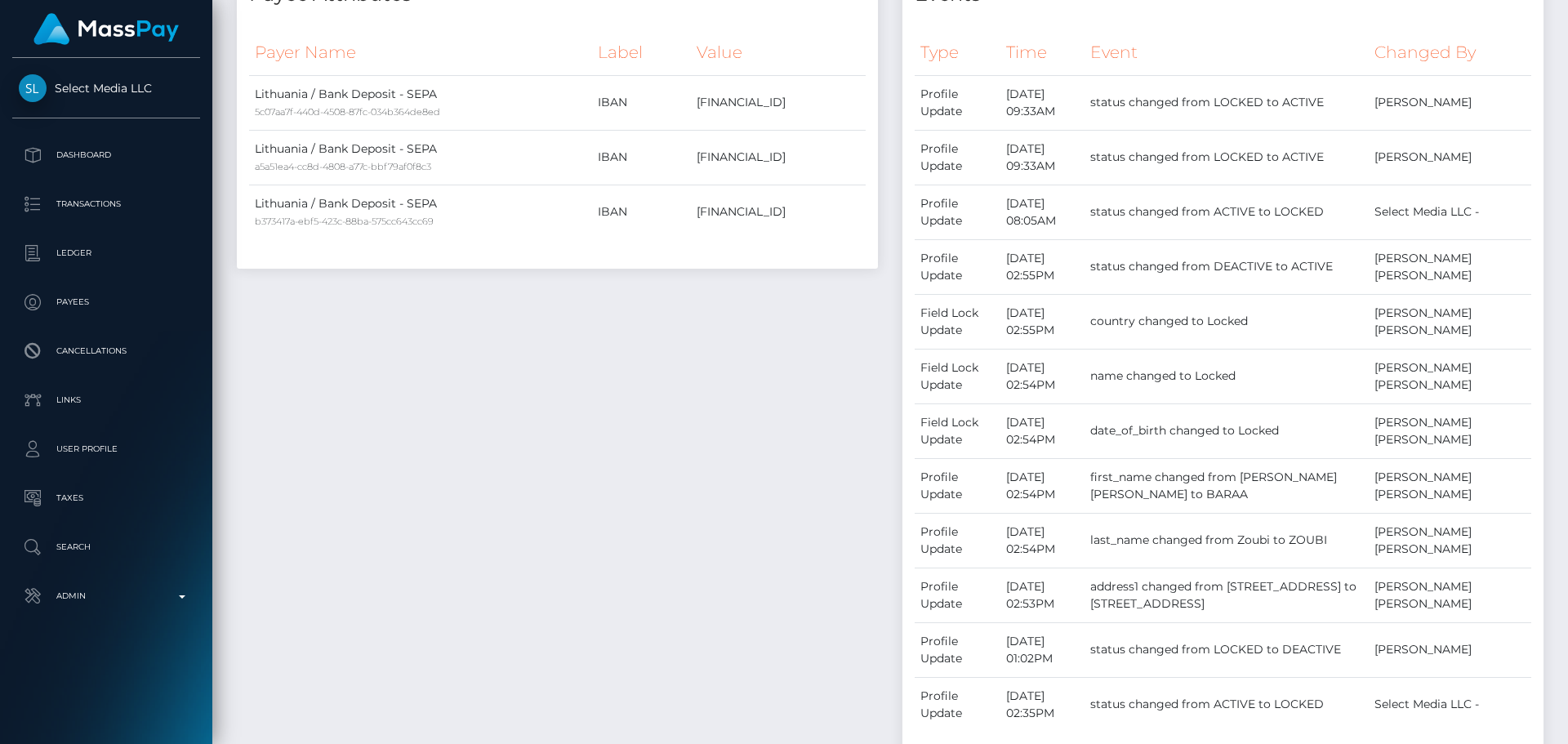
scroll to position [0, 0]
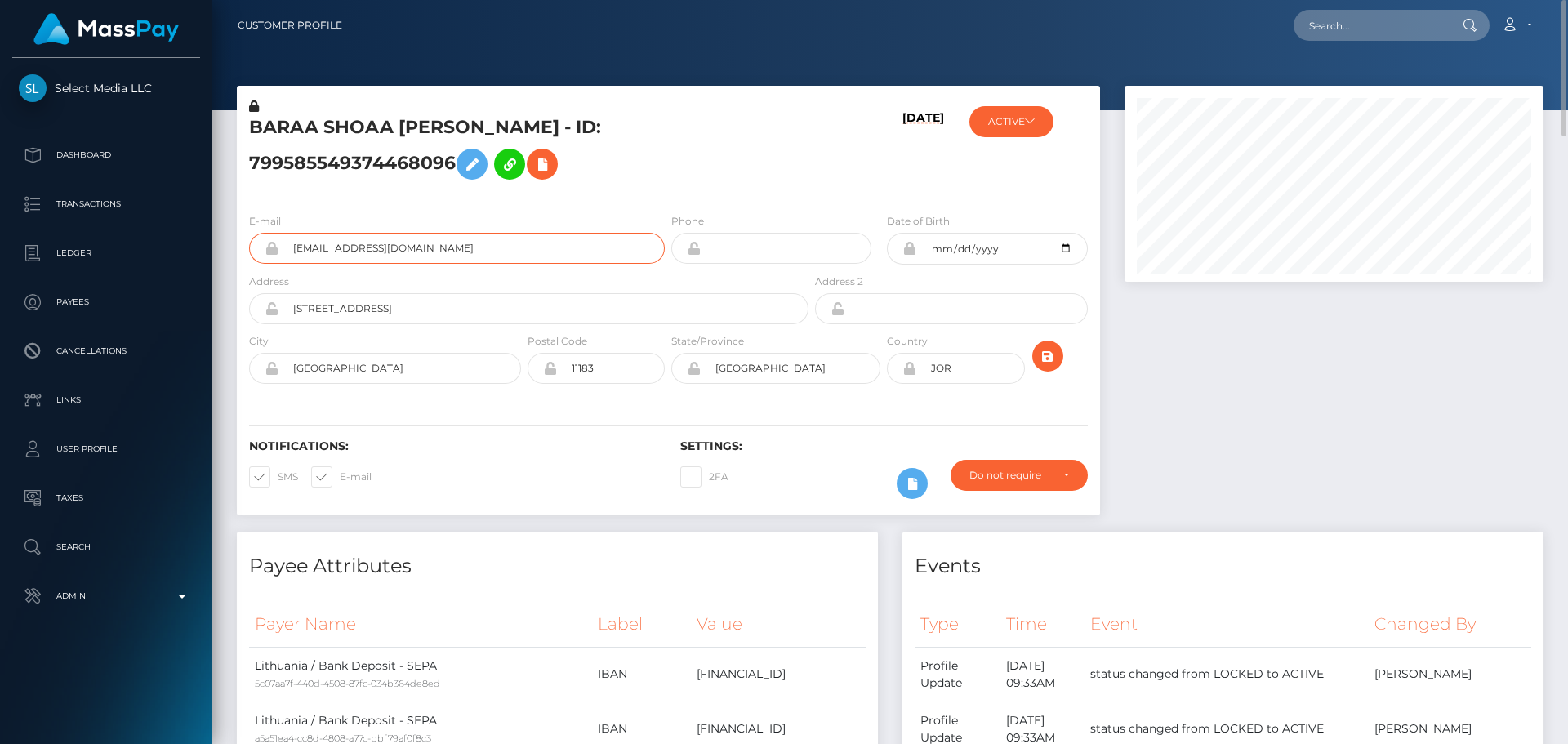
drag, startPoint x: 403, startPoint y: 249, endPoint x: 244, endPoint y: 242, distance: 159.2
click at [243, 242] on div "E-mail bibawife2@gmail.com" at bounding box center [452, 242] width 431 height 60
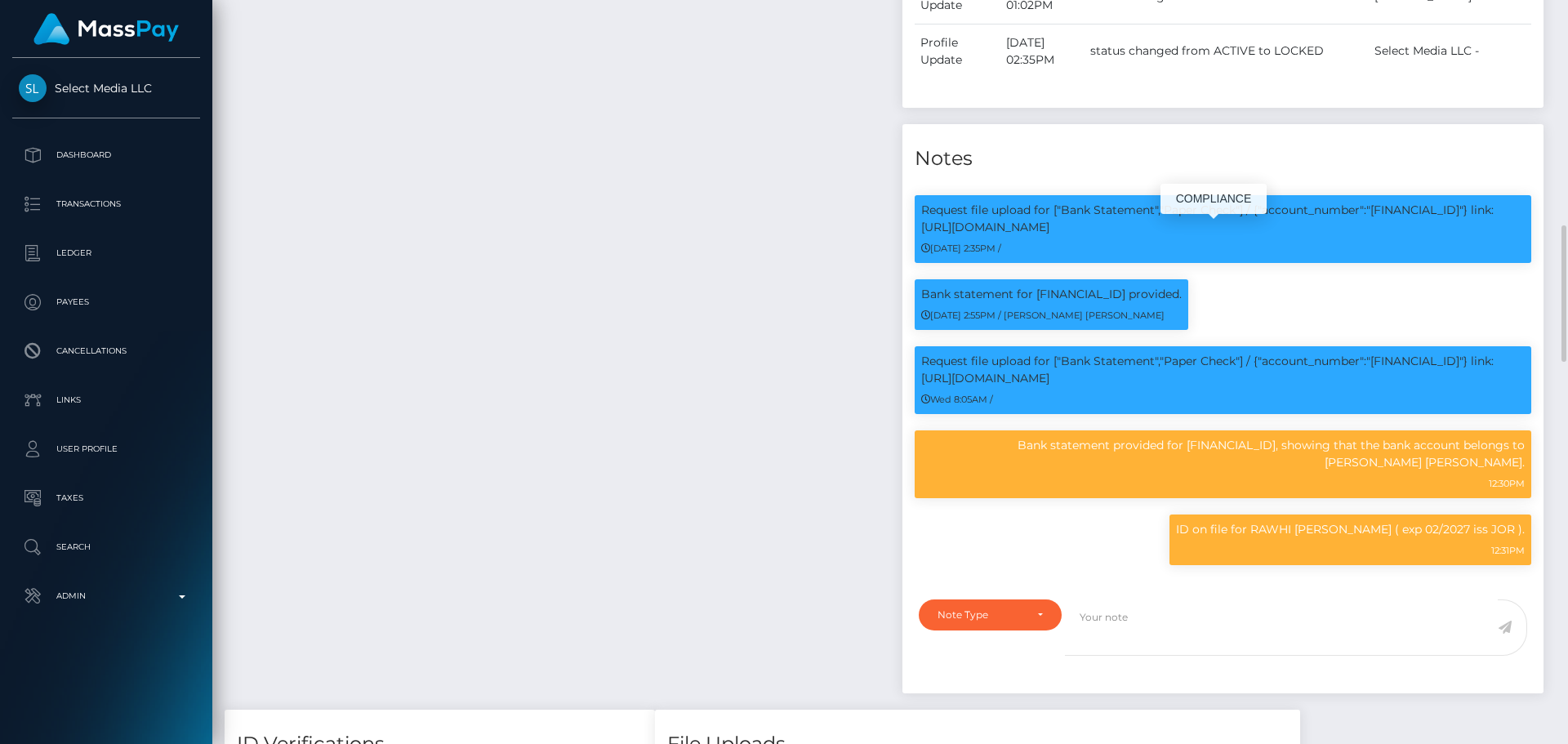
scroll to position [196, 419]
click at [1418, 236] on p "Request file upload for ["Bank Statement","Paper Check"] / {"account_number":"L…" at bounding box center [1223, 219] width 604 height 35
copy p "LT653250058372470428"
click at [1405, 383] on p "Request file upload for ["Bank Statement","Paper Check"] / {"account_number":"L…" at bounding box center [1223, 369] width 604 height 35
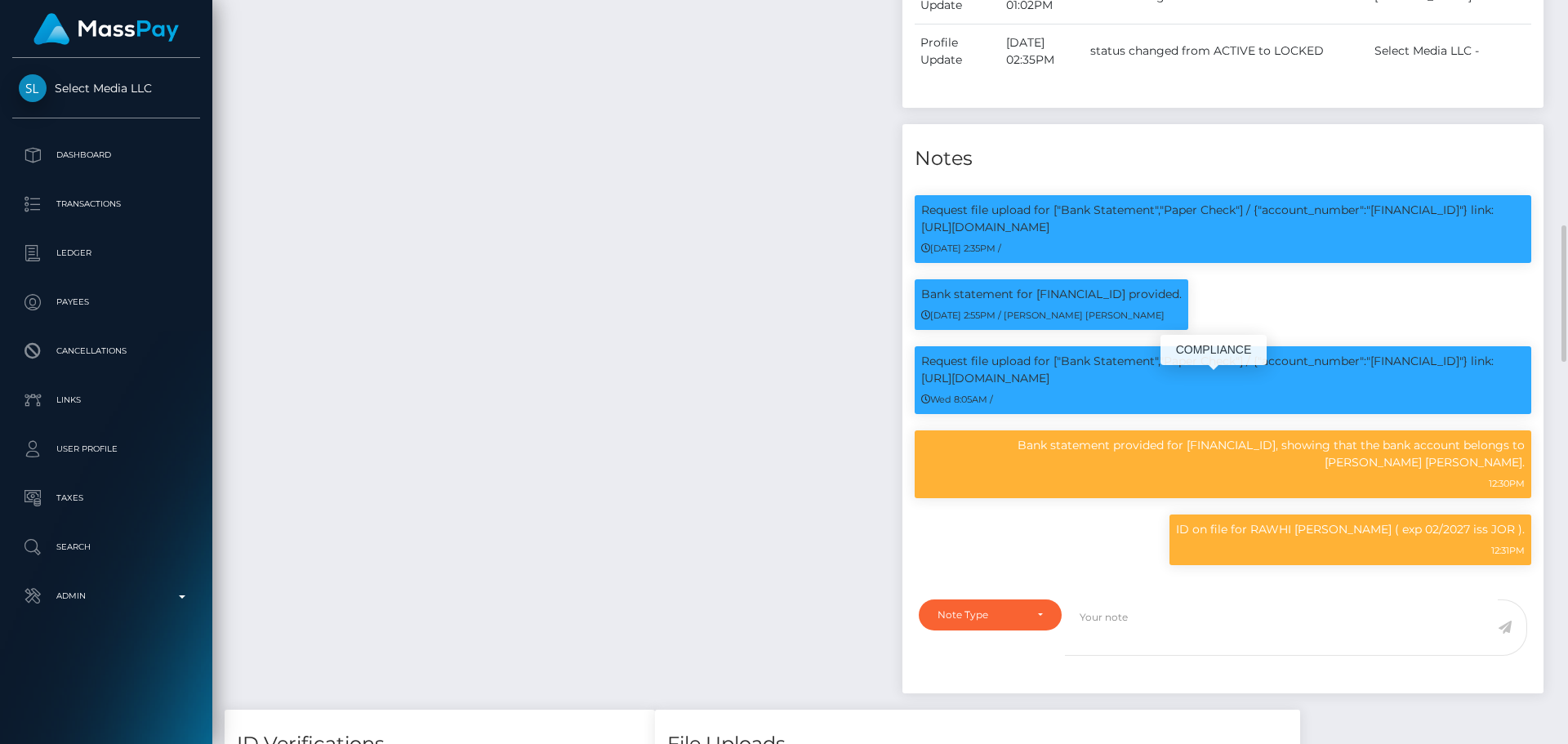
click at [1405, 383] on p "Request file upload for ["Bank Statement","Paper Check"] / {"account_number":"L…" at bounding box center [1223, 369] width 604 height 35
copy p "LT933250020561984772"
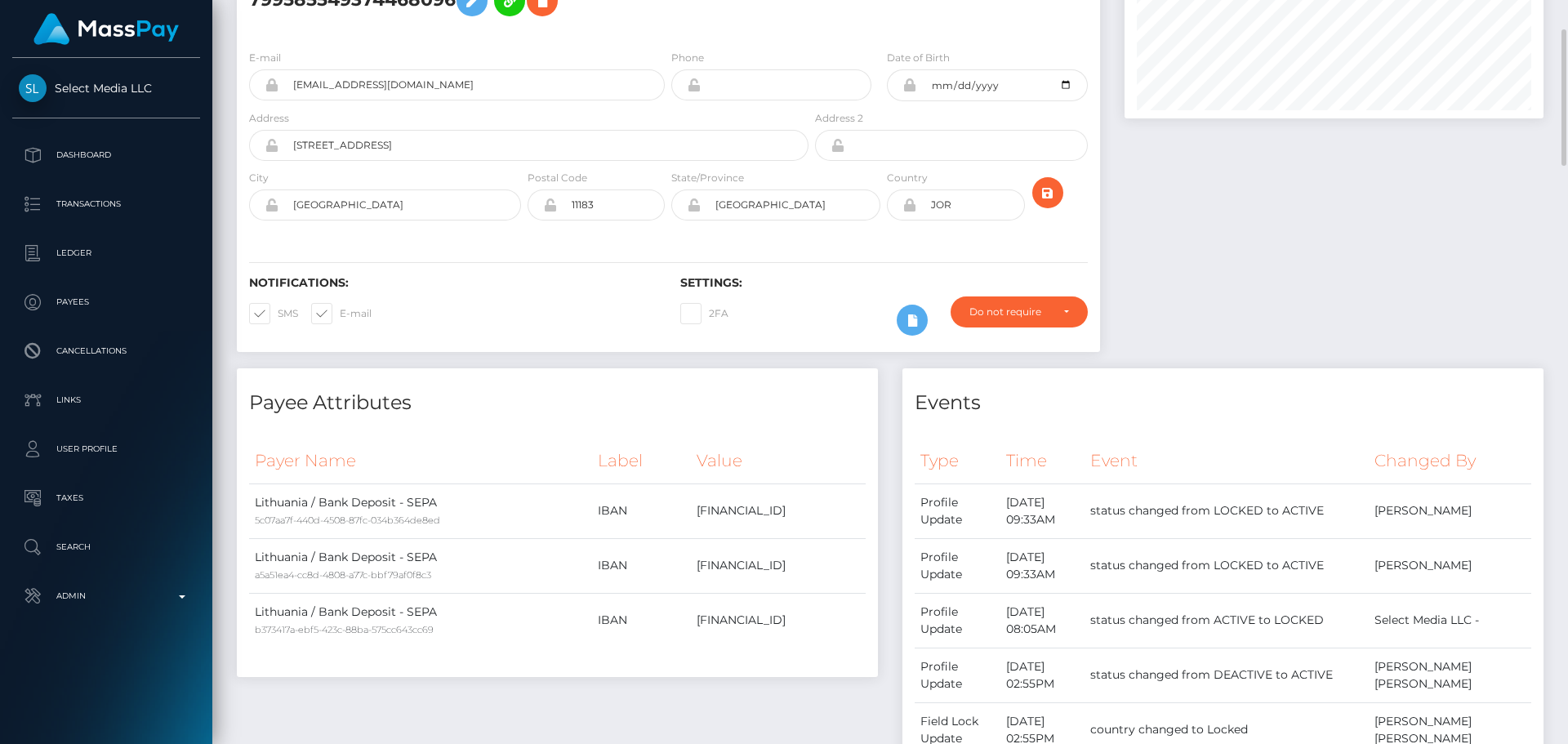
scroll to position [0, 0]
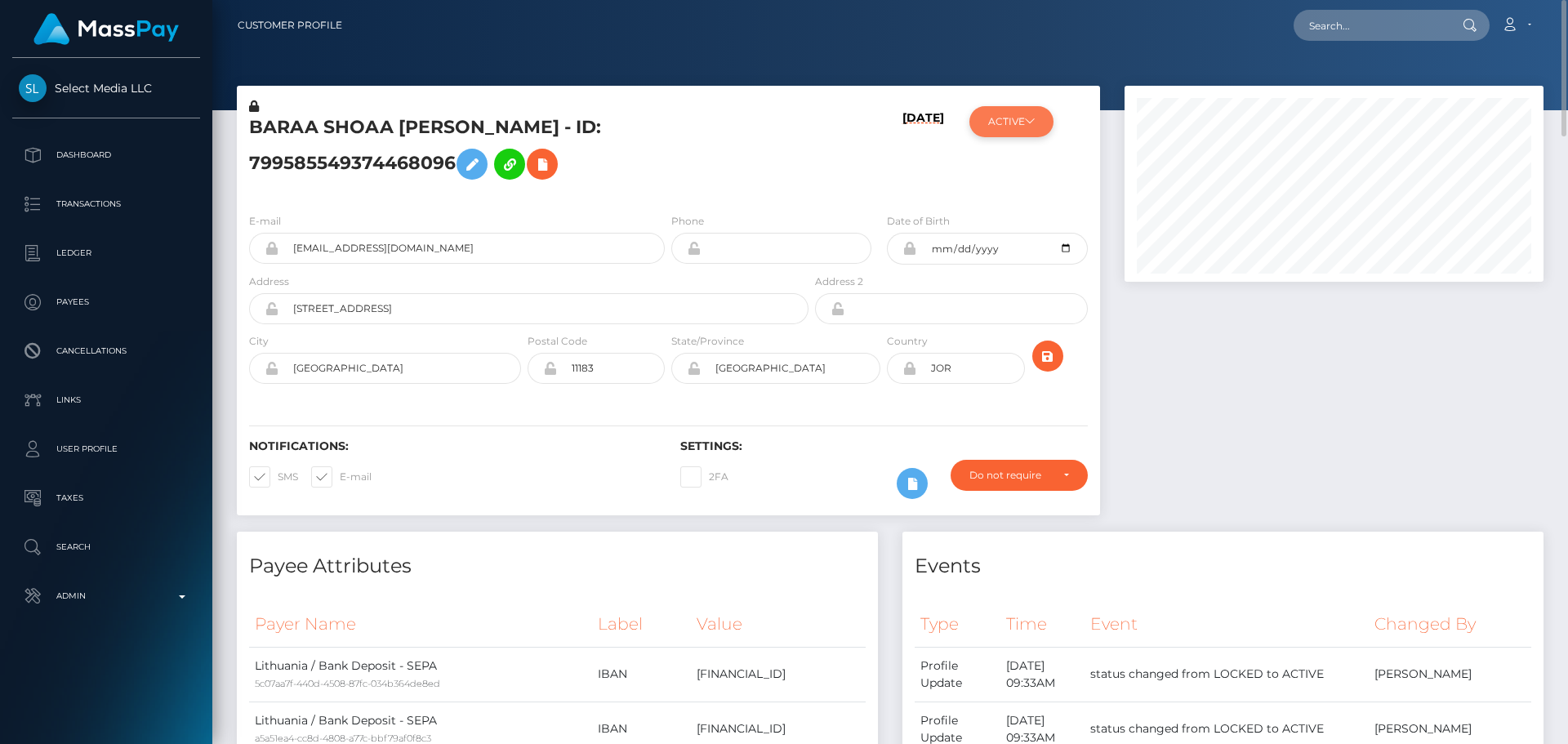
click at [1032, 127] on button "ACTIVE" at bounding box center [1011, 122] width 84 height 31
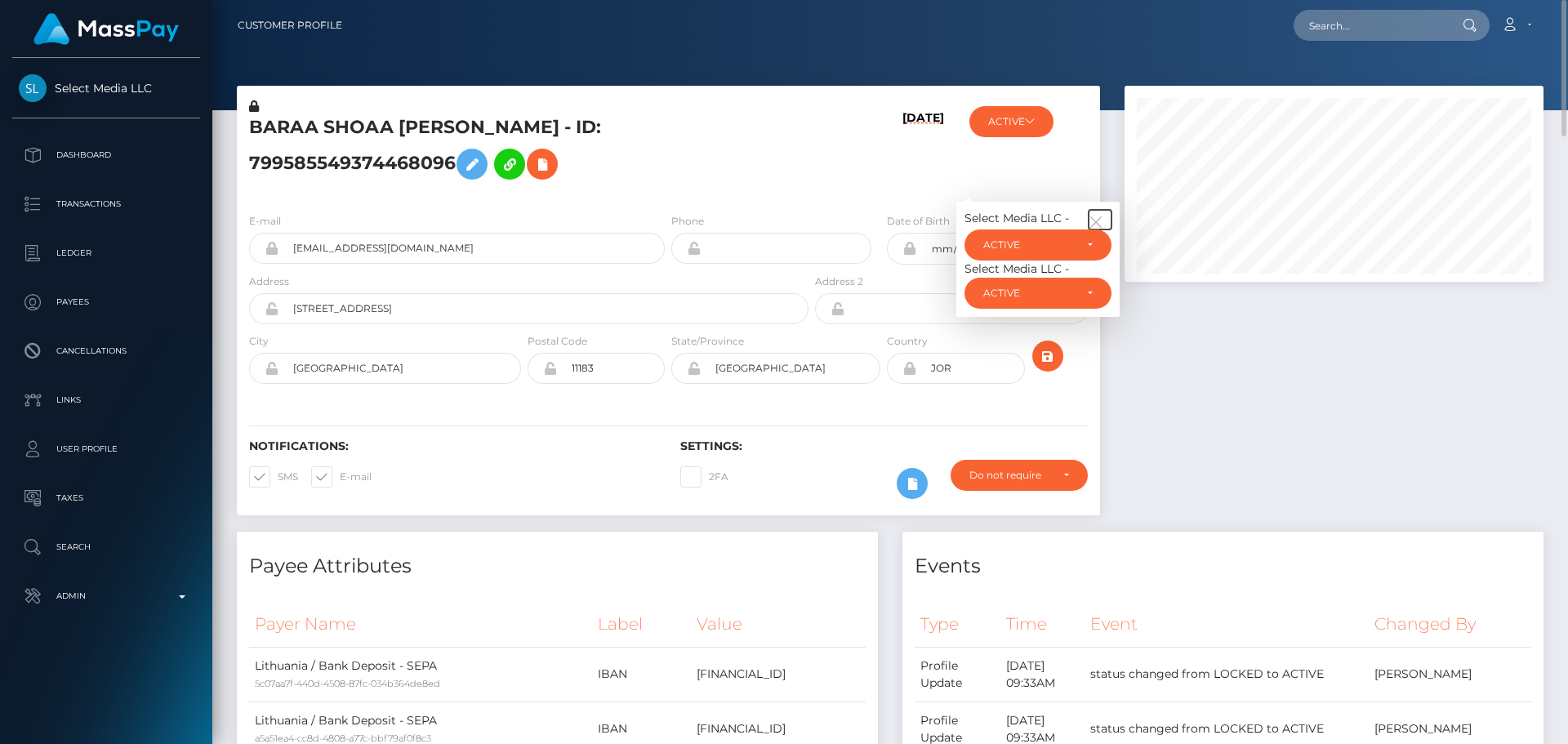
click at [1095, 217] on icon "button" at bounding box center [1095, 222] width 14 height 14
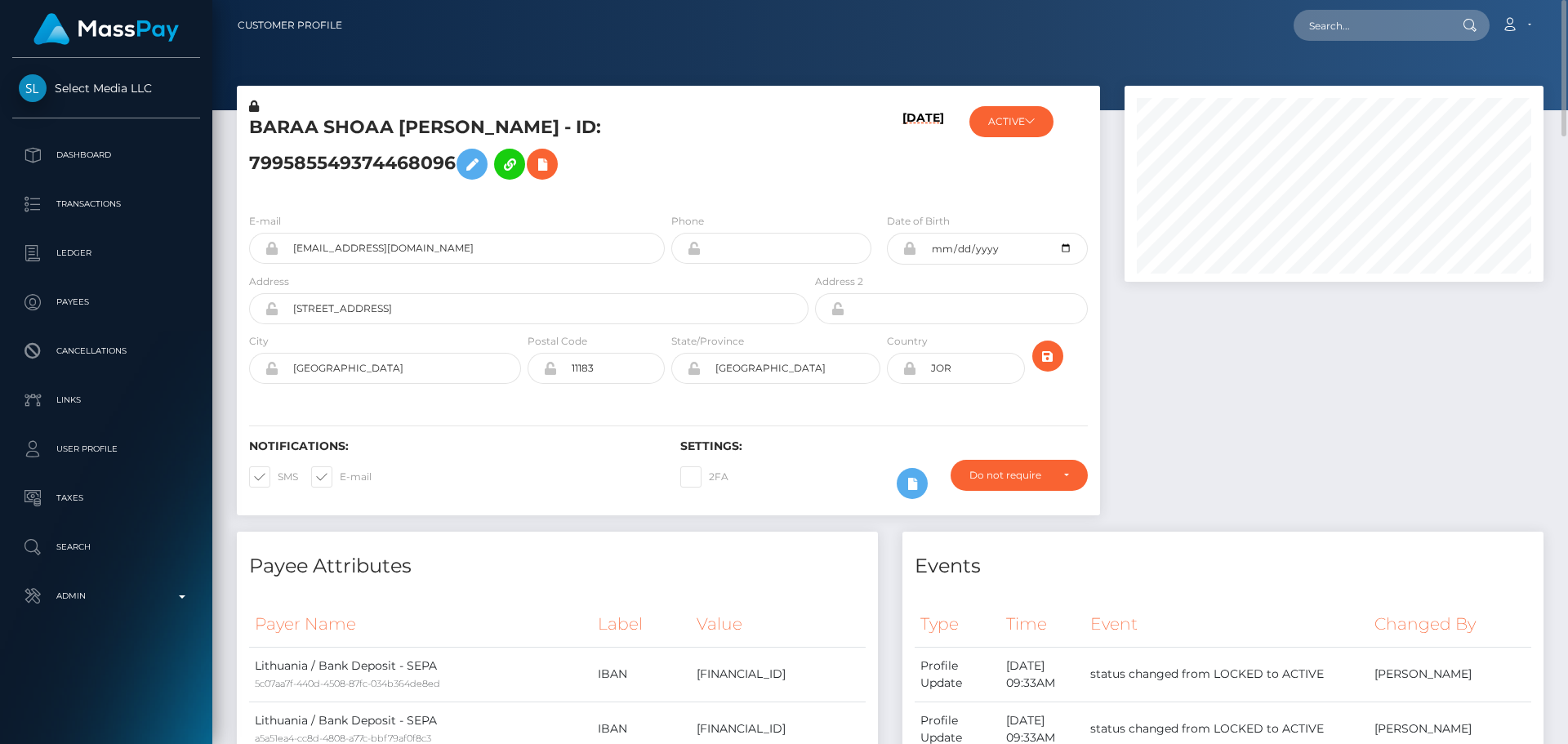
click at [884, 181] on div "08/13/25" at bounding box center [884, 149] width 144 height 102
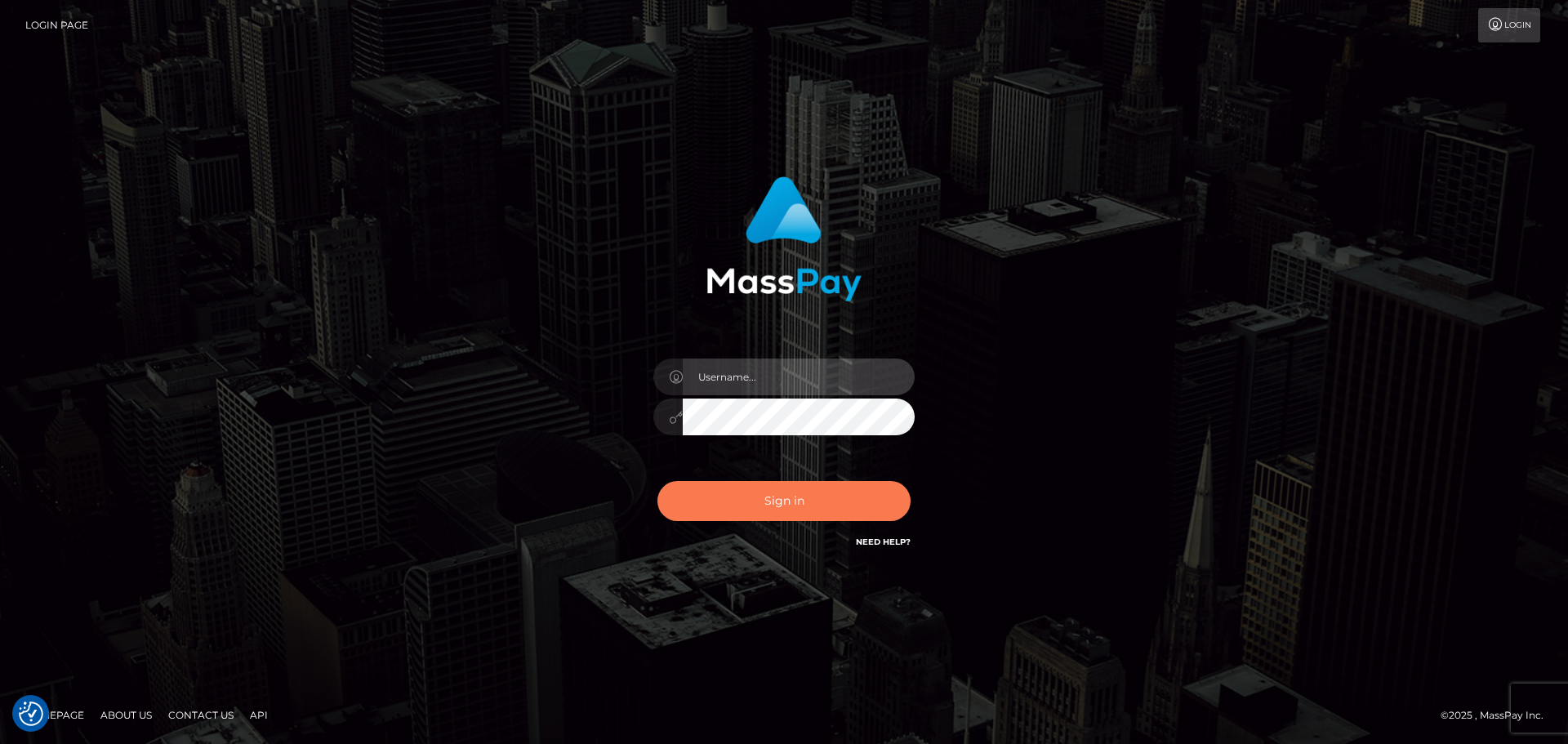
type input "[DOMAIN_NAME]"
drag, startPoint x: 766, startPoint y: 487, endPoint x: 745, endPoint y: 464, distance: 31.1
click at [769, 487] on button "Sign in" at bounding box center [783, 501] width 253 height 40
type input "[DOMAIN_NAME]"
click at [809, 495] on button "Sign in" at bounding box center [783, 501] width 253 height 40
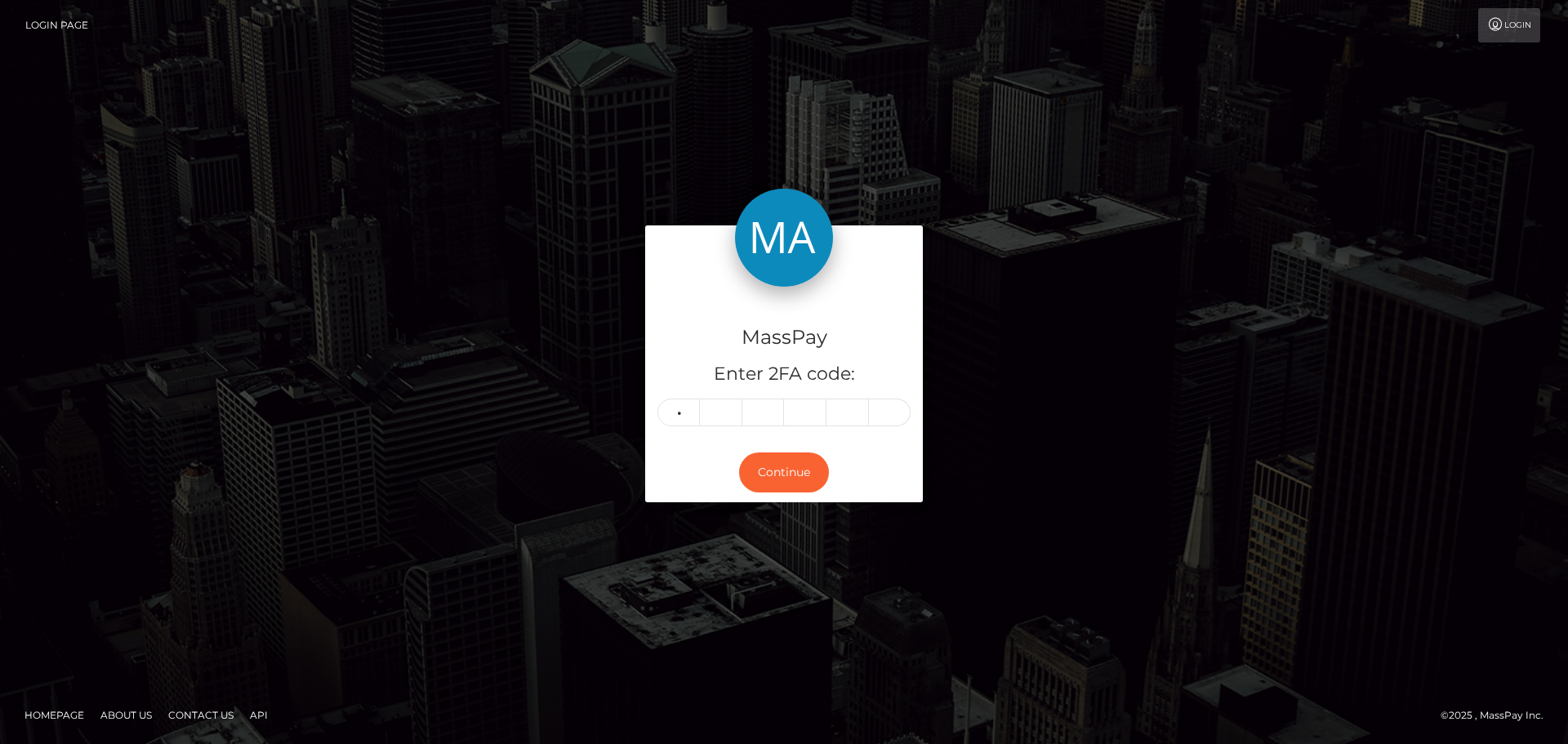
type input "9"
type input "5"
type input "9"
type input "8"
type input "2"
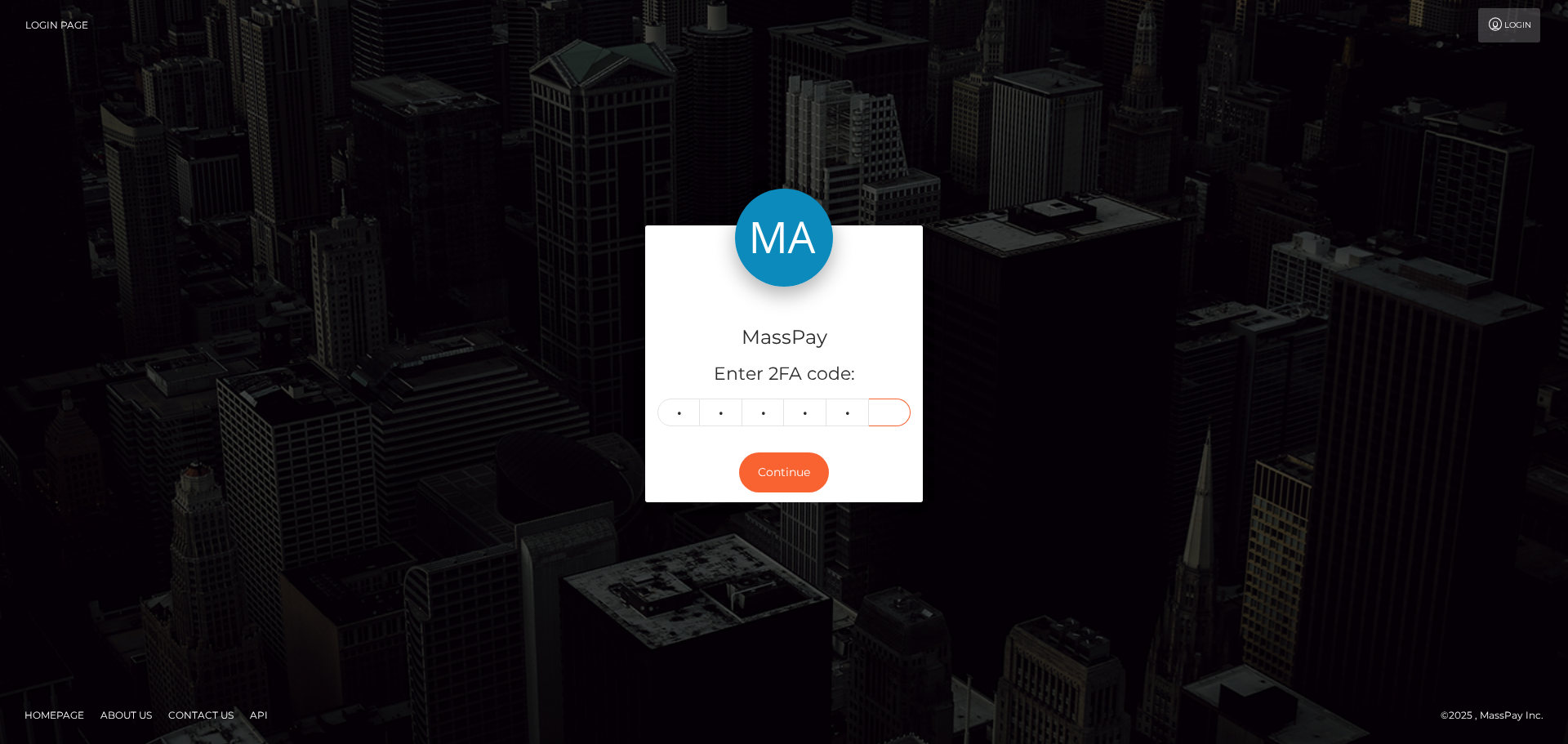
type input "4"
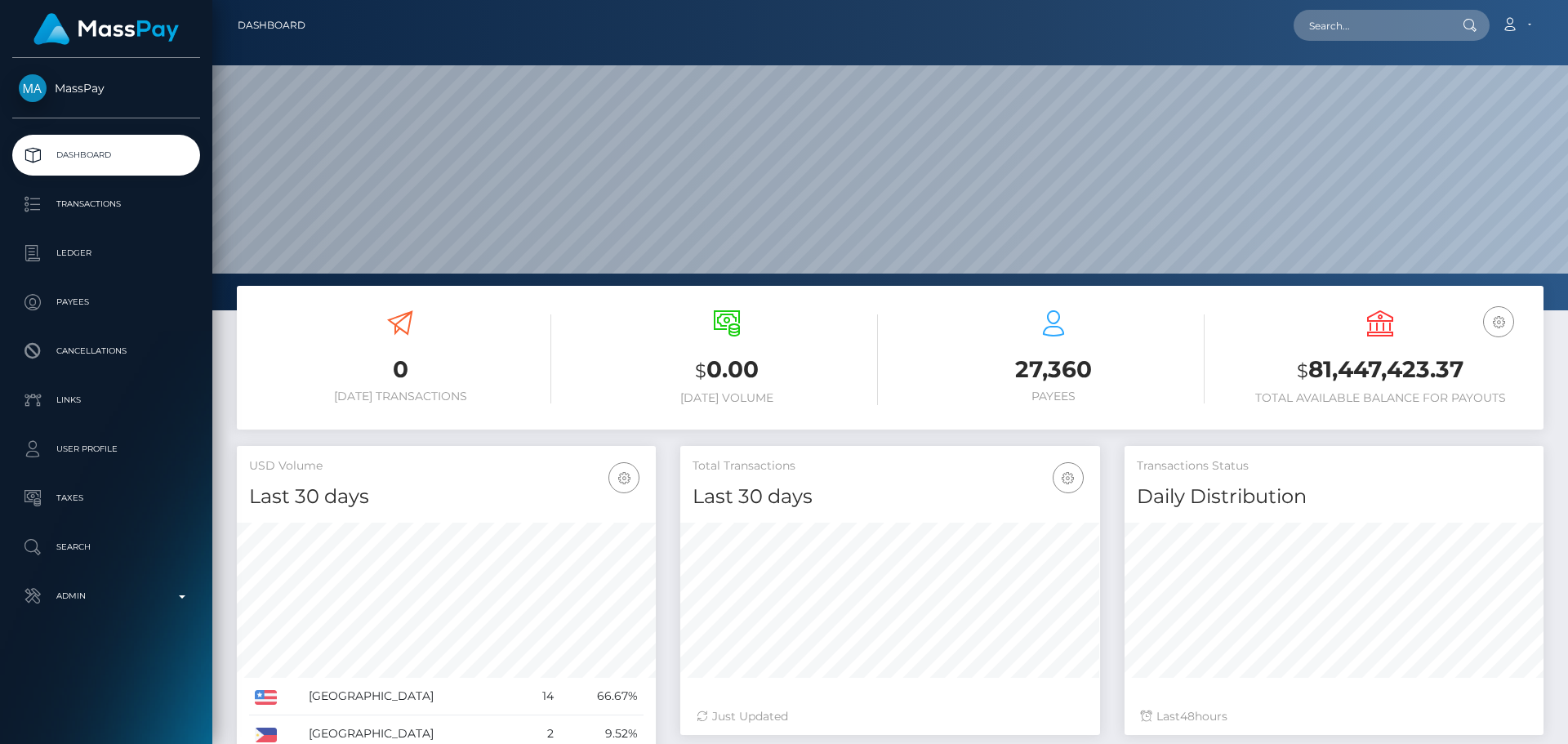
scroll to position [290, 419]
click at [1351, 27] on input "text" at bounding box center [1371, 25] width 154 height 31
paste input "[EMAIL_ADDRESS][DOMAIN_NAME]"
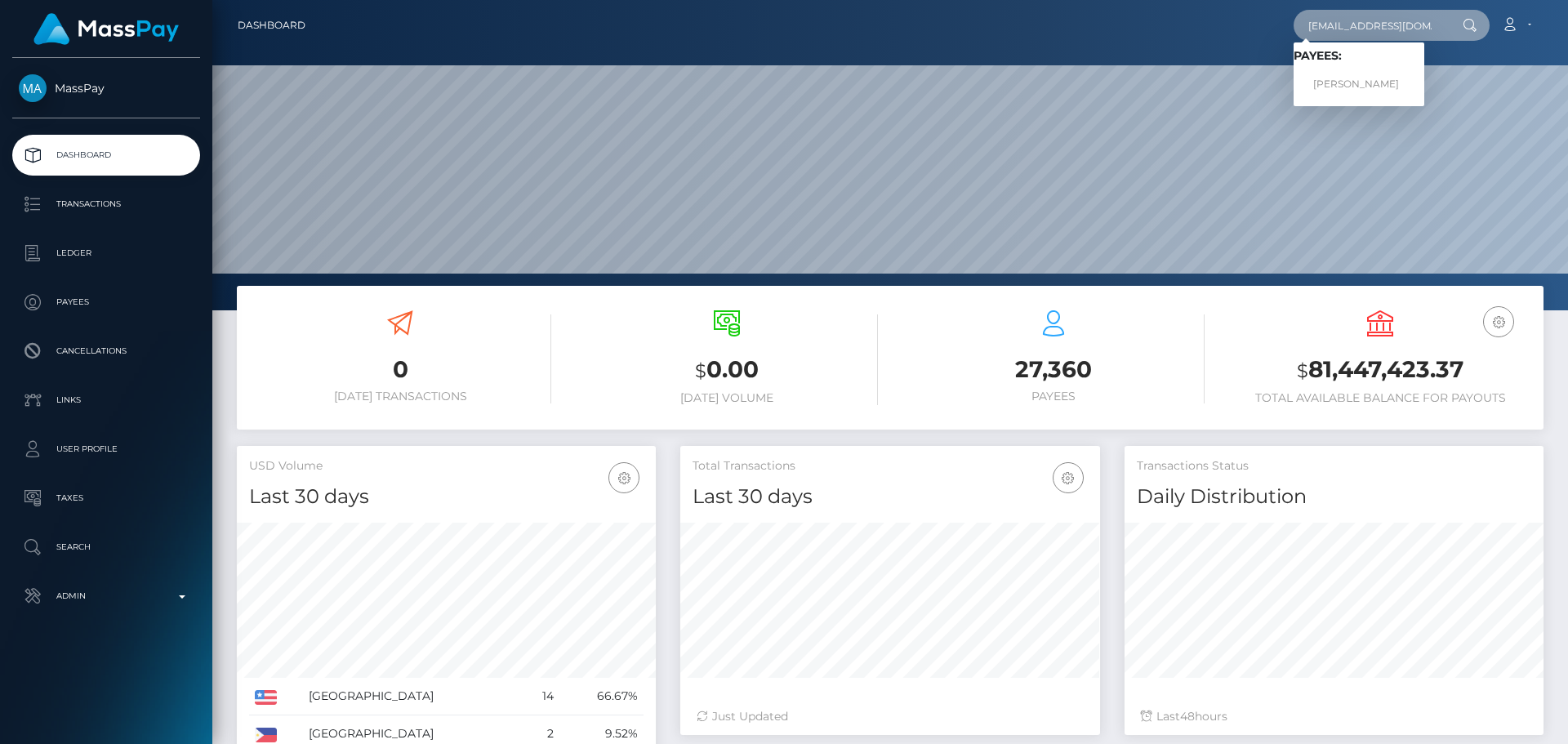
type input "[EMAIL_ADDRESS][DOMAIN_NAME]"
click at [1343, 80] on link "[PERSON_NAME]" at bounding box center [1359, 85] width 131 height 30
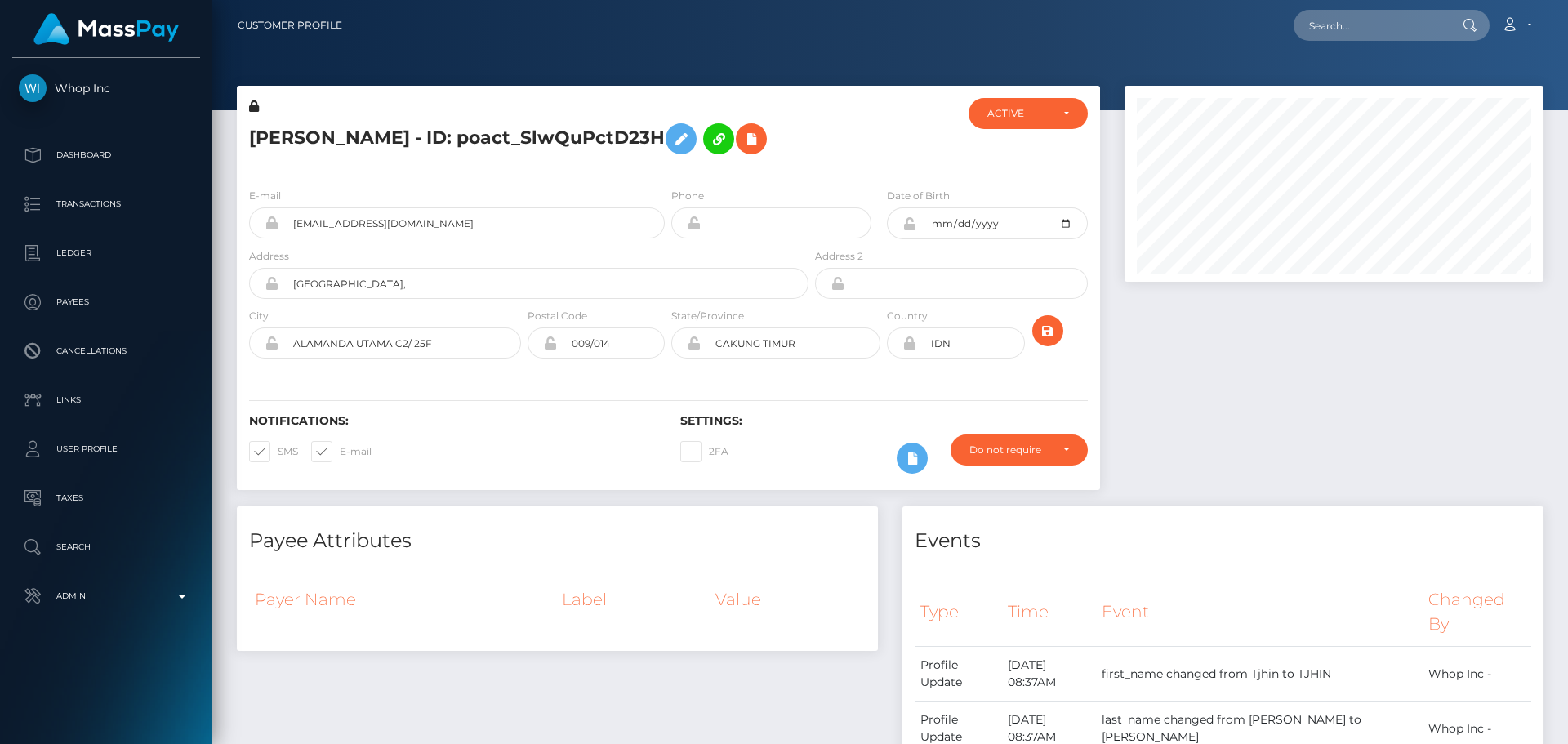
scroll to position [196, 419]
click at [872, 145] on div at bounding box center [884, 136] width 144 height 77
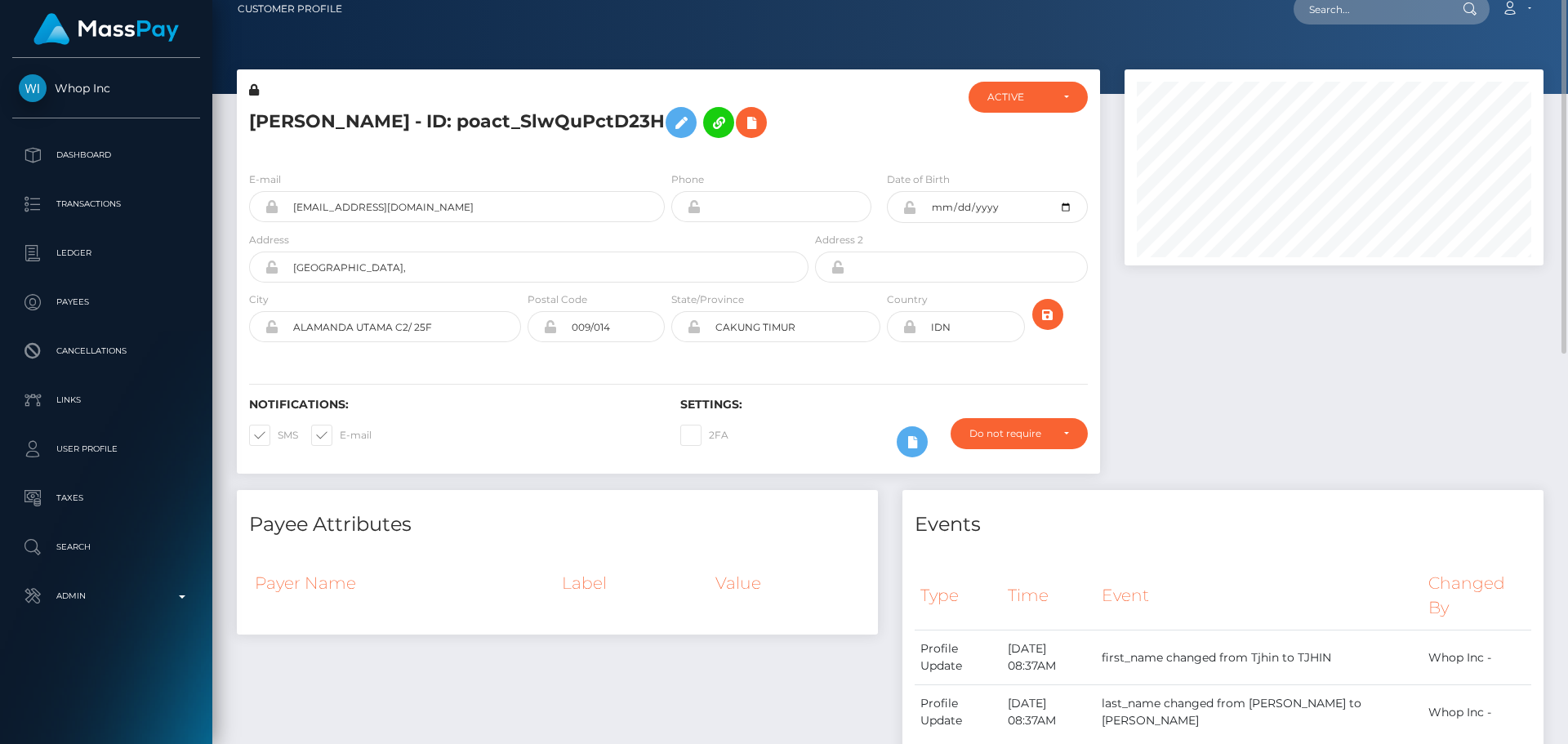
scroll to position [0, 0]
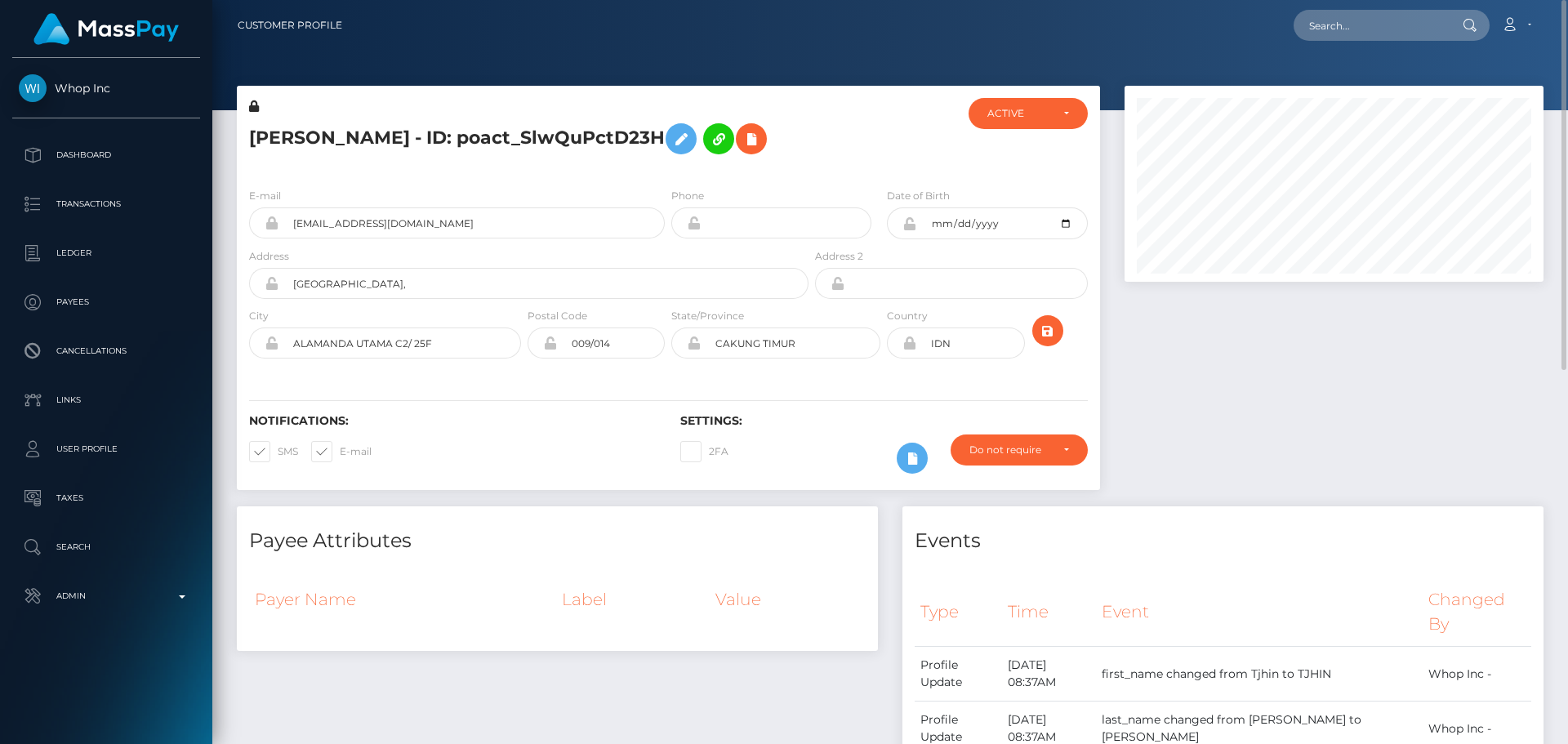
click at [845, 140] on div at bounding box center [884, 136] width 144 height 77
click at [805, 125] on div "[PERSON_NAME] - ID: poact_SlwQuPctD23H" at bounding box center [524, 136] width 575 height 77
click at [805, 125] on div "TJHIN MARTIN - ID: poact_SlwQuPctD23H" at bounding box center [524, 136] width 575 height 77
click at [742, 142] on button at bounding box center [751, 139] width 31 height 31
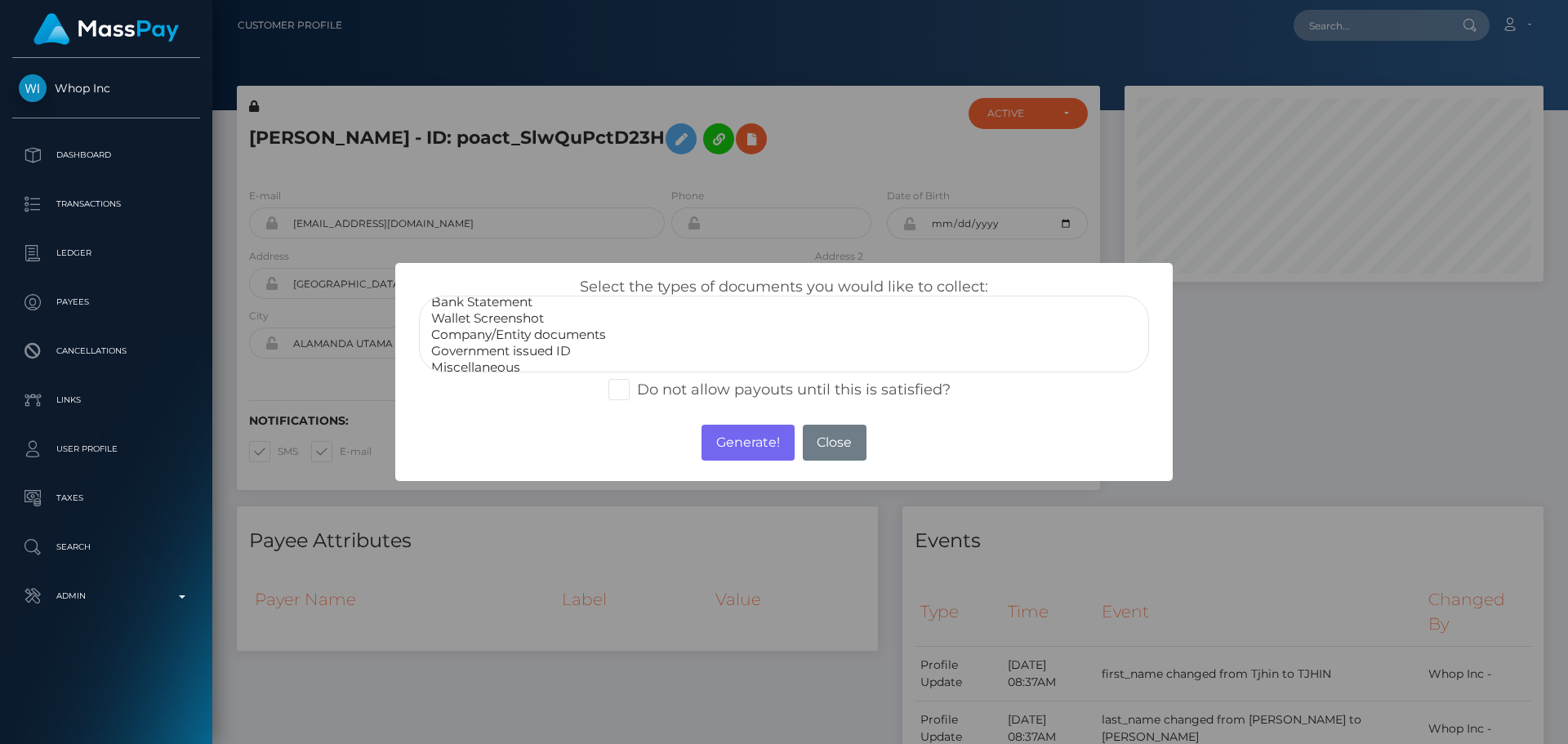
scroll to position [33, 0]
select select "Government issued ID"
click at [498, 343] on option "Government issued ID" at bounding box center [784, 342] width 709 height 16
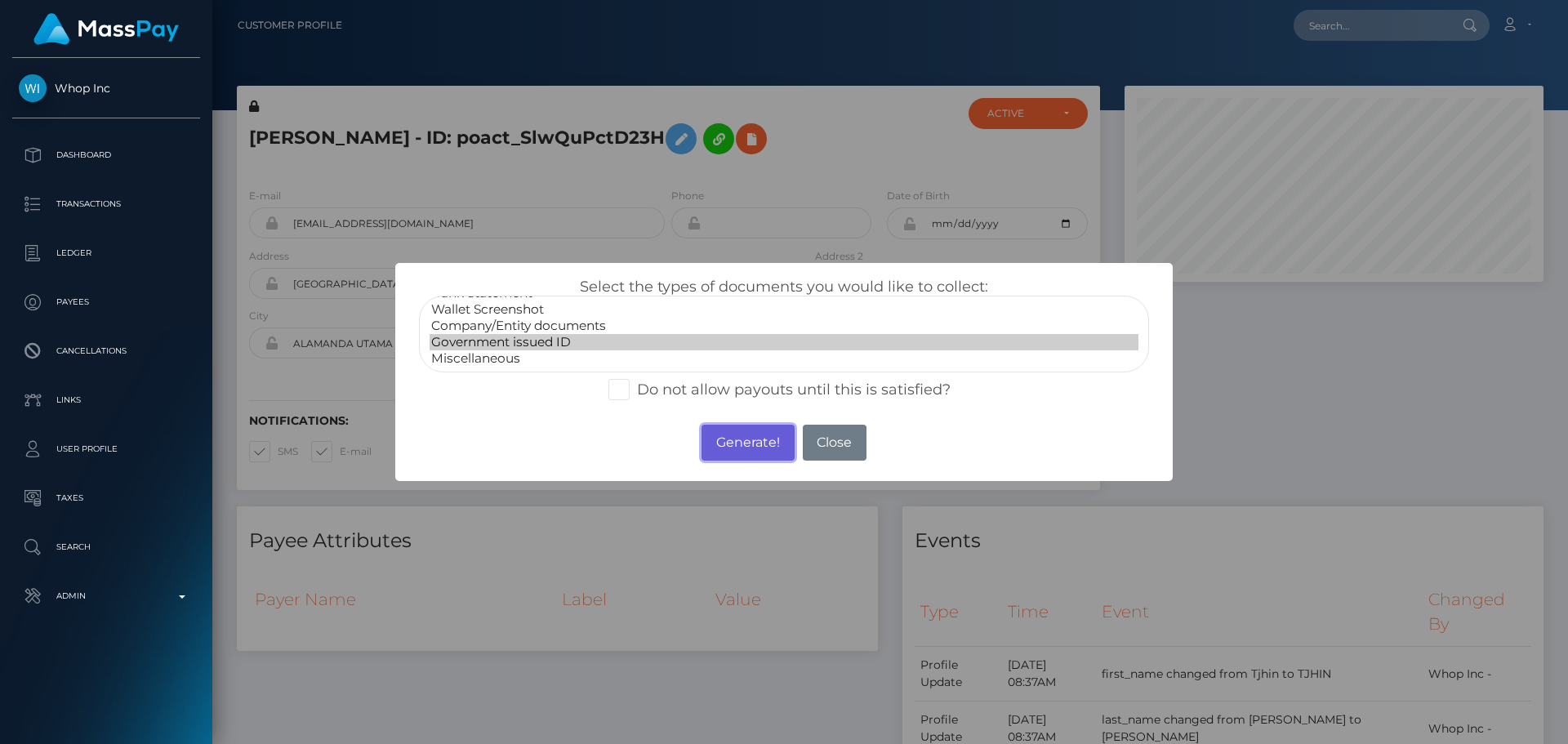
click at [737, 446] on button "Generate!" at bounding box center [748, 442] width 92 height 36
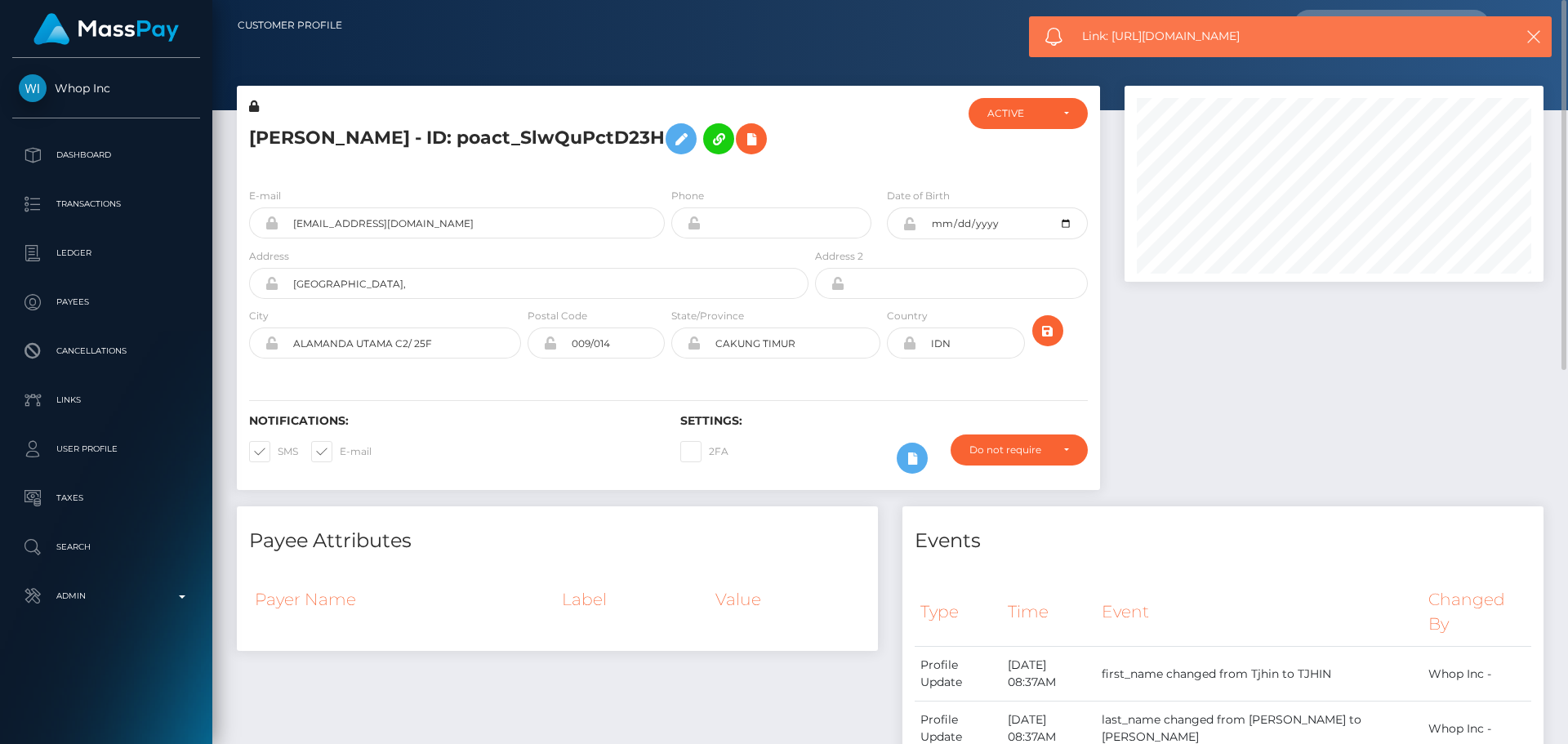
click at [267, 140] on h5 "TJHIN MARTIN - ID: poact_SlwQuPctD23H" at bounding box center [524, 139] width 551 height 47
drag, startPoint x: 267, startPoint y: 140, endPoint x: 313, endPoint y: 134, distance: 46.4
click at [313, 134] on h5 "TJHIN MARTIN - ID: poact_SlwQuPctD23H" at bounding box center [524, 139] width 551 height 47
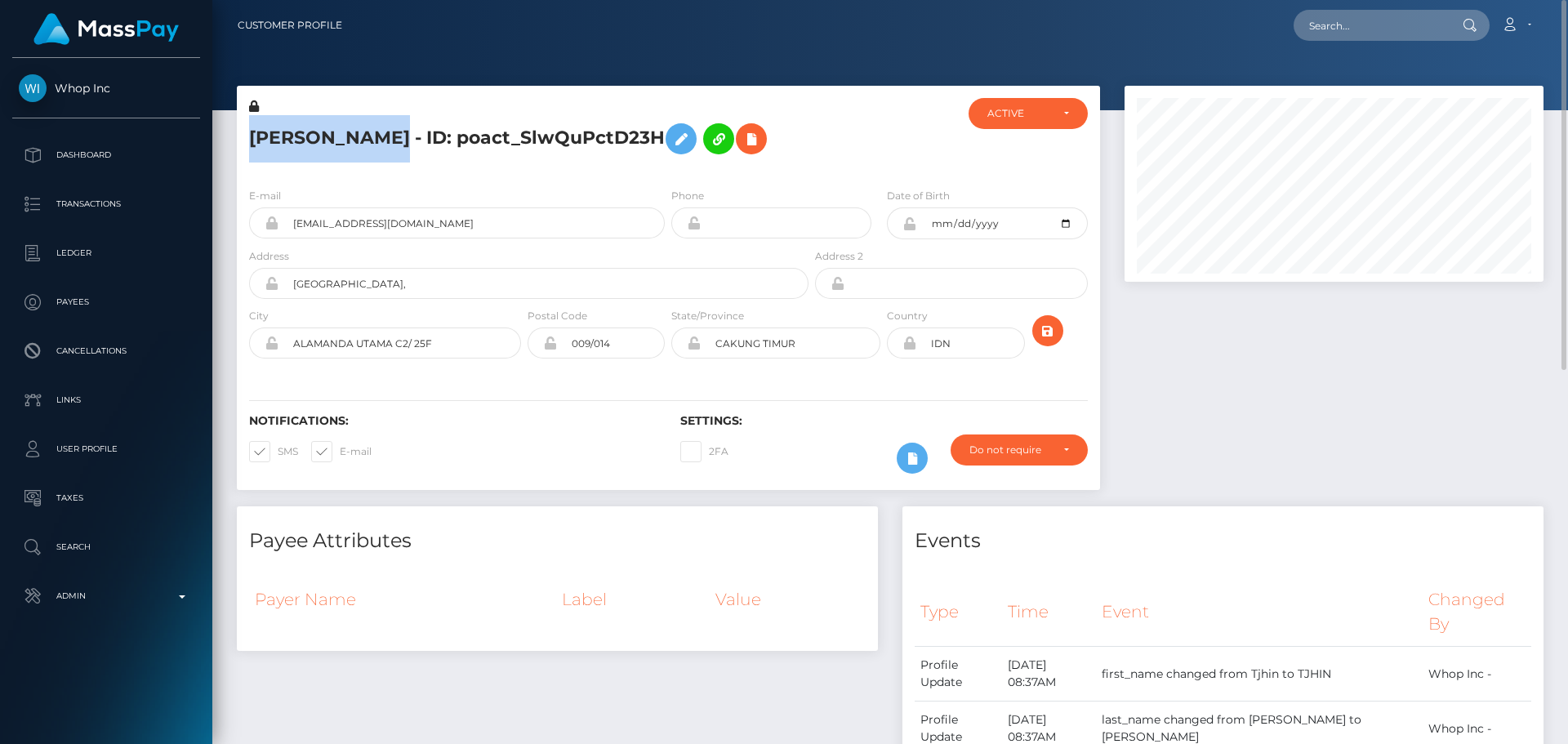
copy h5 "TJHIN MARTIN"
click at [441, 144] on h5 "TJHIN MARTIN - ID: poact_SlwQuPctD23H" at bounding box center [524, 139] width 551 height 47
copy h5 "TJHIN MARTIN - ID: poact_SlwQuPctD23H"
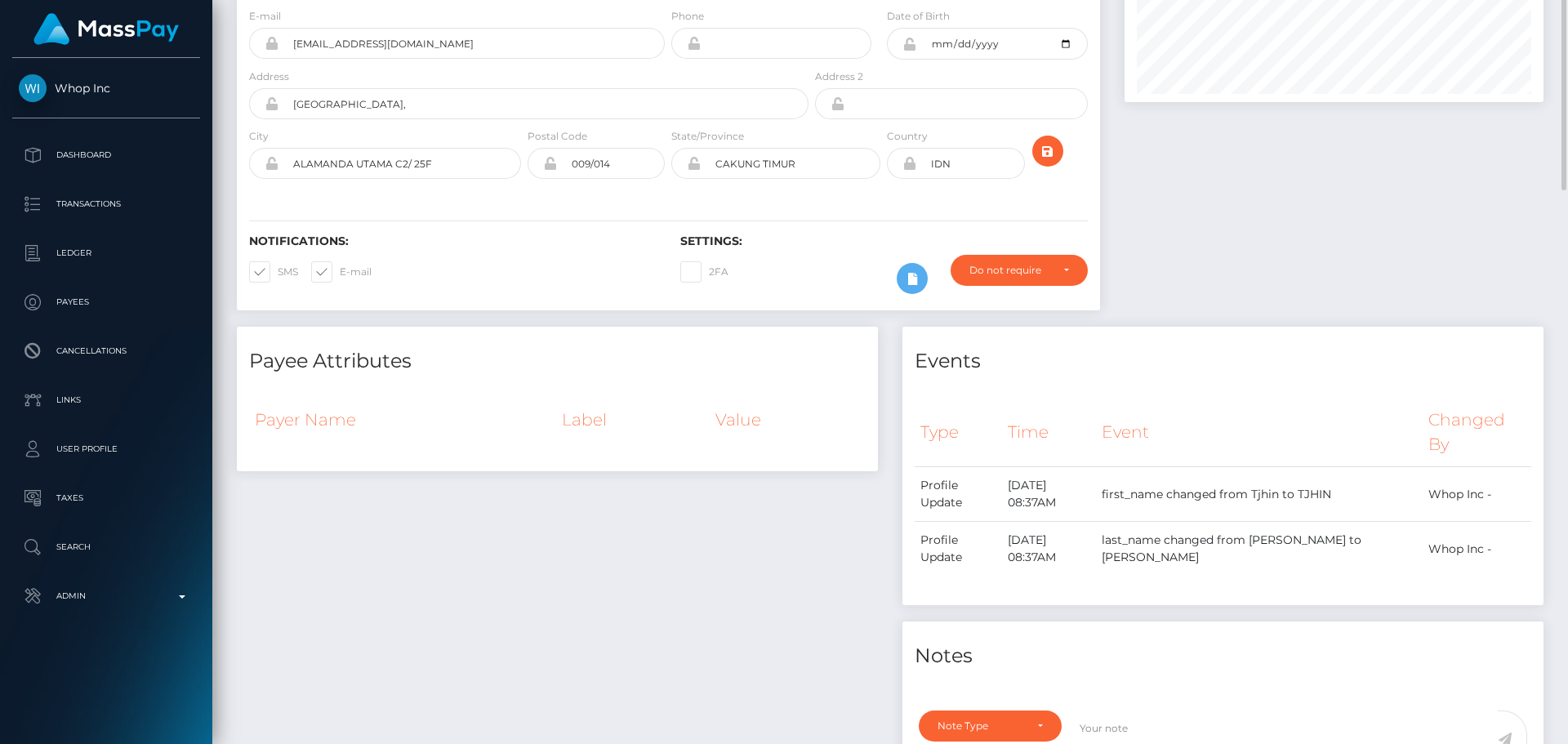
scroll to position [0, 0]
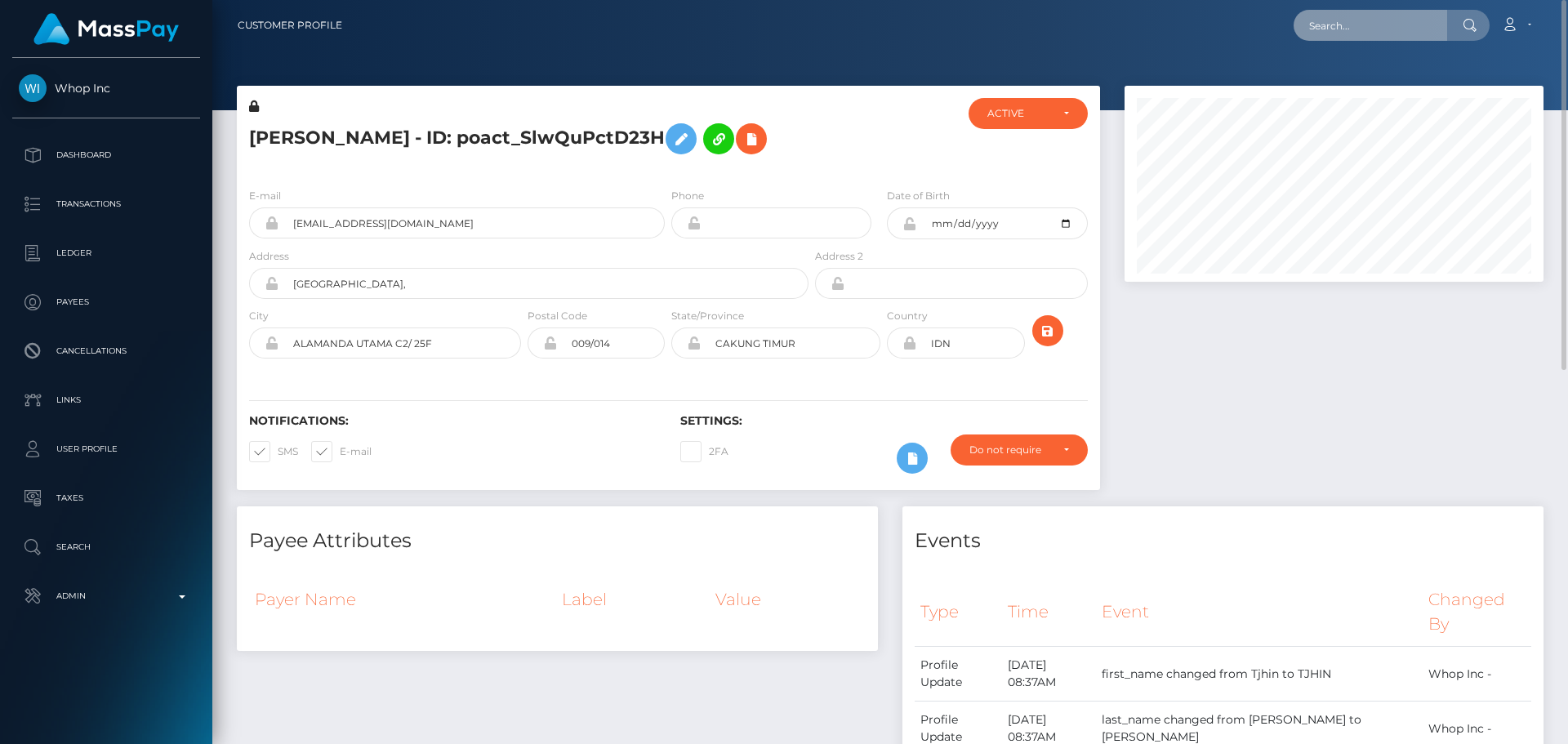
click at [1427, 24] on input "text" at bounding box center [1371, 25] width 154 height 31
paste input "6824e5c267e2a2a7b3052b1b"
type input "6824e5c267e2a2a7b3052b1b"
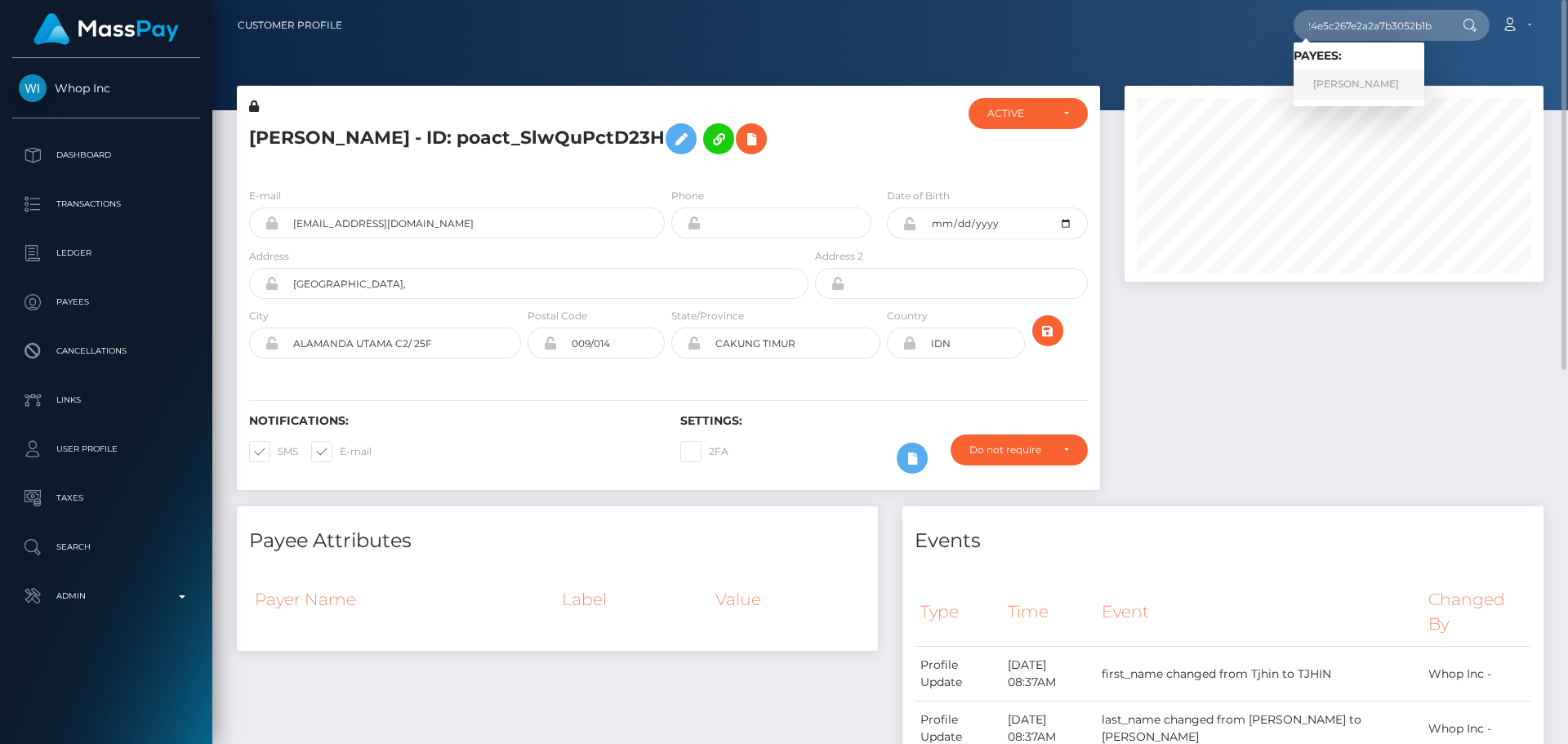
click at [1341, 79] on link "Allen mark Mangaring" at bounding box center [1359, 85] width 131 height 30
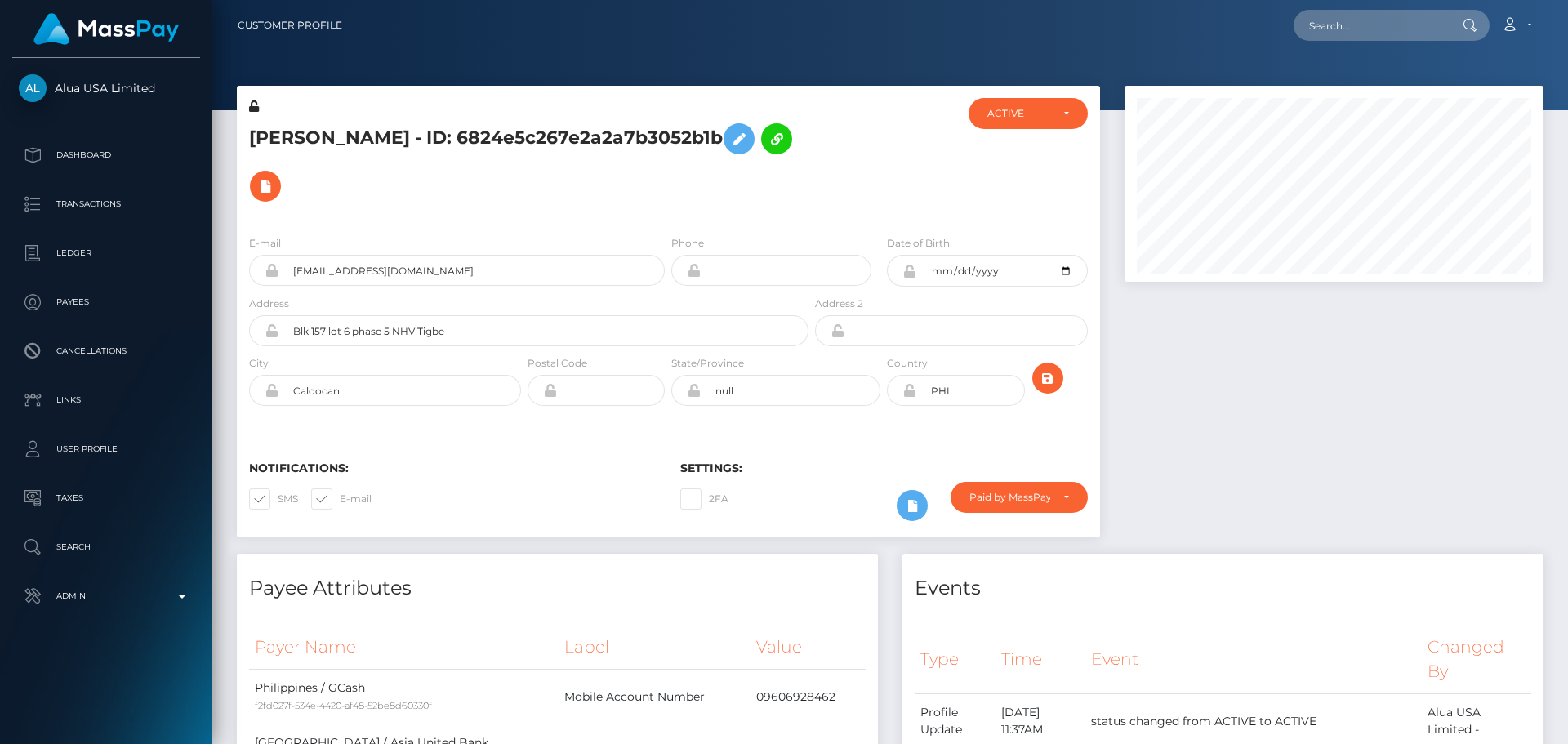
scroll to position [196, 419]
click at [712, 161] on h5 "[PERSON_NAME] - ID: 6824e5c267e2a2a7b3052b1b" at bounding box center [524, 162] width 551 height 95
click at [837, 178] on div at bounding box center [884, 160] width 144 height 124
click at [680, 177] on h5 "[PERSON_NAME] - ID: 6824e5c267e2a2a7b3052b1b" at bounding box center [524, 162] width 551 height 95
click at [681, 176] on h5 "[PERSON_NAME] - ID: 6824e5c267e2a2a7b3052b1b" at bounding box center [524, 162] width 551 height 95
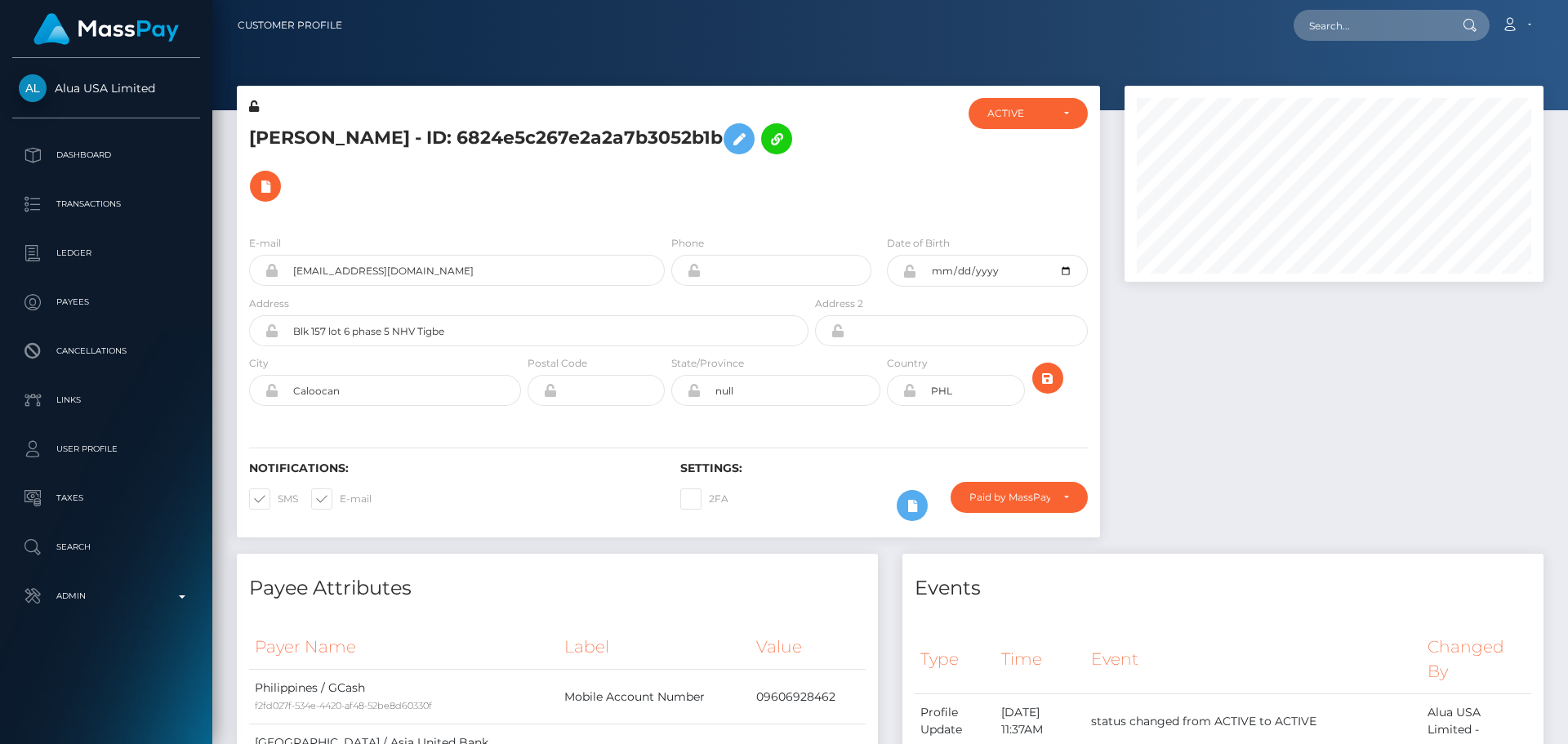
click at [681, 176] on h5 "[PERSON_NAME] - ID: 6824e5c267e2a2a7b3052b1b" at bounding box center [524, 162] width 551 height 95
click at [682, 172] on h5 "[PERSON_NAME] - ID: 6824e5c267e2a2a7b3052b1b" at bounding box center [524, 162] width 551 height 95
click at [667, 195] on div "[PERSON_NAME] - ID: 6824e5c267e2a2a7b3052b1b" at bounding box center [524, 160] width 575 height 124
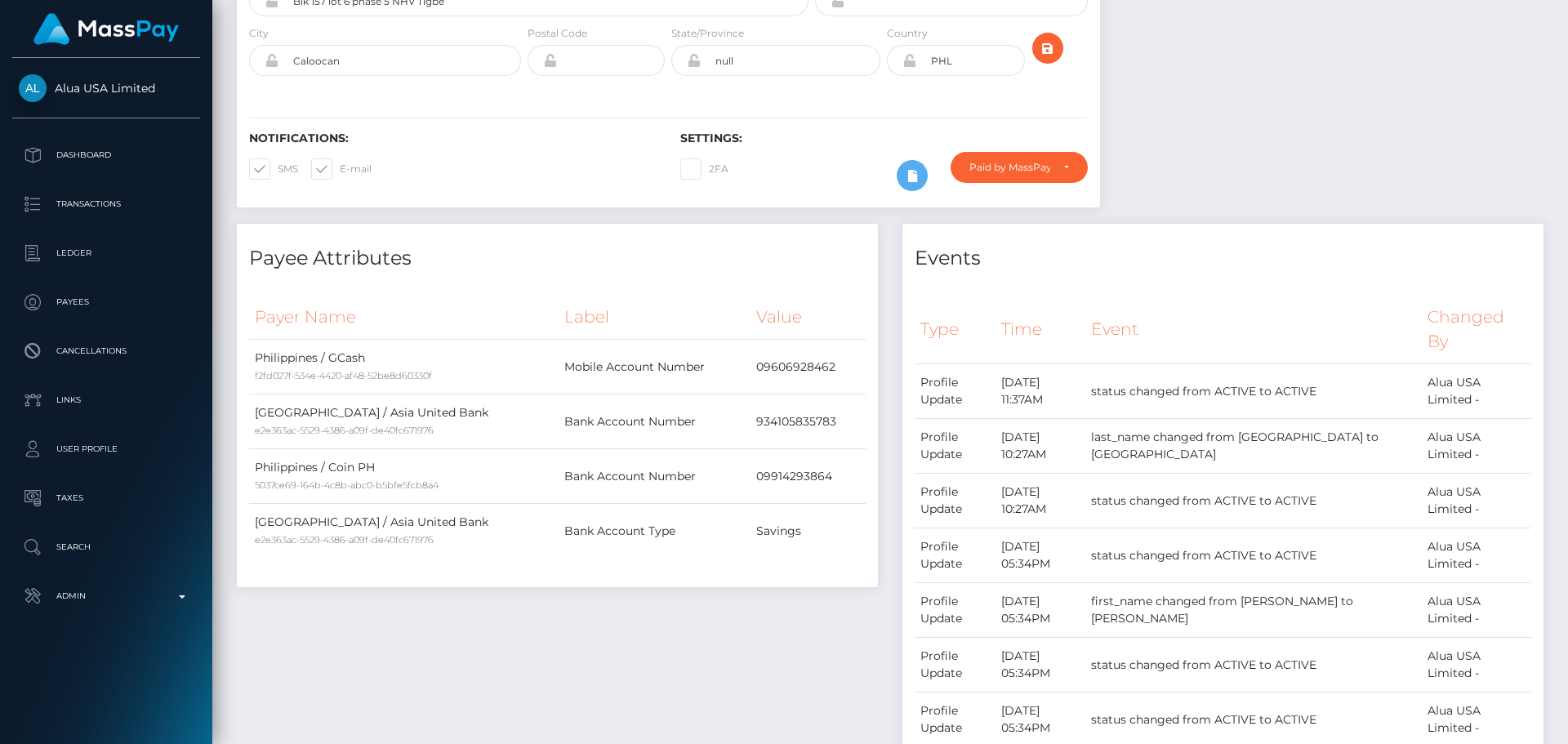
scroll to position [0, 0]
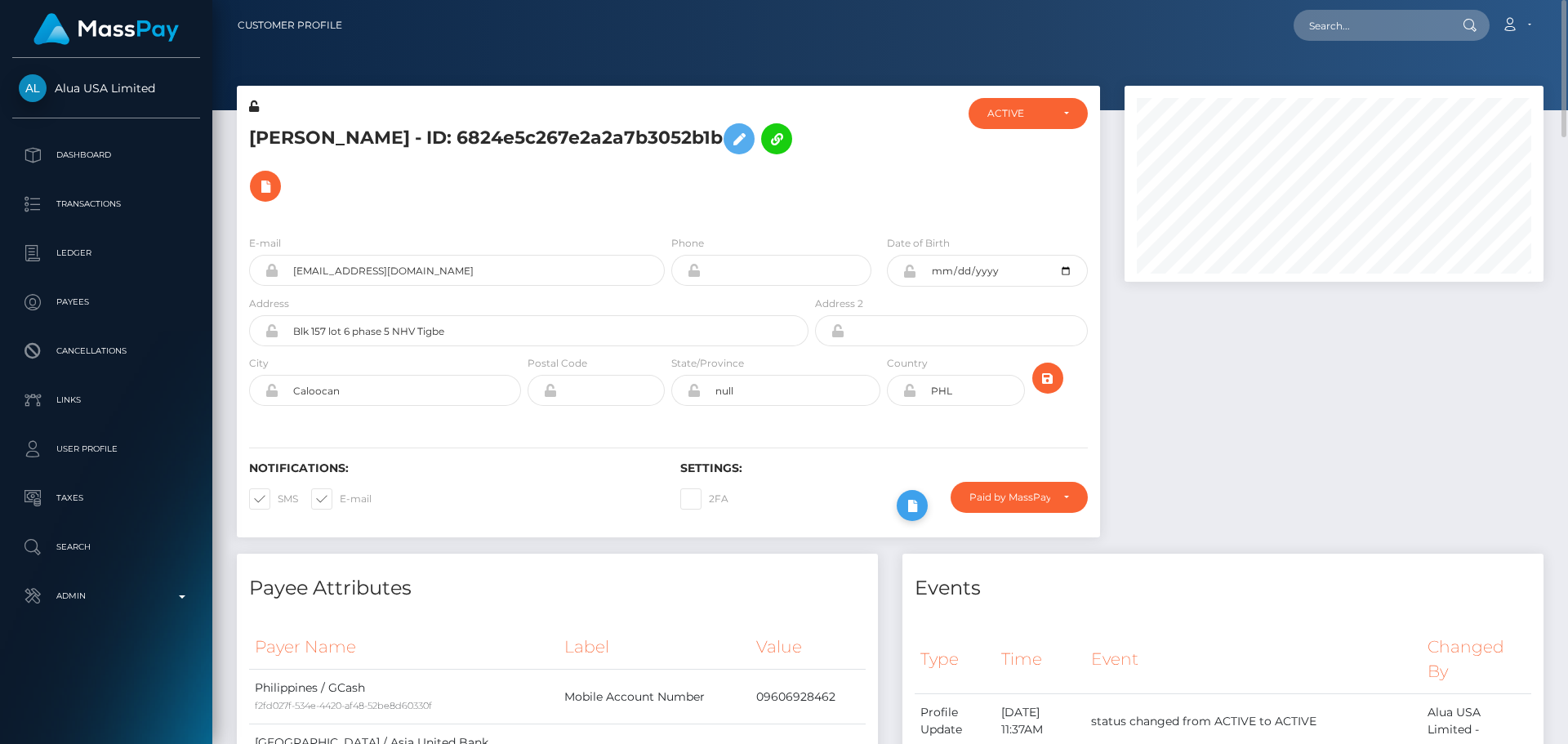
click at [904, 495] on icon at bounding box center [912, 506] width 19 height 20
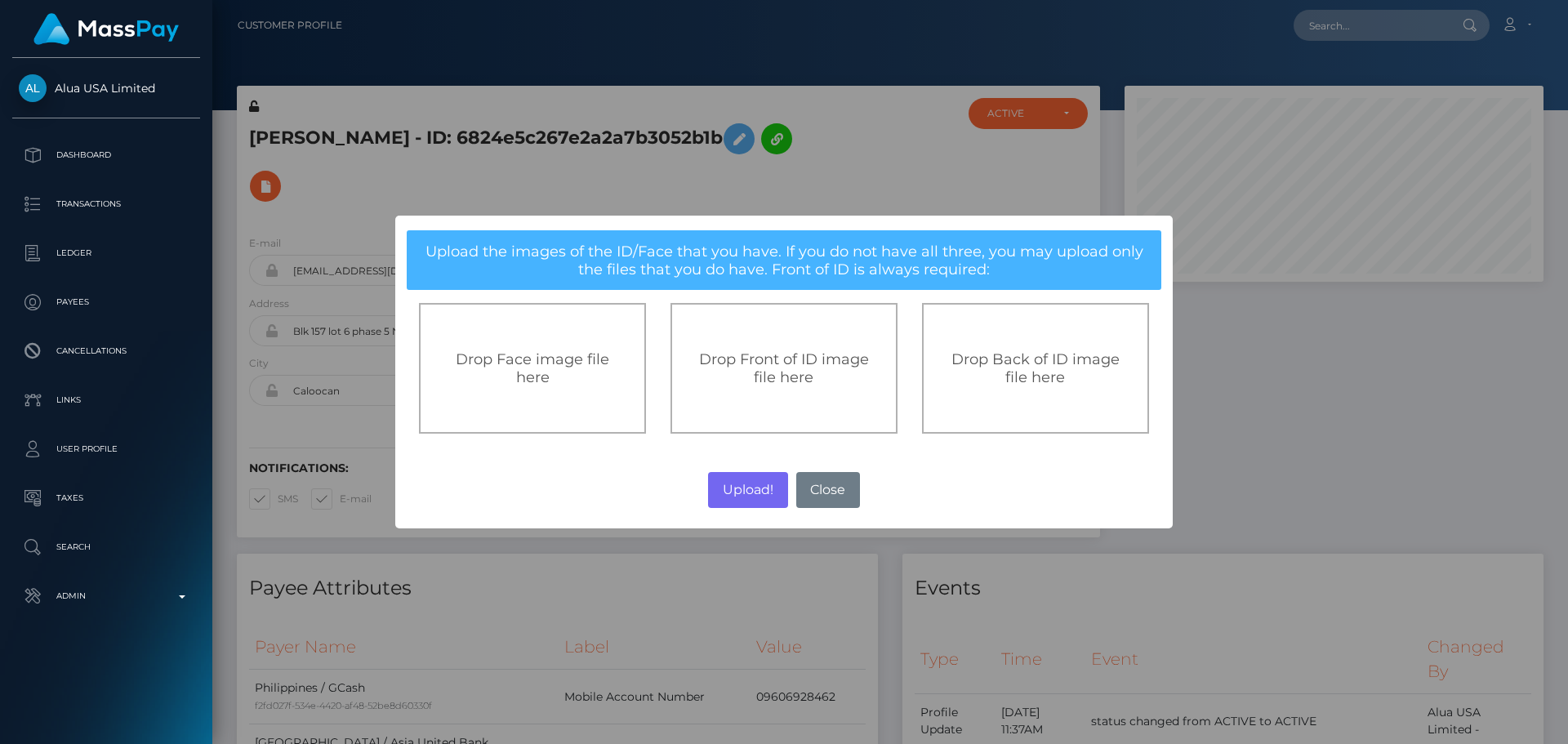
click at [721, 375] on div "Drop Front of ID image file here" at bounding box center [784, 368] width 191 height 36
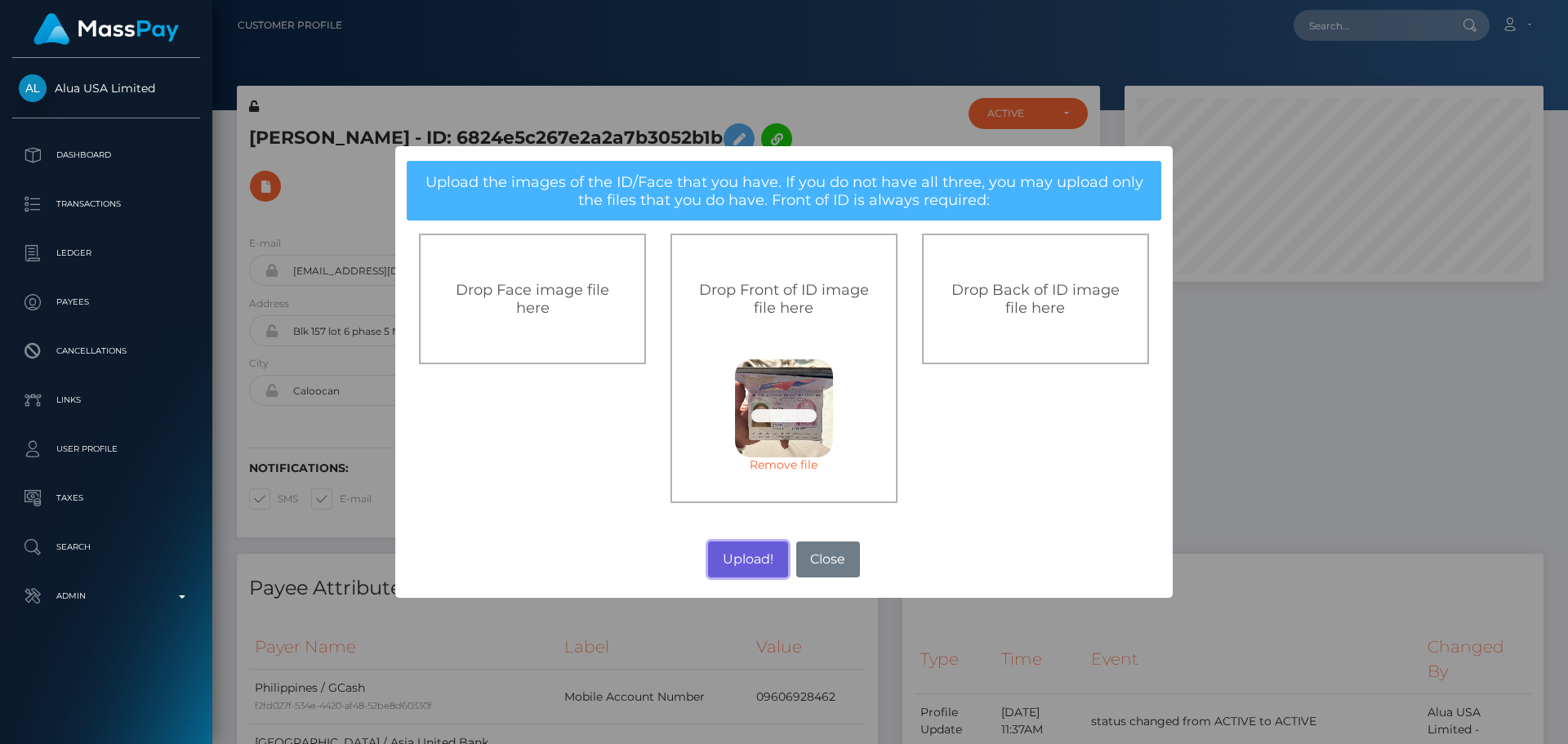
click at [750, 561] on button "Upload!" at bounding box center [748, 559] width 79 height 36
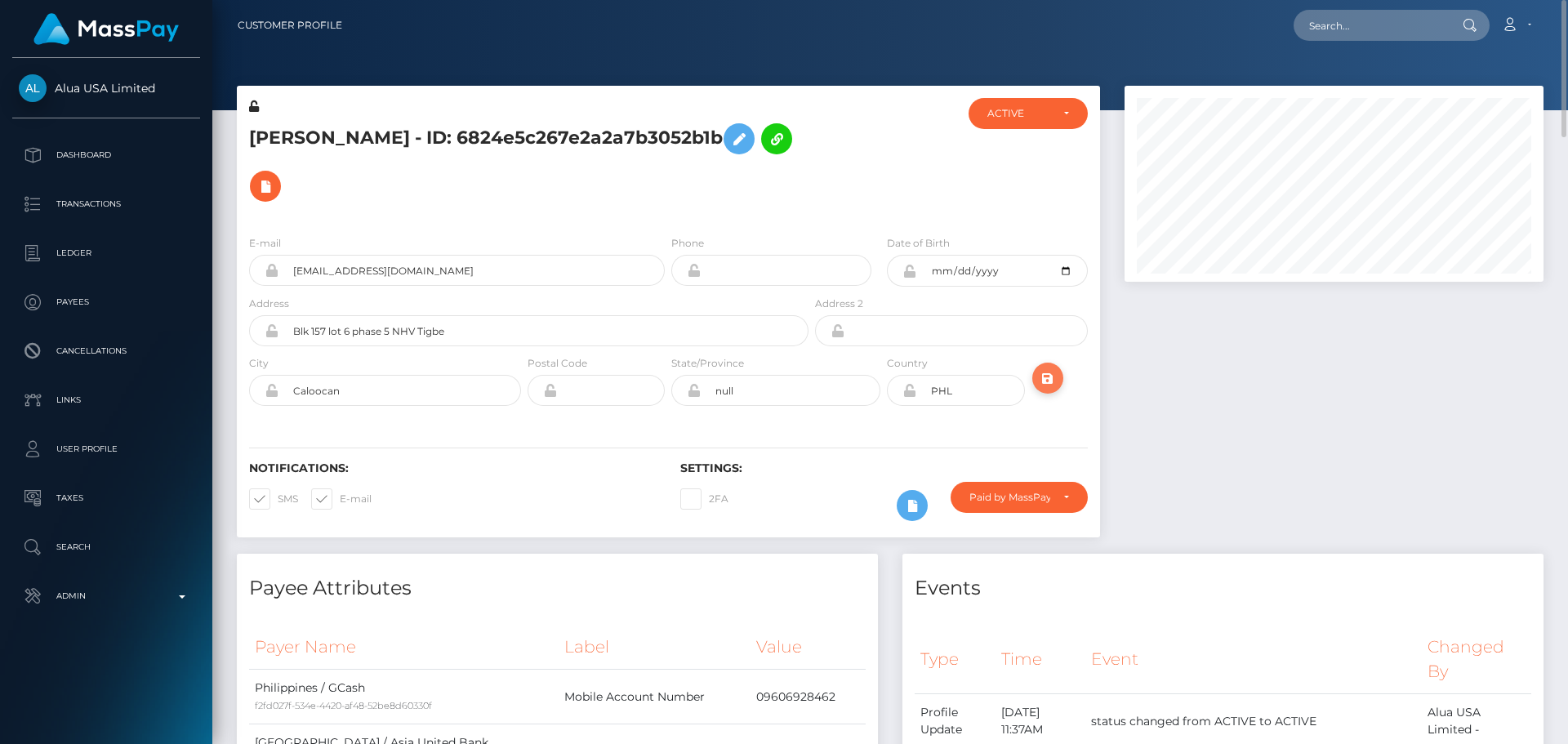
click at [1044, 369] on icon "submit" at bounding box center [1048, 379] width 19 height 20
click at [1055, 369] on icon "submit" at bounding box center [1048, 379] width 19 height 20
click at [424, 126] on h5 "ALLEN MARK MANGARING - ID: 6824e5c267e2a2a7b3052b1b" at bounding box center [524, 162] width 551 height 95
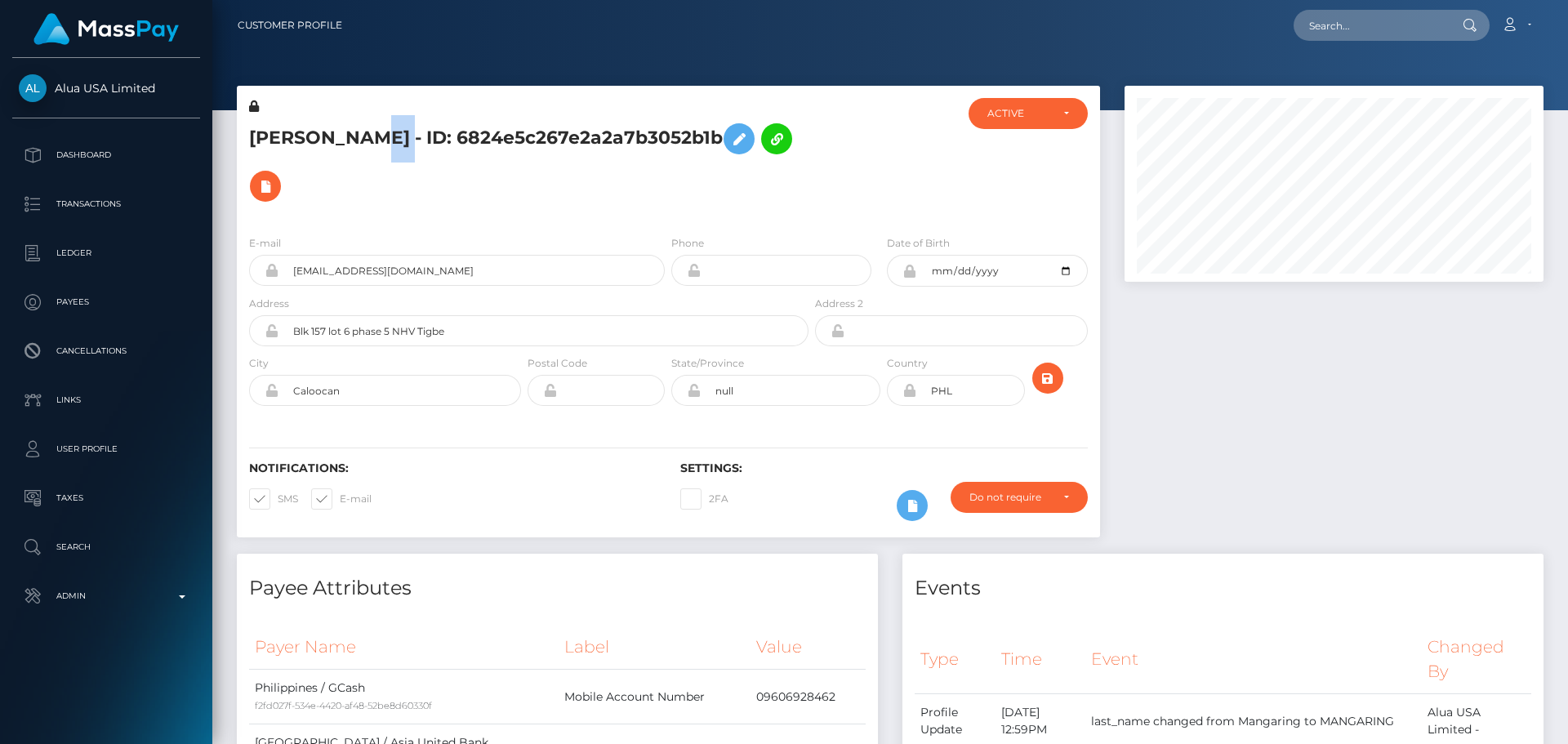
click at [424, 126] on h5 "ALLEN MARK MANGARING - ID: 6824e5c267e2a2a7b3052b1b" at bounding box center [524, 162] width 551 height 95
copy h5 "ALLEN MARK MANGARING - ID: 6824e5c267e2a2a7b3052b1b"
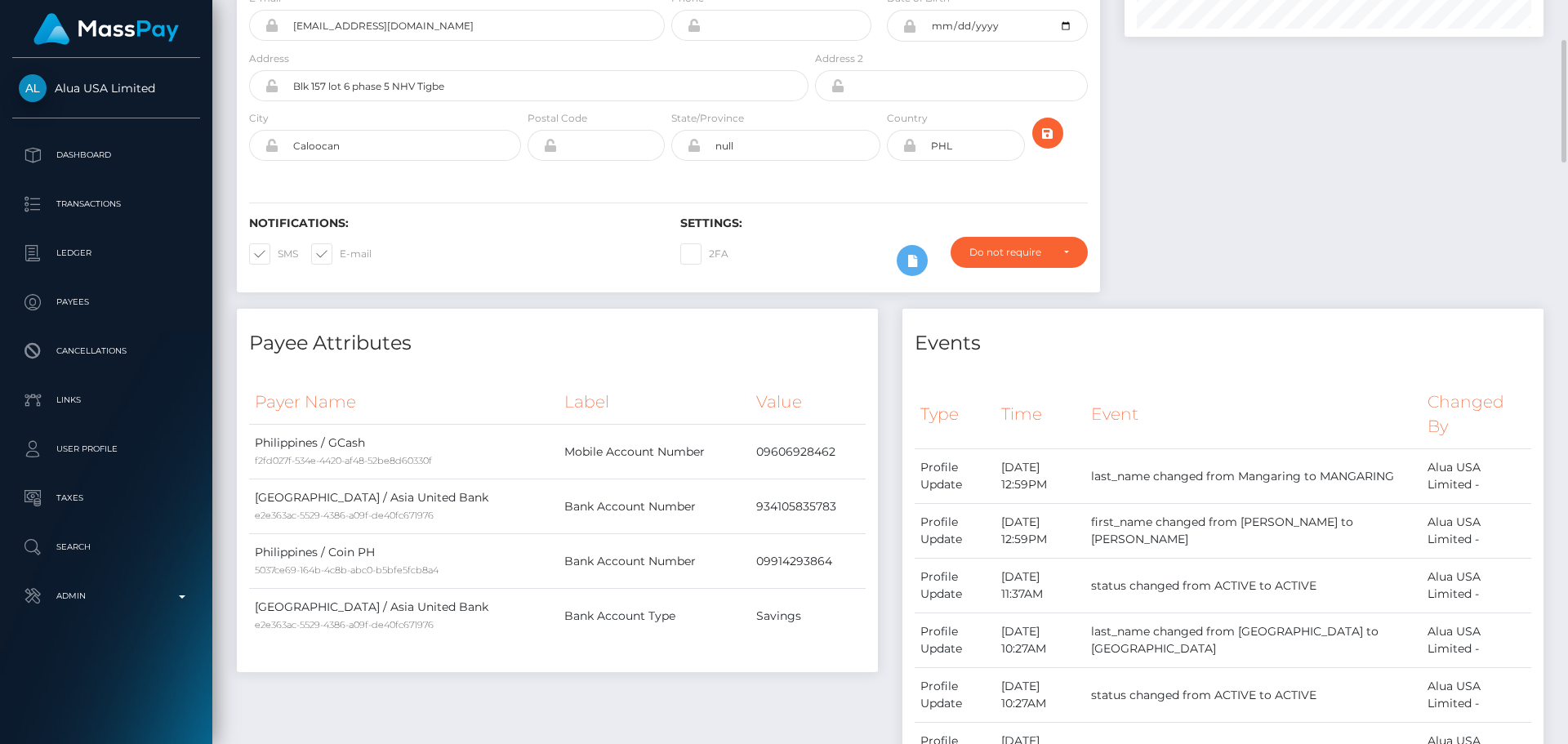
scroll to position [0, 0]
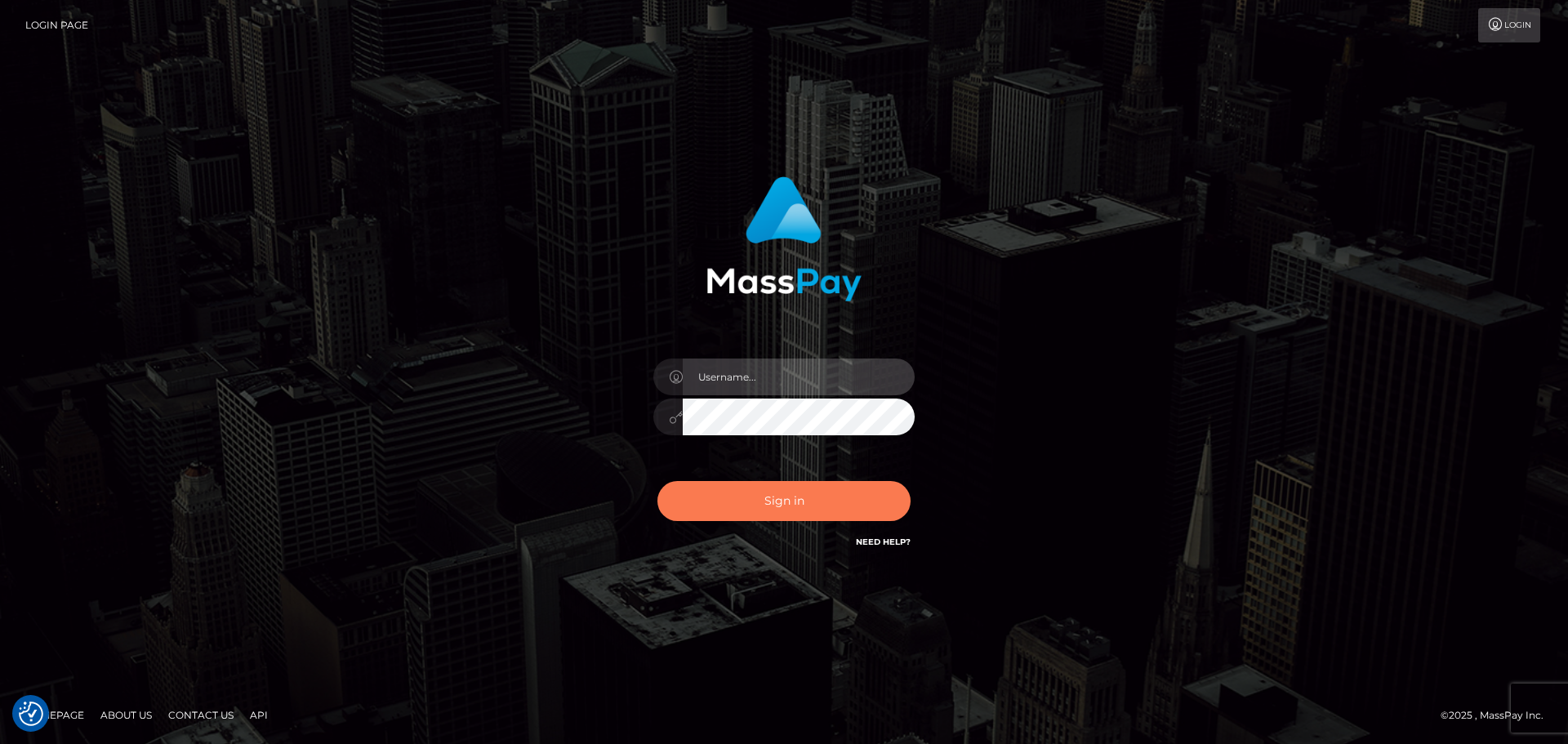
type input "[DOMAIN_NAME]"
click at [792, 497] on button "Sign in" at bounding box center [783, 501] width 253 height 40
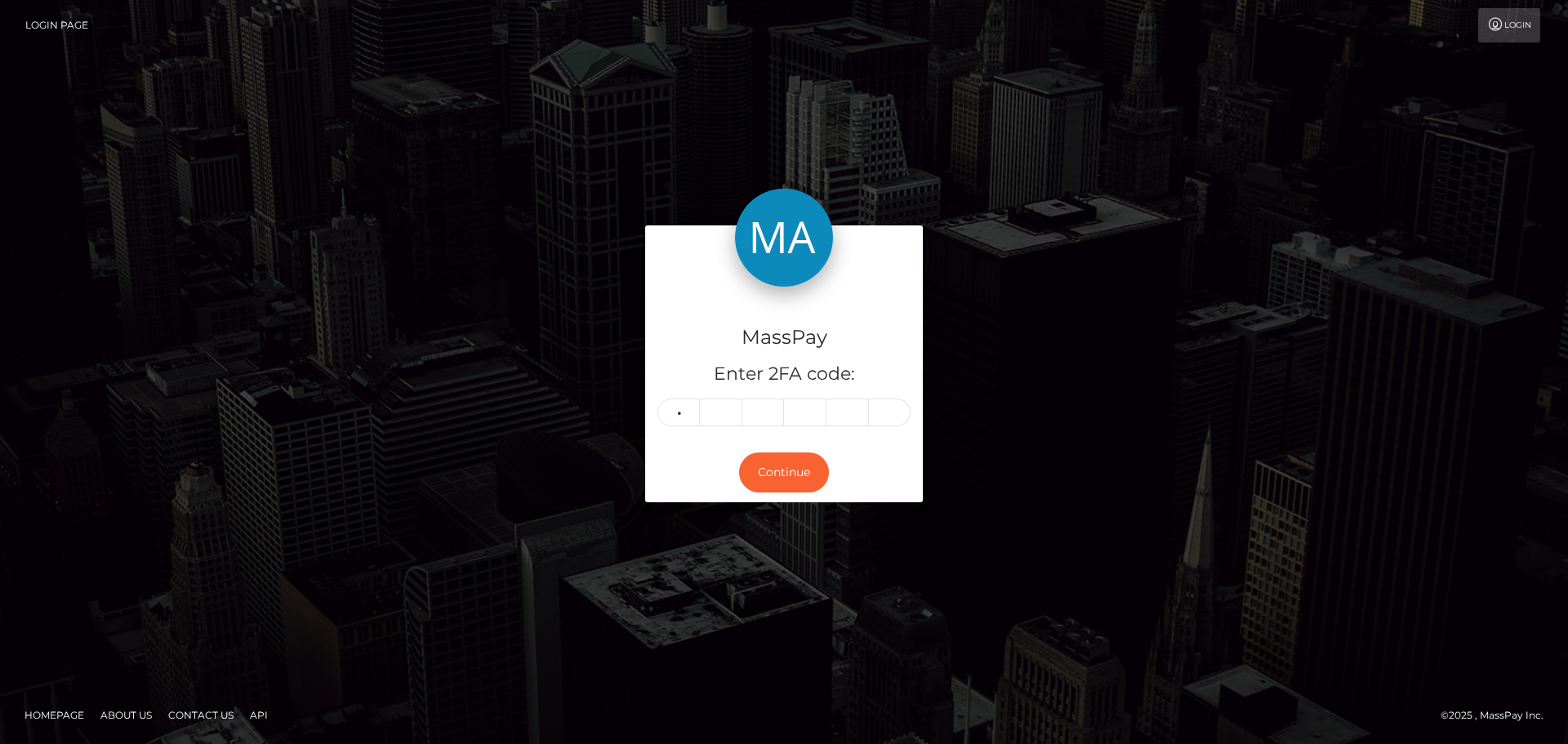
type input "7"
type input "0"
type input "6"
type input "2"
type input "9"
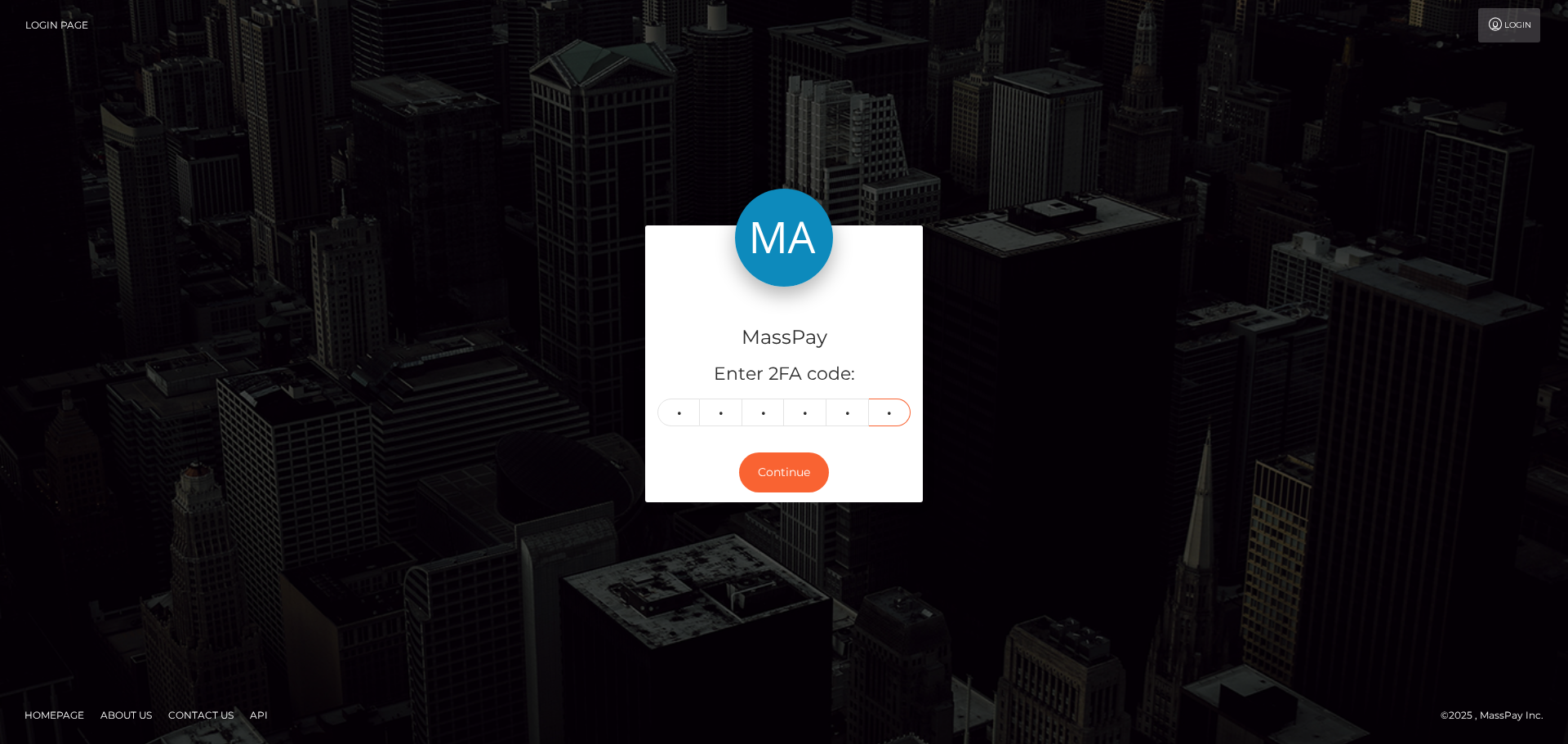
type input "1"
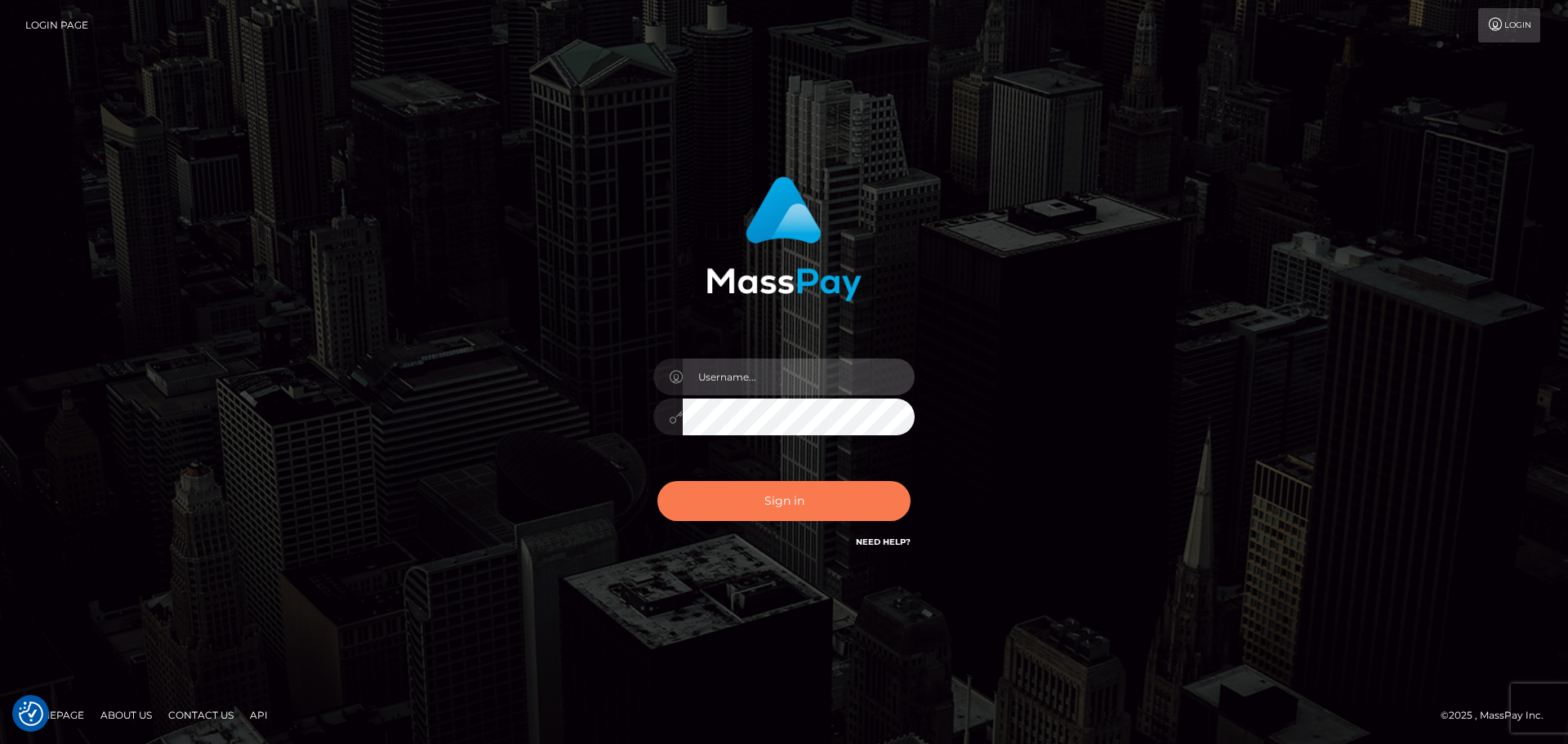
type input "[DOMAIN_NAME]"
click at [764, 497] on button "Sign in" at bounding box center [783, 501] width 253 height 40
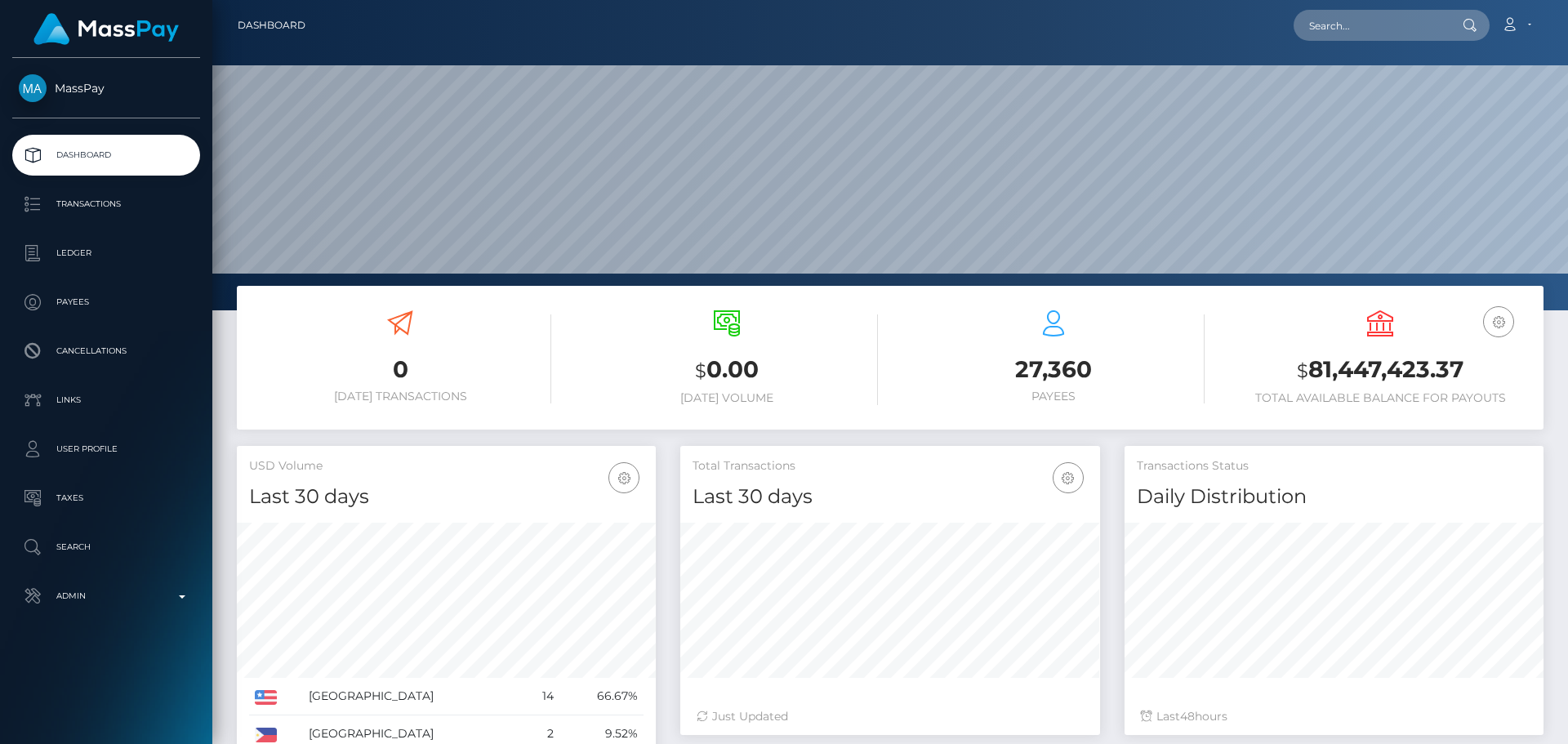
scroll to position [290, 419]
click at [1319, 21] on input "text" at bounding box center [1371, 25] width 154 height 31
paste input "poact_GX43izS8j86d"
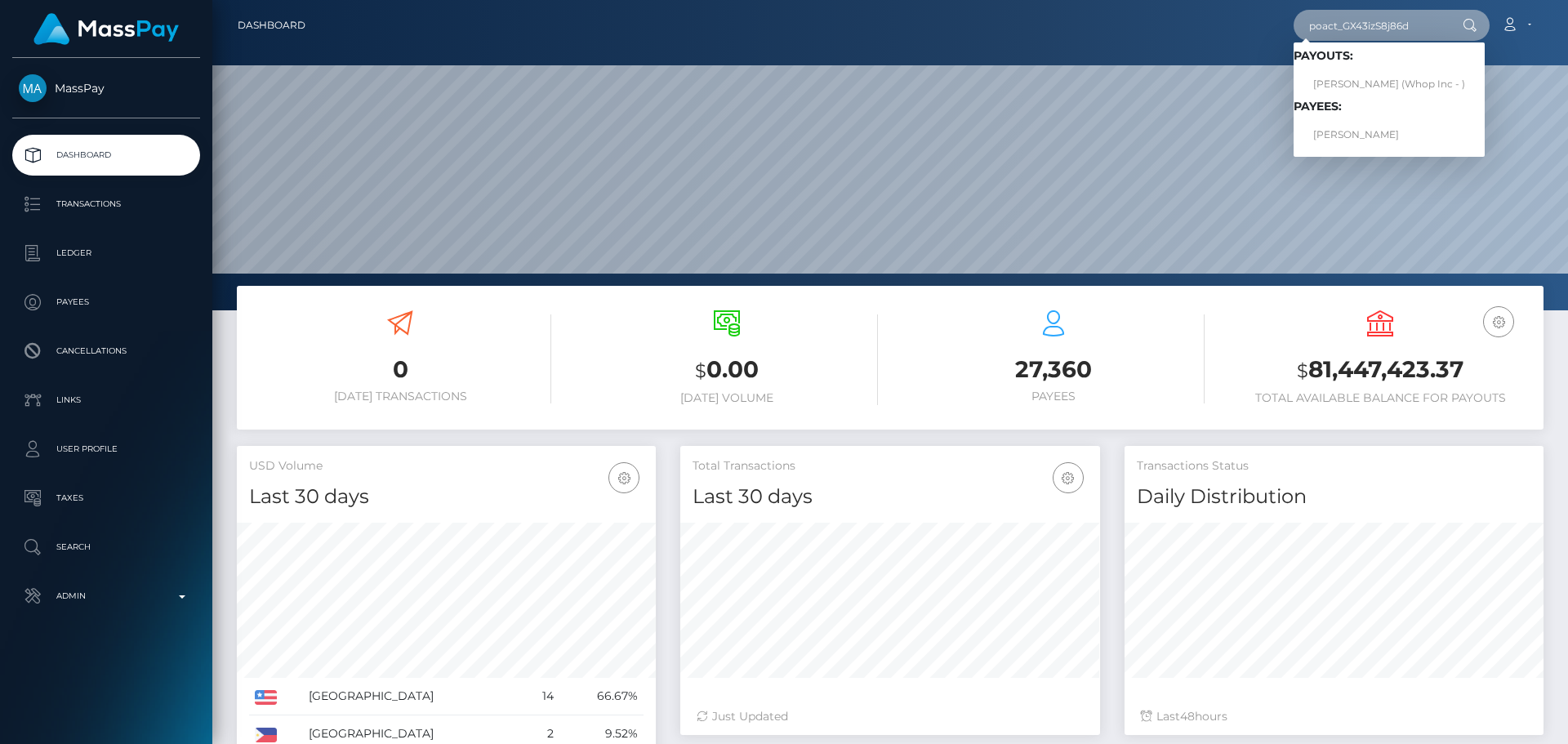
type input "poact_GX43izS8j86d"
click at [1370, 76] on link "AMON EDWARD WYNDHAM (Whop Inc - )" at bounding box center [1390, 85] width 191 height 30
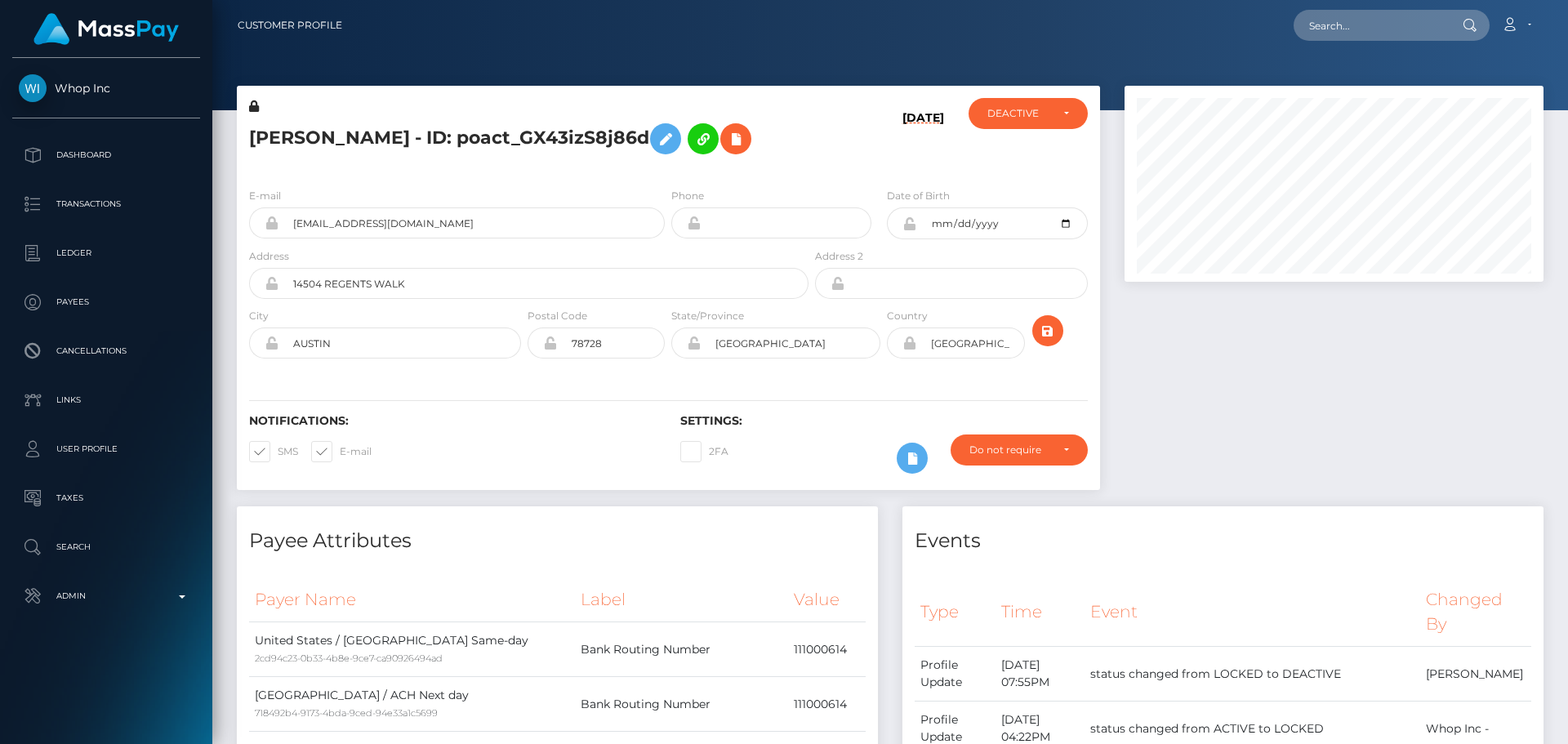
scroll to position [196, 419]
click at [1370, 25] on input "text" at bounding box center [1371, 25] width 154 height 31
paste input "poact_GX43izS8j86d"
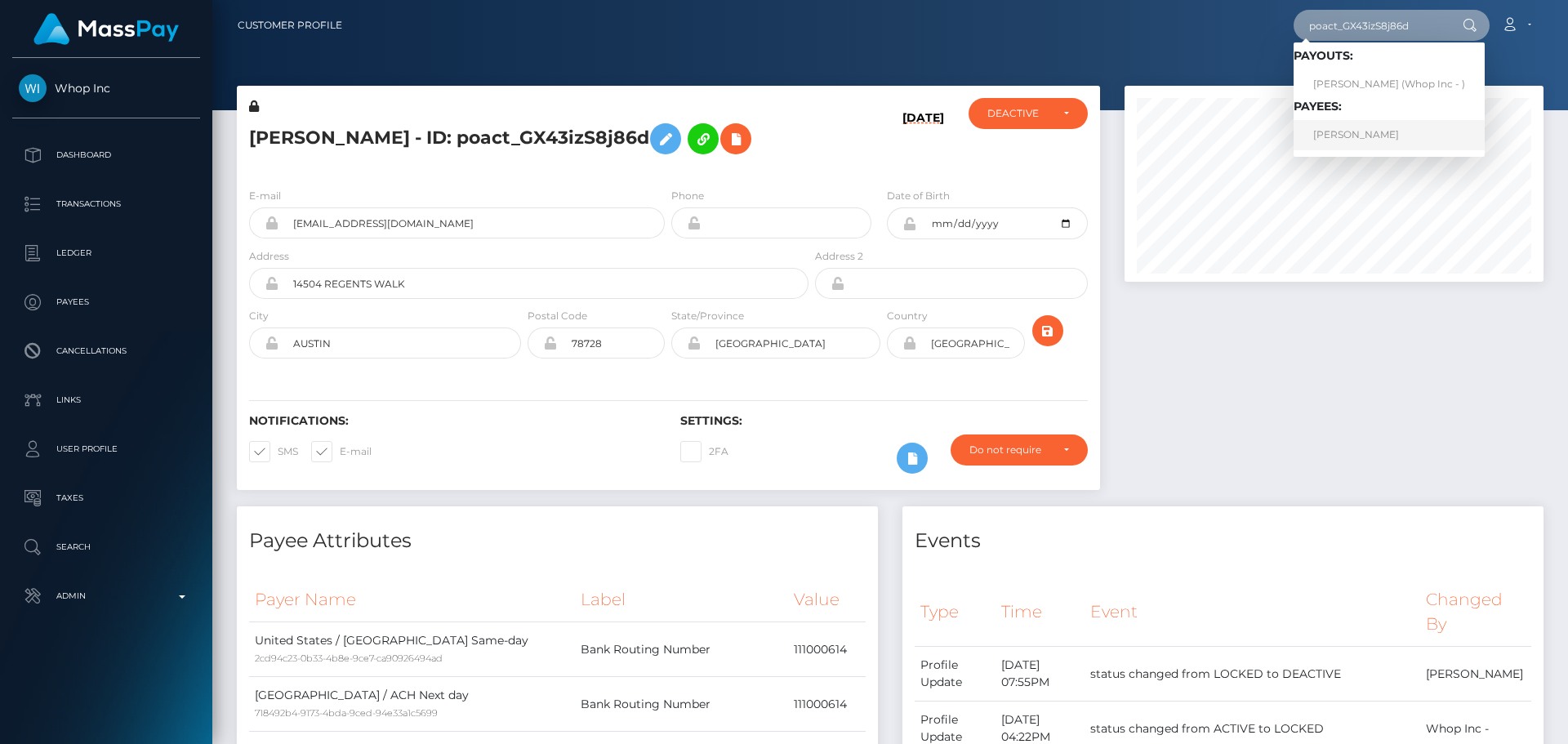
type input "poact_GX43izS8j86d"
click at [1354, 140] on link "[PERSON_NAME]" at bounding box center [1390, 135] width 191 height 30
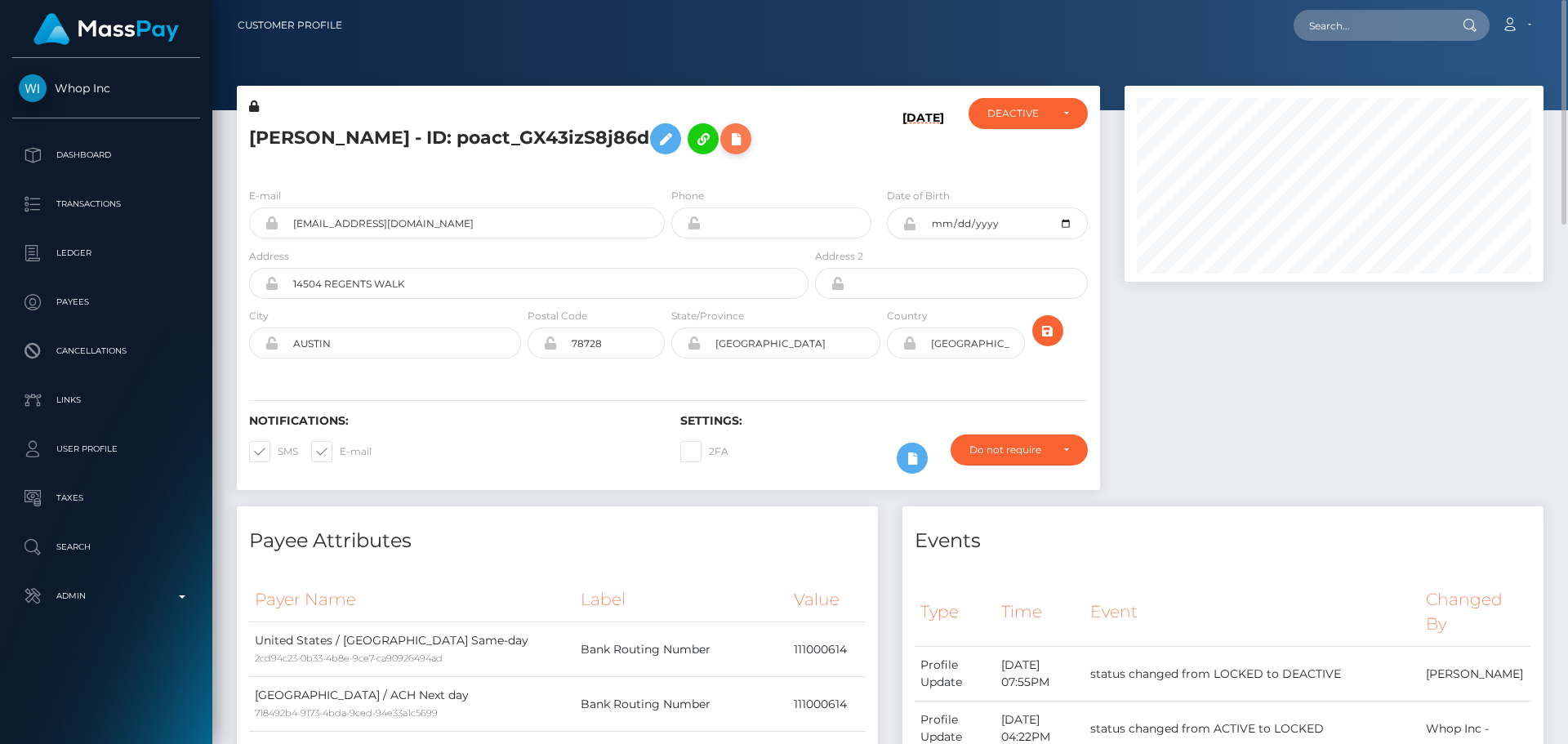
click at [726, 150] on icon at bounding box center [736, 140] width 19 height 20
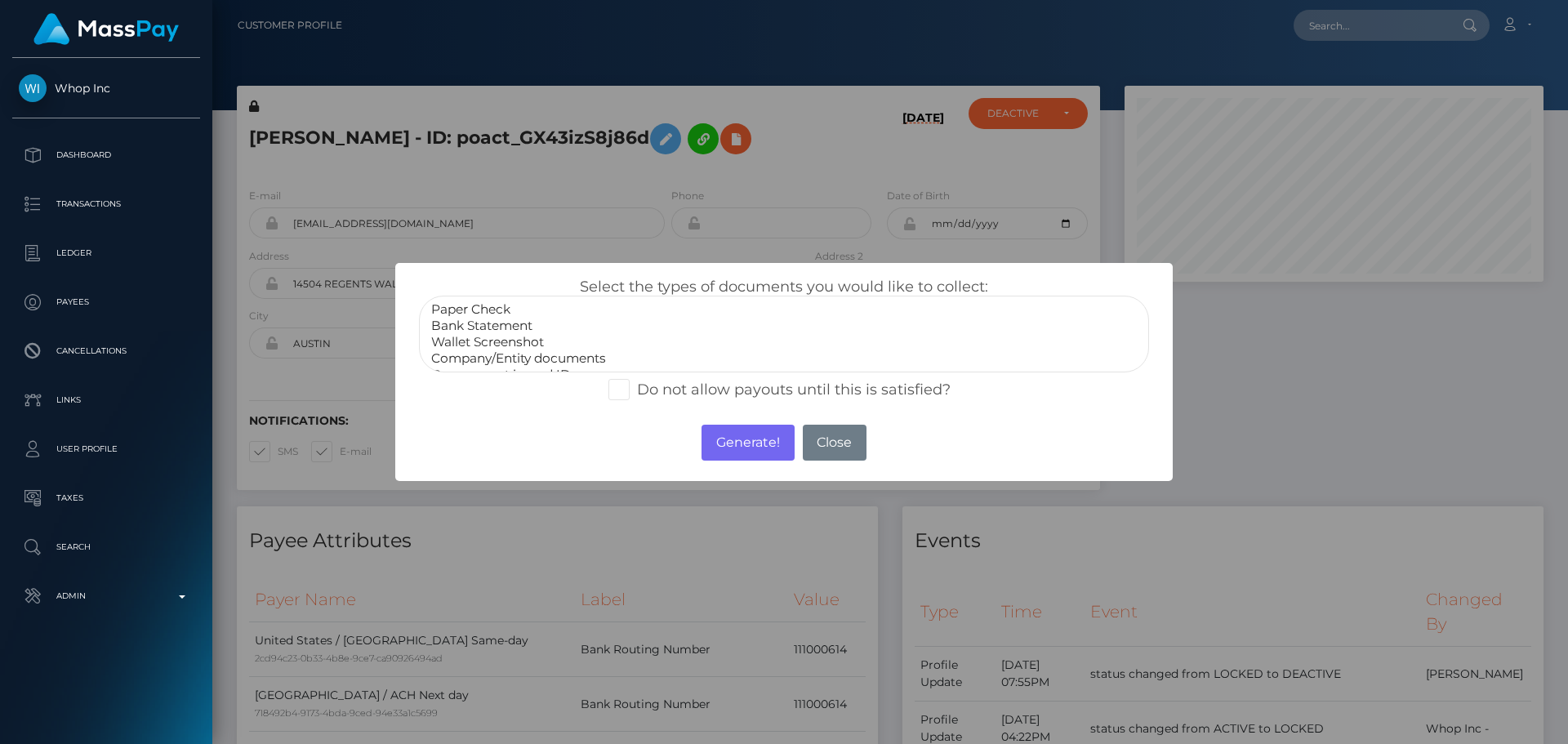
scroll to position [33, 0]
select select "Company/Entity documents"
click at [499, 325] on option "Company/Entity documents" at bounding box center [784, 326] width 709 height 16
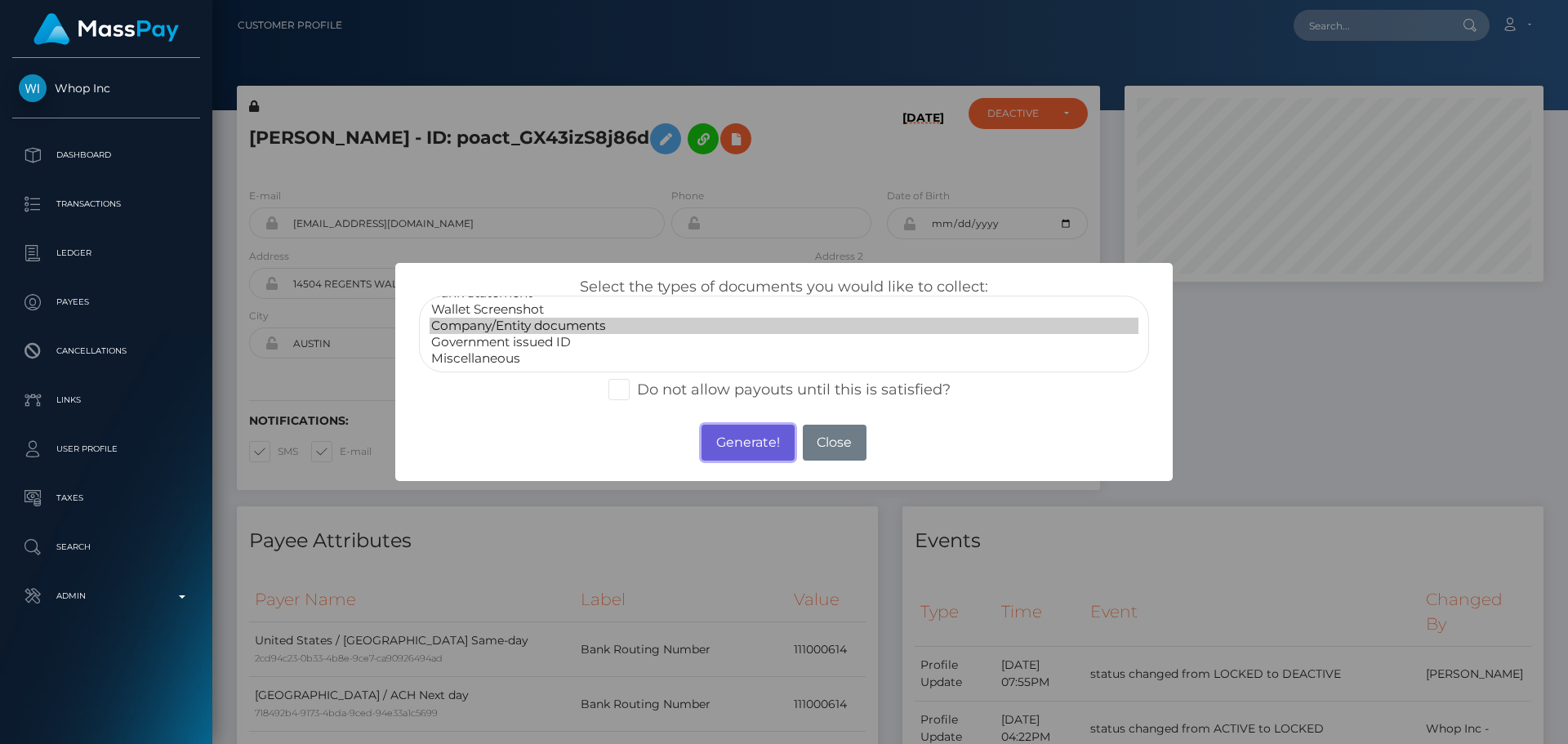
click at [749, 450] on button "Generate!" at bounding box center [748, 442] width 92 height 36
